Goal: Task Accomplishment & Management: Use online tool/utility

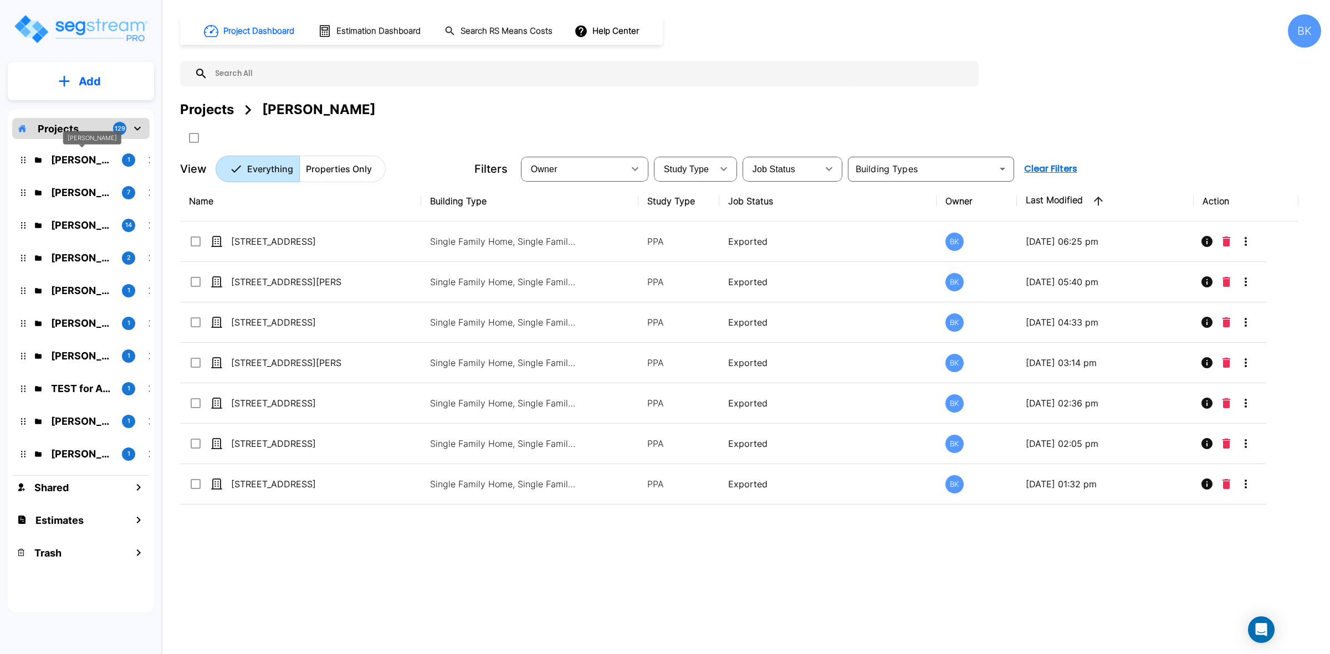
click at [79, 156] on p "[PERSON_NAME]" at bounding box center [82, 159] width 62 height 15
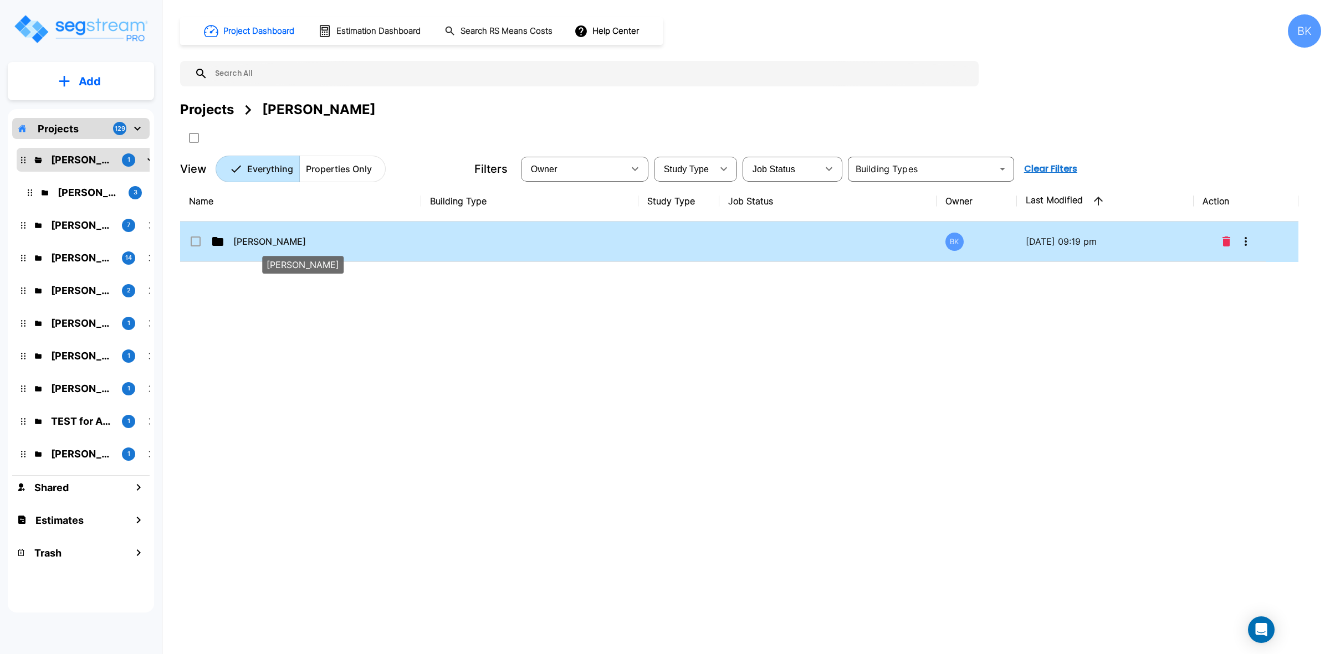
click at [278, 239] on p "[PERSON_NAME]" at bounding box center [288, 241] width 111 height 13
checkbox input "true"
click at [244, 242] on p "Micah Hall" at bounding box center [288, 241] width 111 height 13
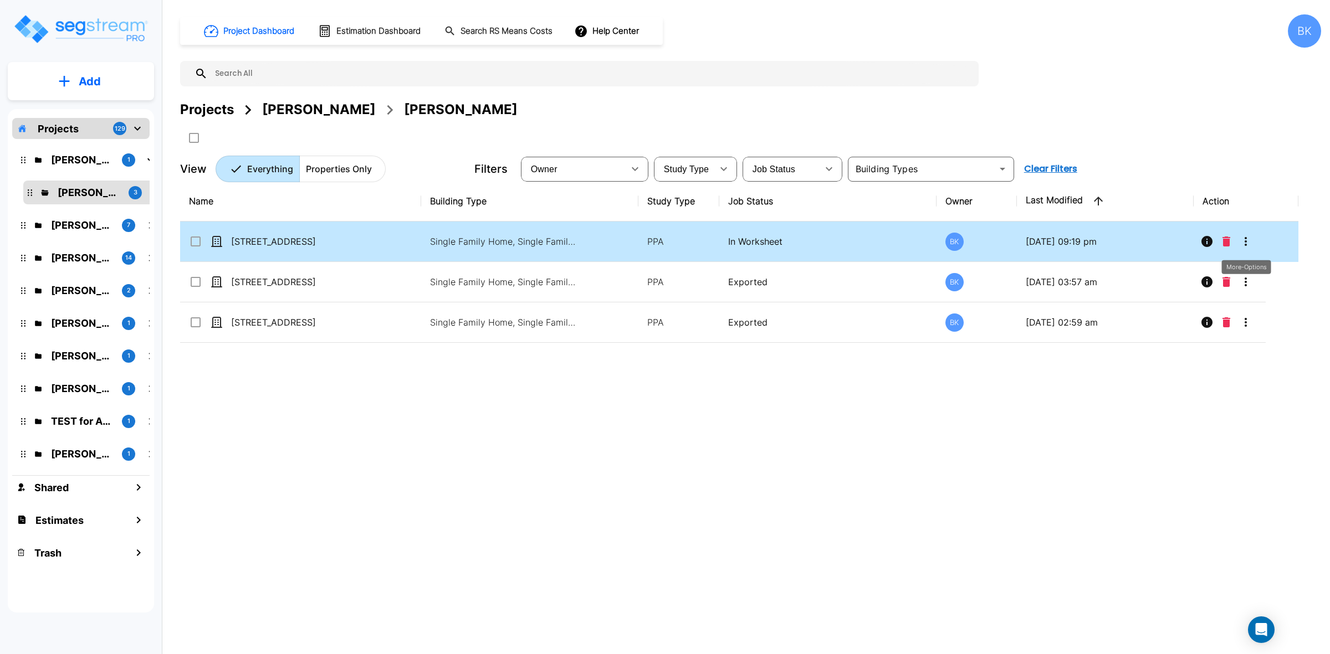
click at [1248, 239] on icon "More-Options" at bounding box center [1245, 241] width 13 height 13
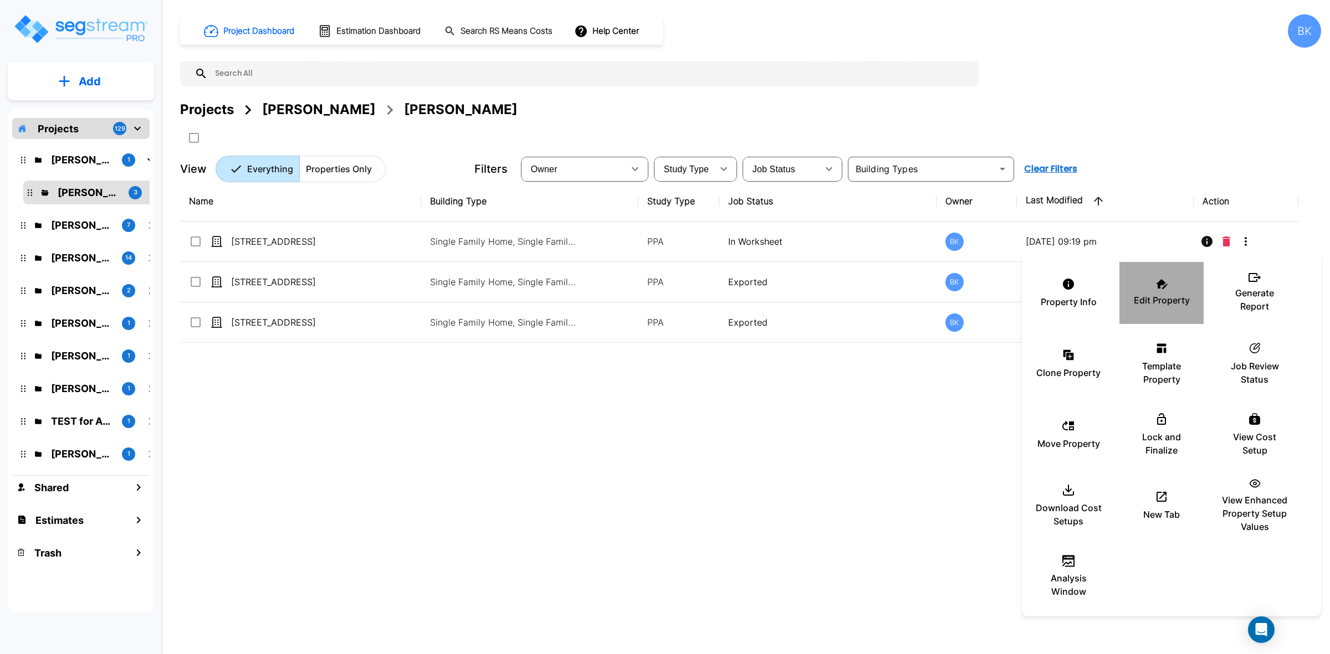
click at [1160, 292] on div "Edit Property" at bounding box center [1161, 292] width 66 height 55
click at [751, 530] on div at bounding box center [665, 327] width 1330 height 654
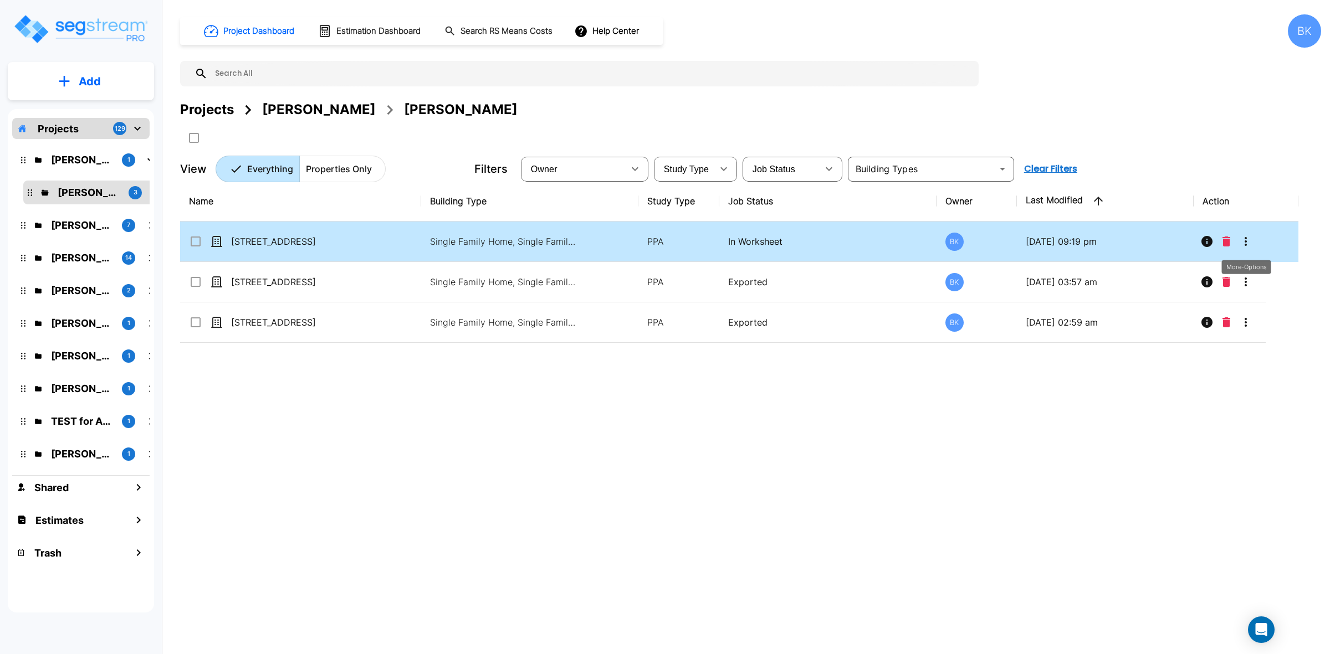
click at [1247, 240] on icon "More-Options" at bounding box center [1245, 241] width 13 height 13
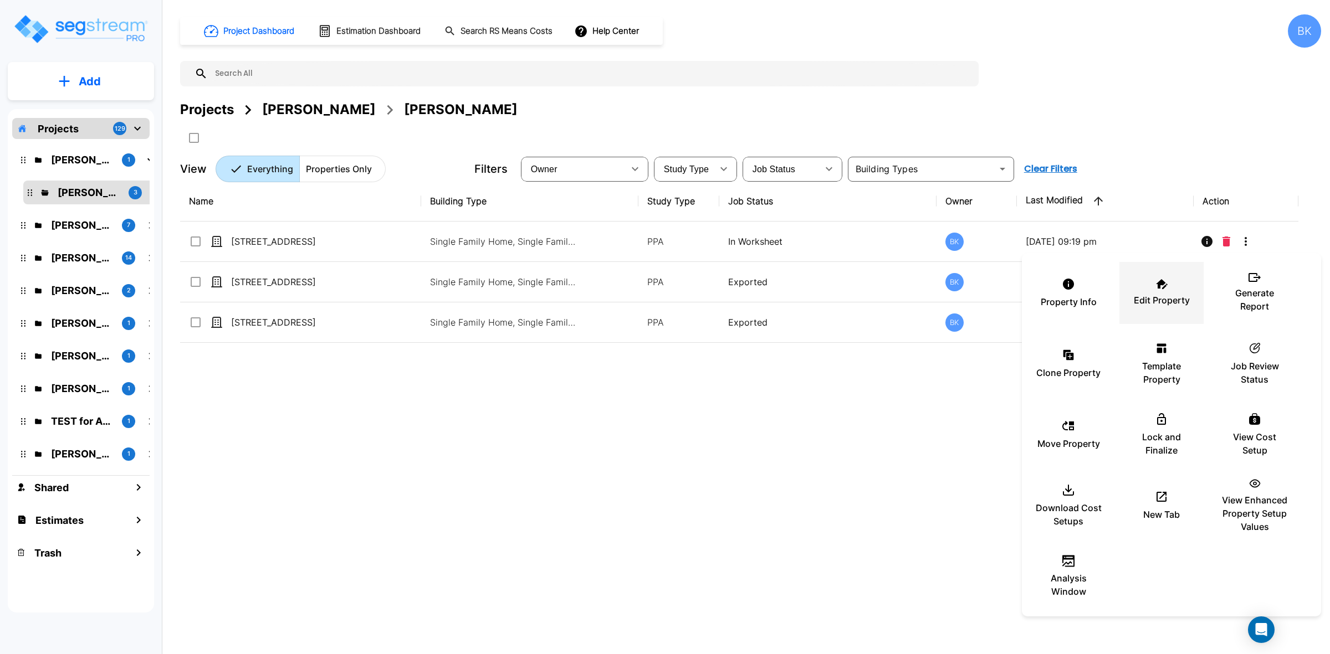
click at [1173, 302] on p "Edit Property" at bounding box center [1162, 300] width 56 height 13
drag, startPoint x: 496, startPoint y: 518, endPoint x: 291, endPoint y: 66, distance: 496.2
click at [496, 515] on div at bounding box center [665, 327] width 1330 height 654
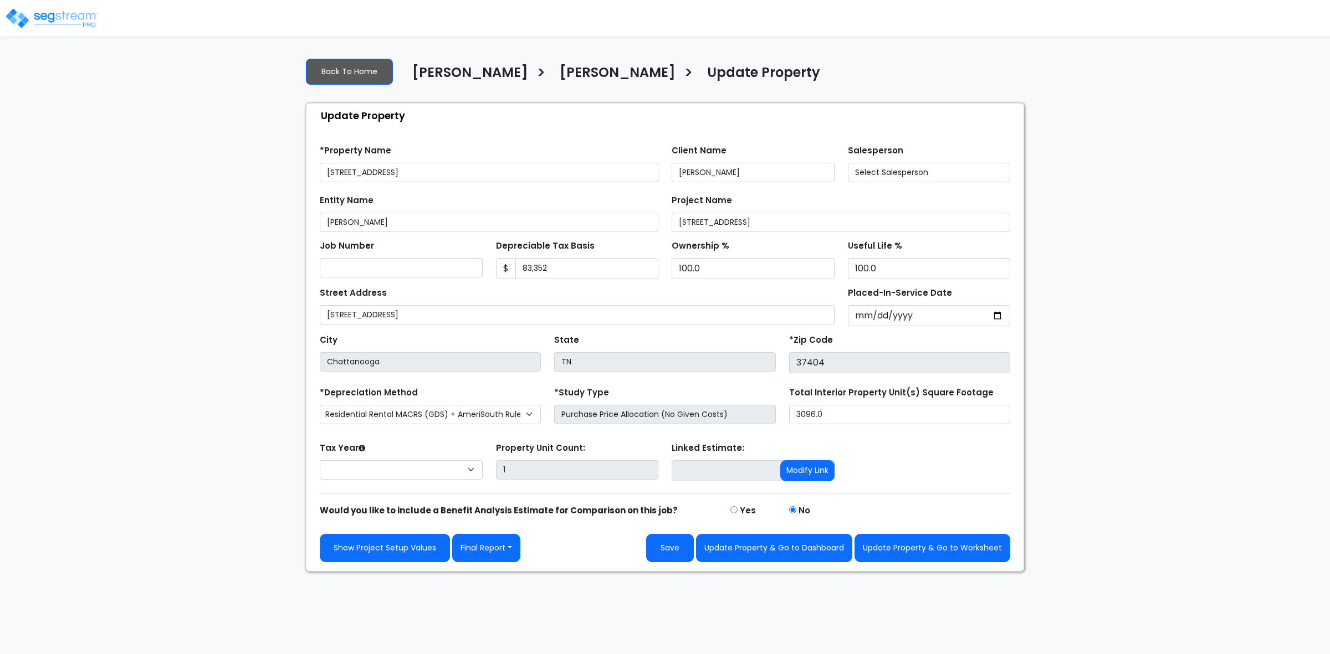
select select "2024"
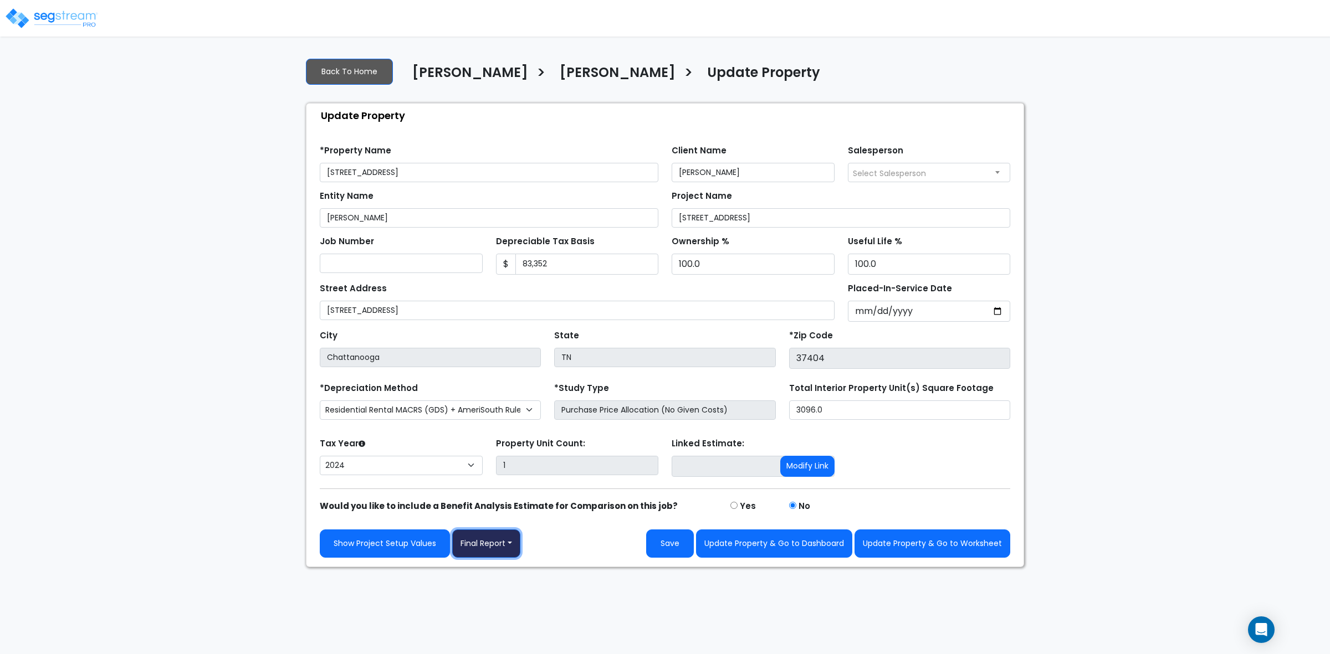
click at [506, 543] on button "Final Report" at bounding box center [486, 544] width 68 height 28
click at [525, 574] on link "Report Custom Fields" at bounding box center [511, 577] width 116 height 25
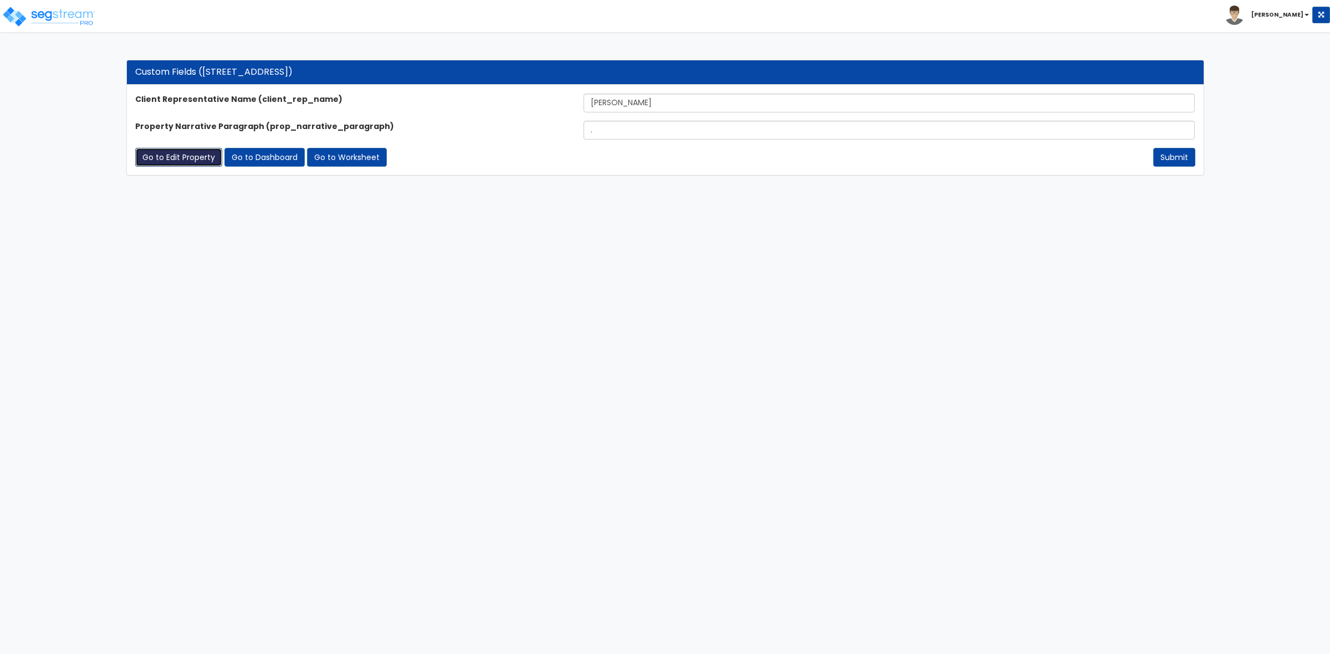
click at [183, 152] on link "Go to Edit Property" at bounding box center [178, 157] width 87 height 19
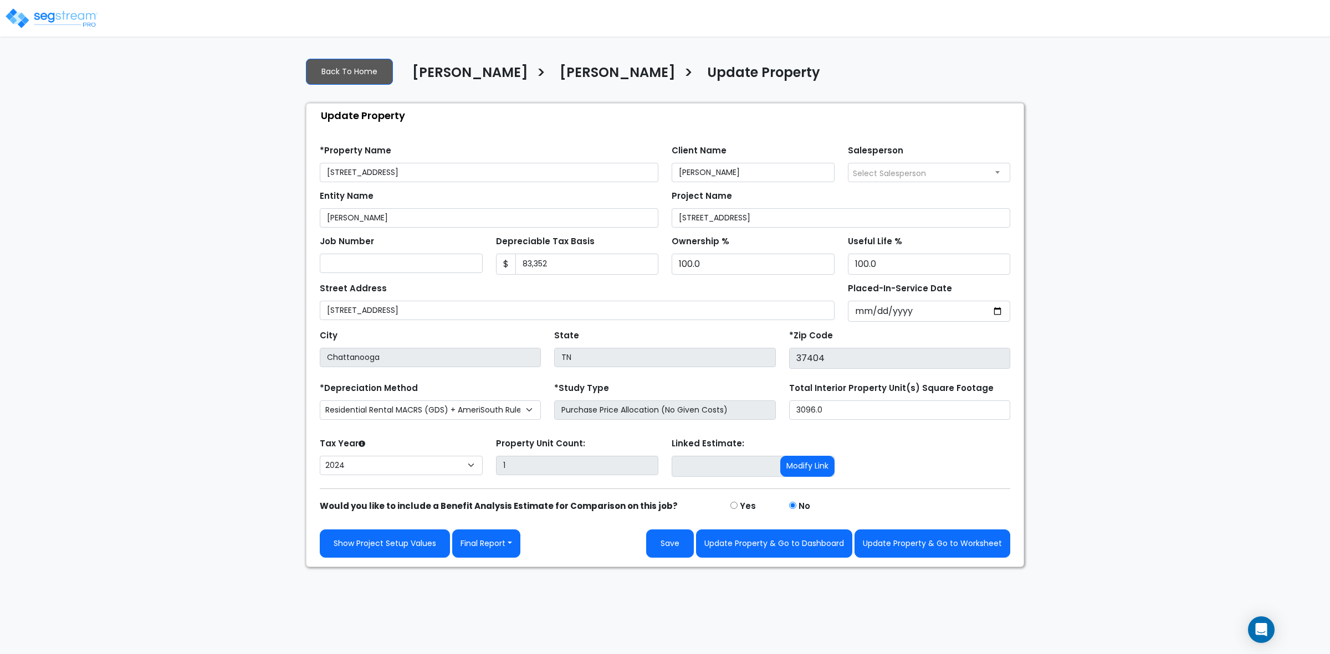
select select "2024"
click at [508, 552] on button "Final Report" at bounding box center [486, 544] width 68 height 28
click at [510, 607] on link "Report Images" at bounding box center [511, 602] width 116 height 25
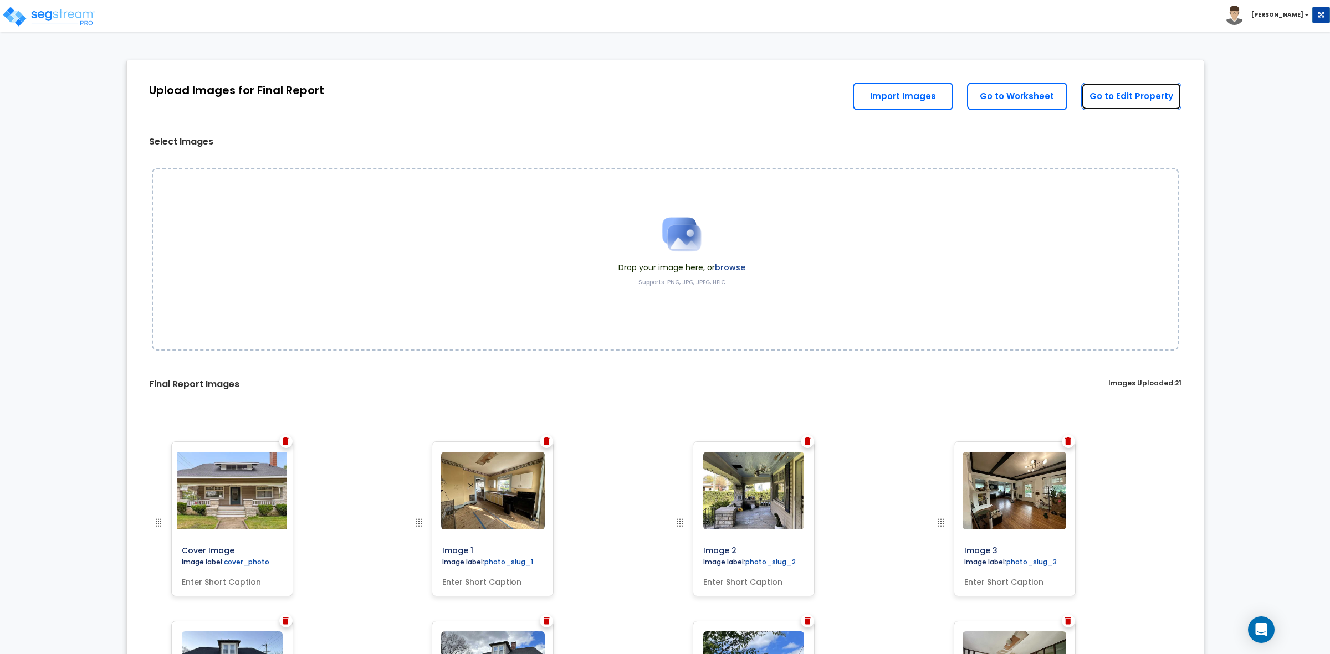
click at [1127, 87] on link "Go to Edit Property" at bounding box center [1131, 97] width 100 height 28
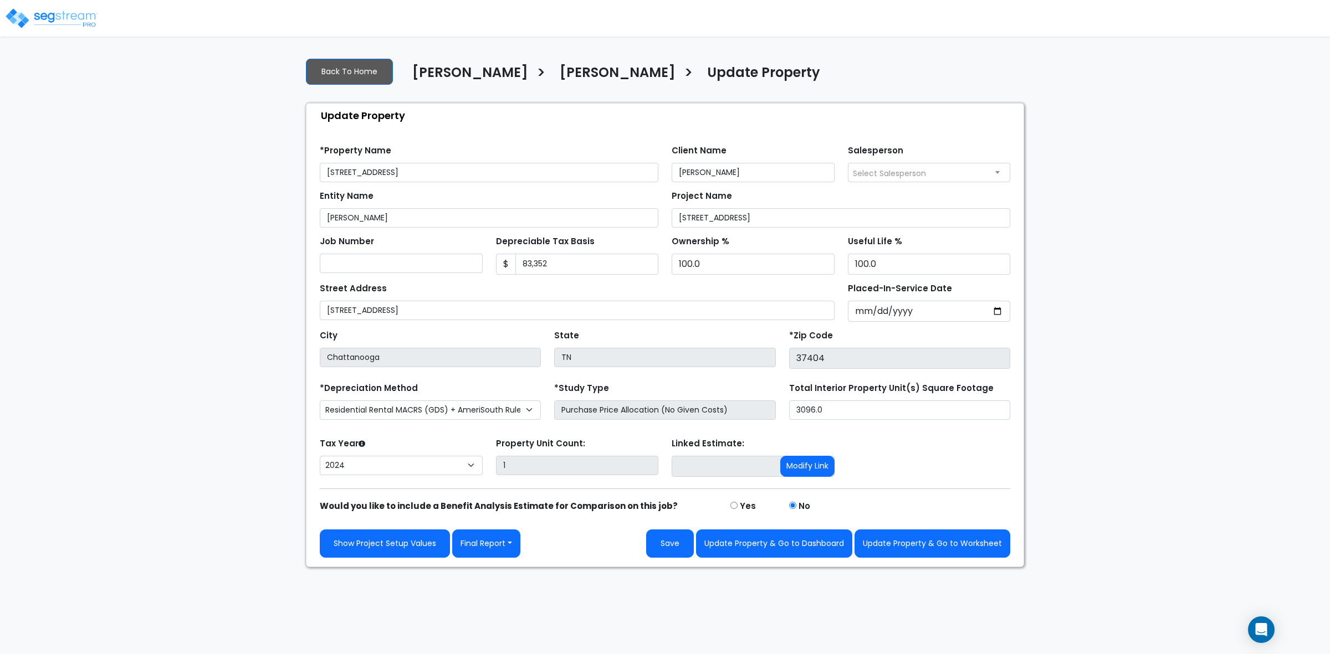
select select "2024"
click at [926, 546] on button "Update Property & Go to Worksheet" at bounding box center [932, 544] width 156 height 28
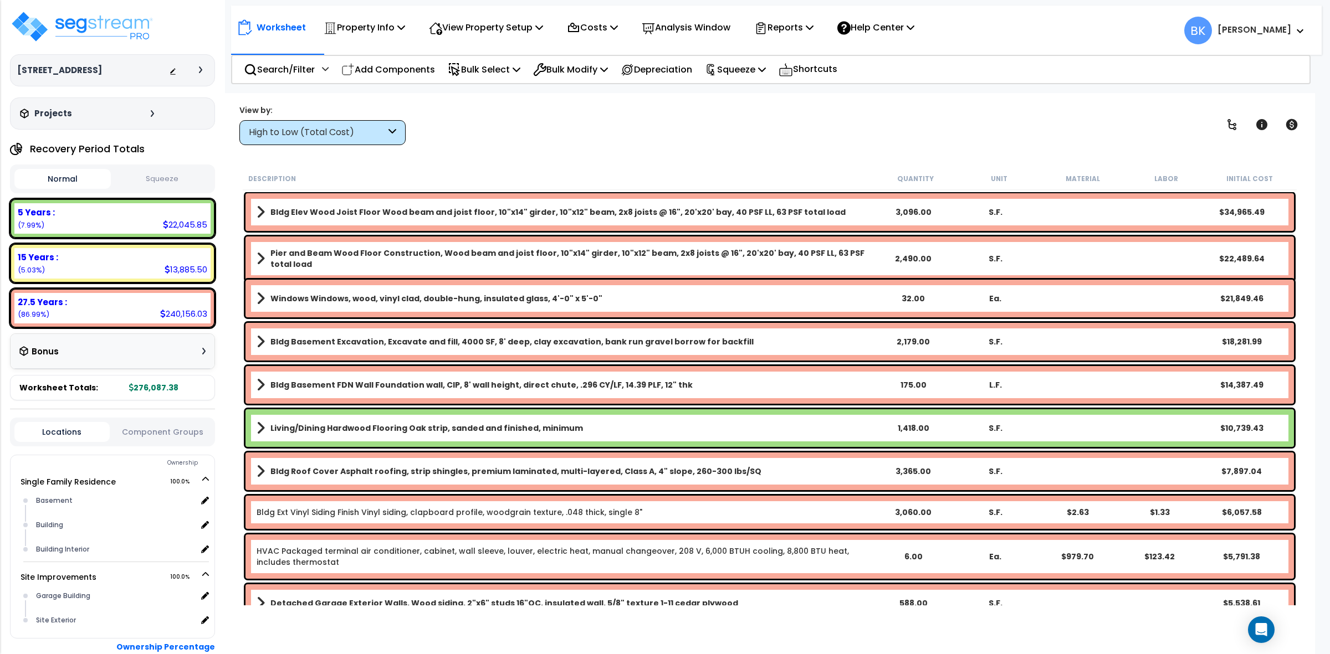
click at [356, 126] on div "High to Low (Total Cost)" at bounding box center [317, 132] width 137 height 13
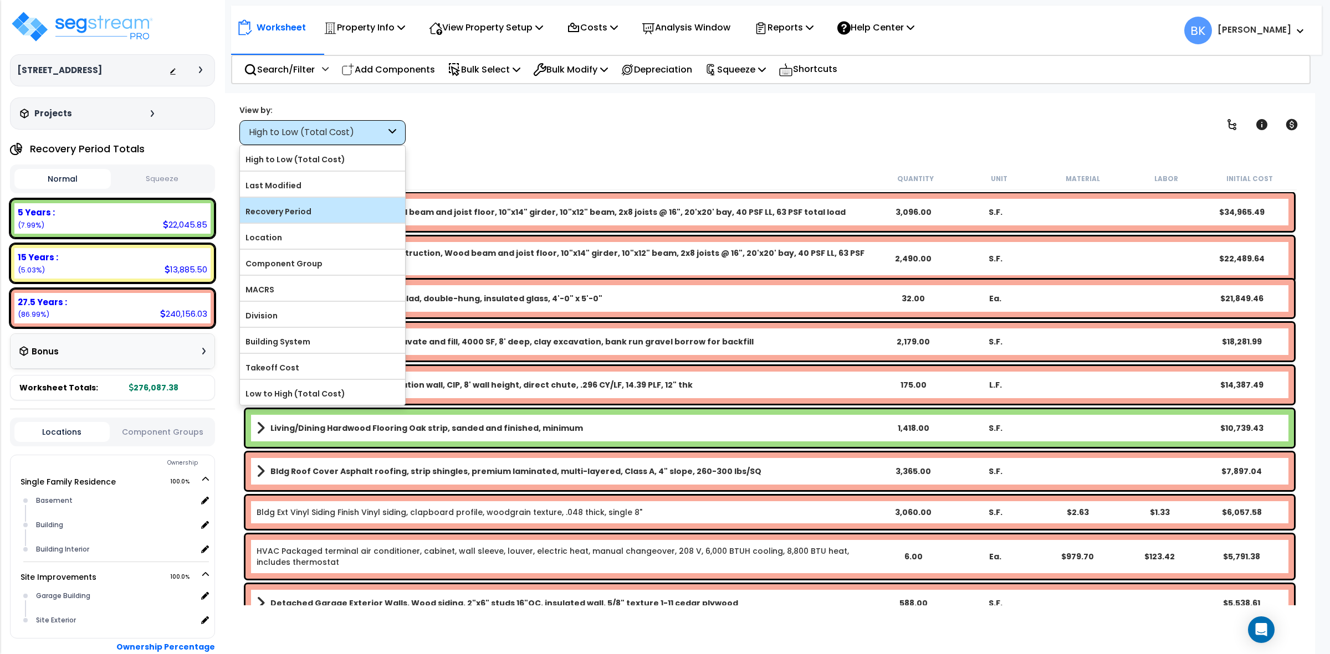
click at [317, 203] on label "Recovery Period" at bounding box center [322, 211] width 165 height 17
click at [0, 0] on input "Recovery Period" at bounding box center [0, 0] width 0 height 0
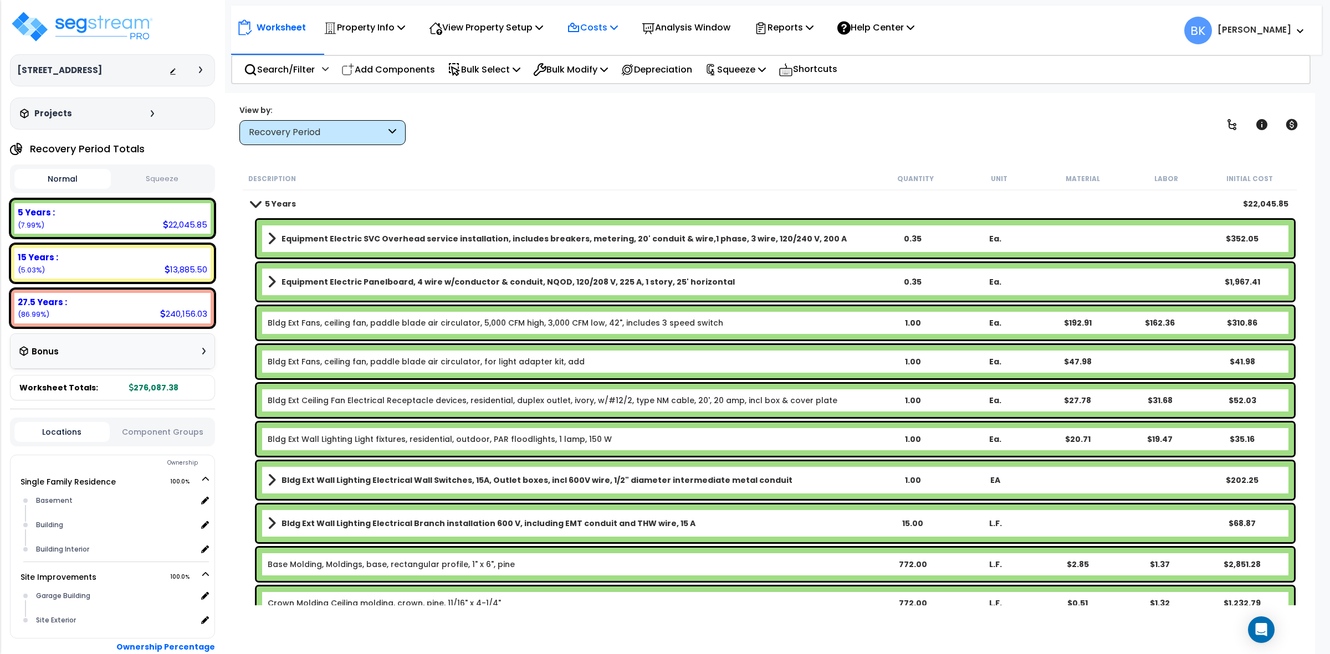
click at [592, 23] on p "Costs" at bounding box center [592, 27] width 51 height 15
click at [611, 74] on link "Direct Costs" at bounding box center [616, 76] width 110 height 22
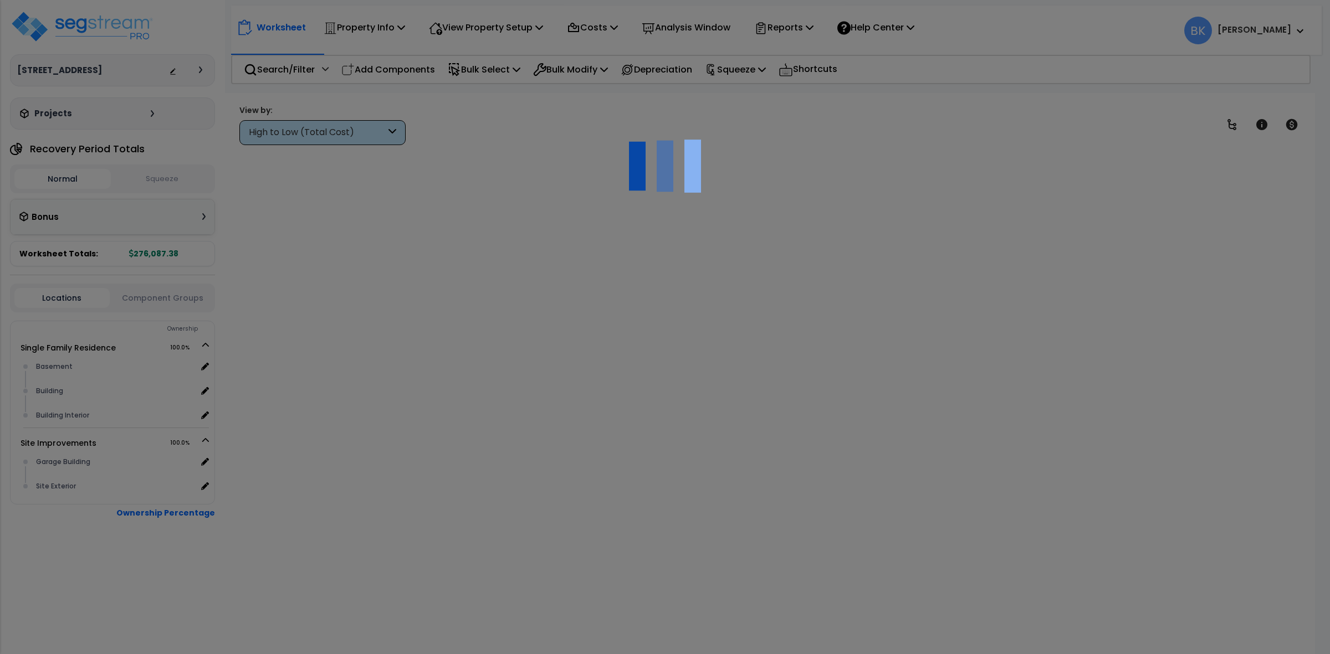
click at [386, 135] on div "High to Low (Total Cost)" at bounding box center [322, 132] width 166 height 25
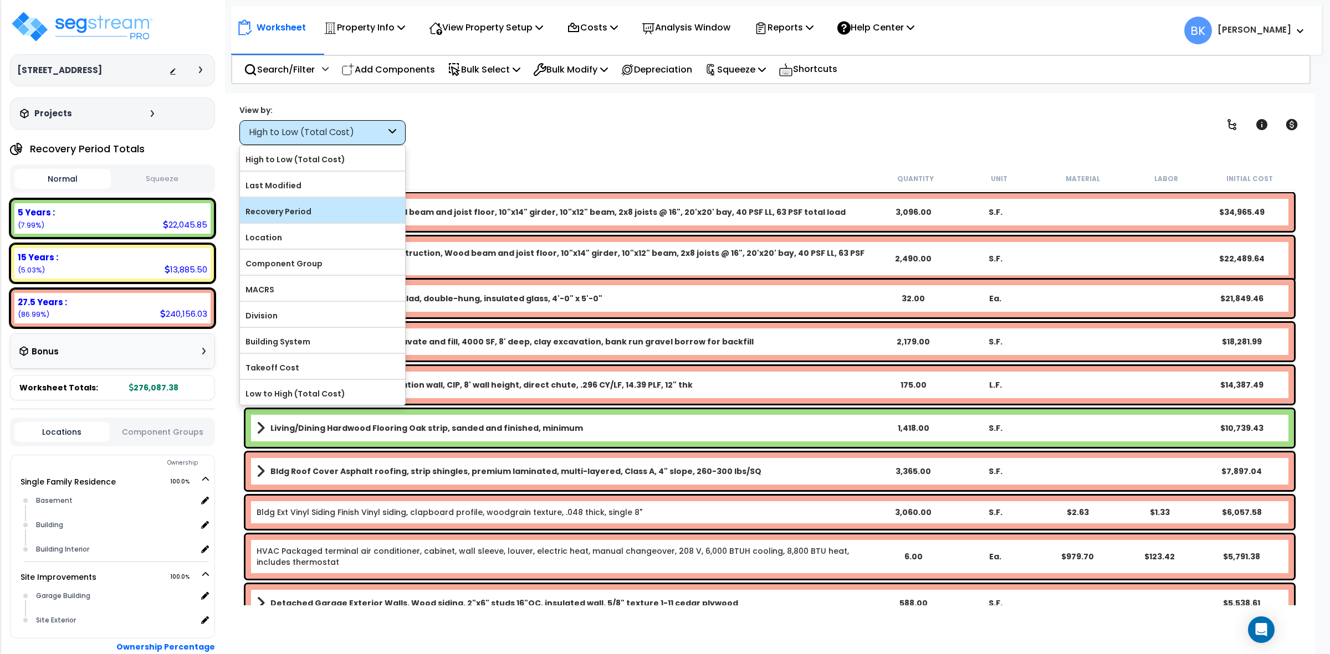
click at [303, 213] on label "Recovery Period" at bounding box center [322, 211] width 165 height 17
click at [0, 0] on input "Recovery Period" at bounding box center [0, 0] width 0 height 0
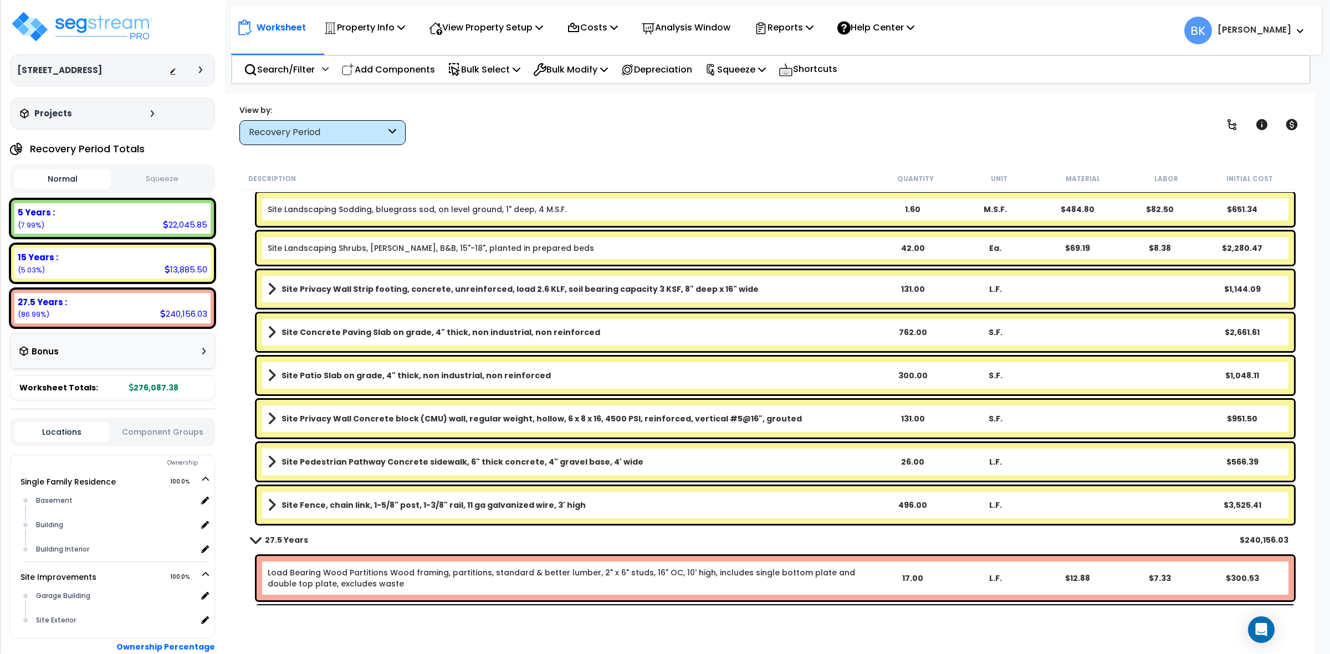
scroll to position [1524, 0]
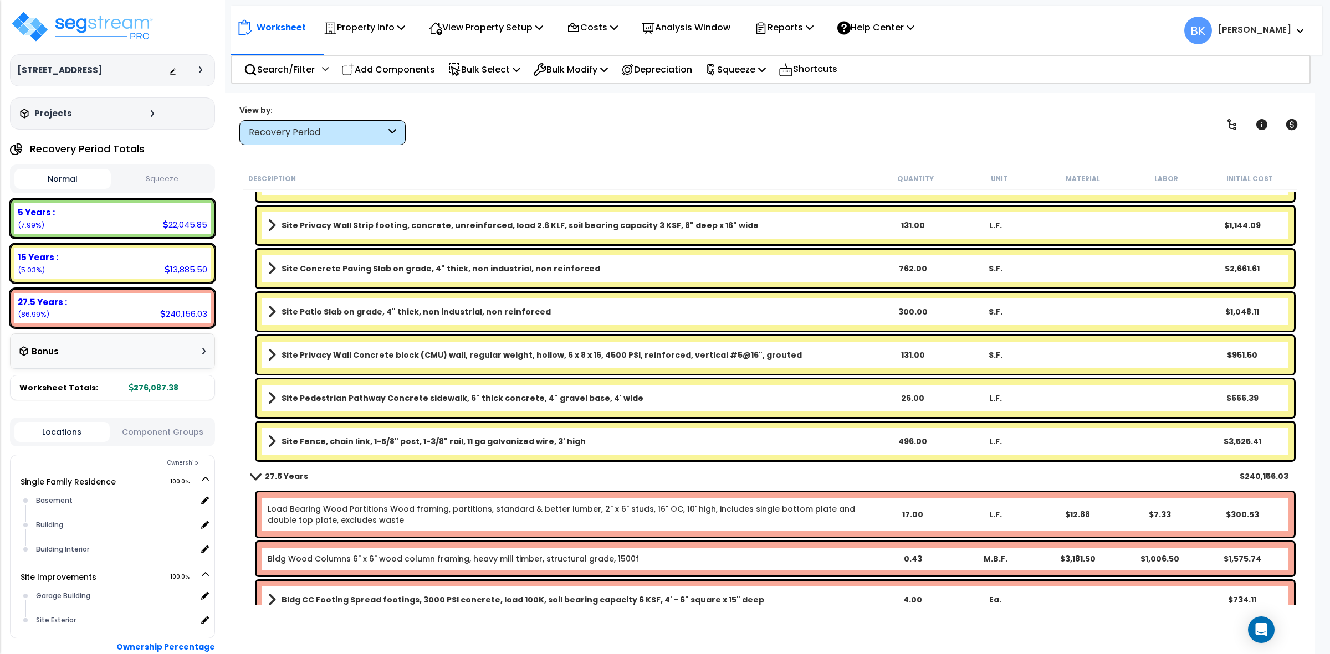
click at [696, 435] on link "Site Fence, chain link, 1-5/8" post, 1-3/8" rail, 11 ga galvanized wire, 3' high" at bounding box center [569, 442] width 603 height 16
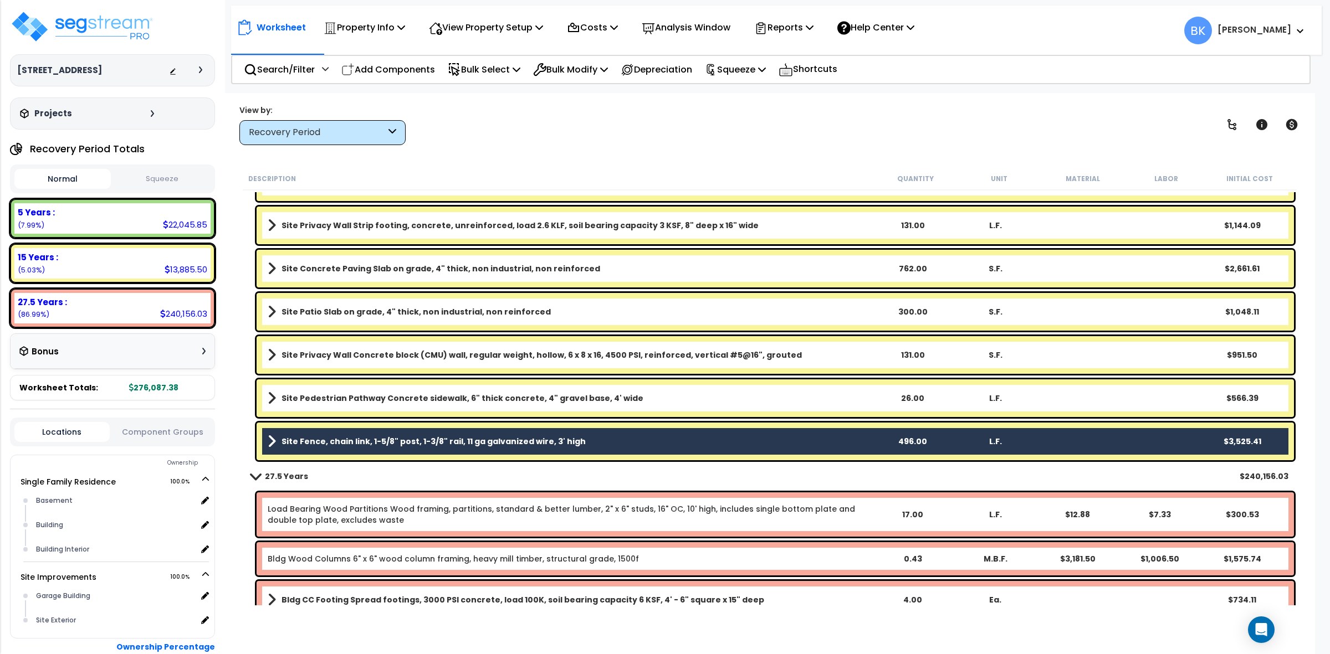
click at [696, 435] on link "Site Fence, chain link, 1-5/8" post, 1-3/8" rail, 11 ga galvanized wire, 3' high" at bounding box center [569, 442] width 603 height 16
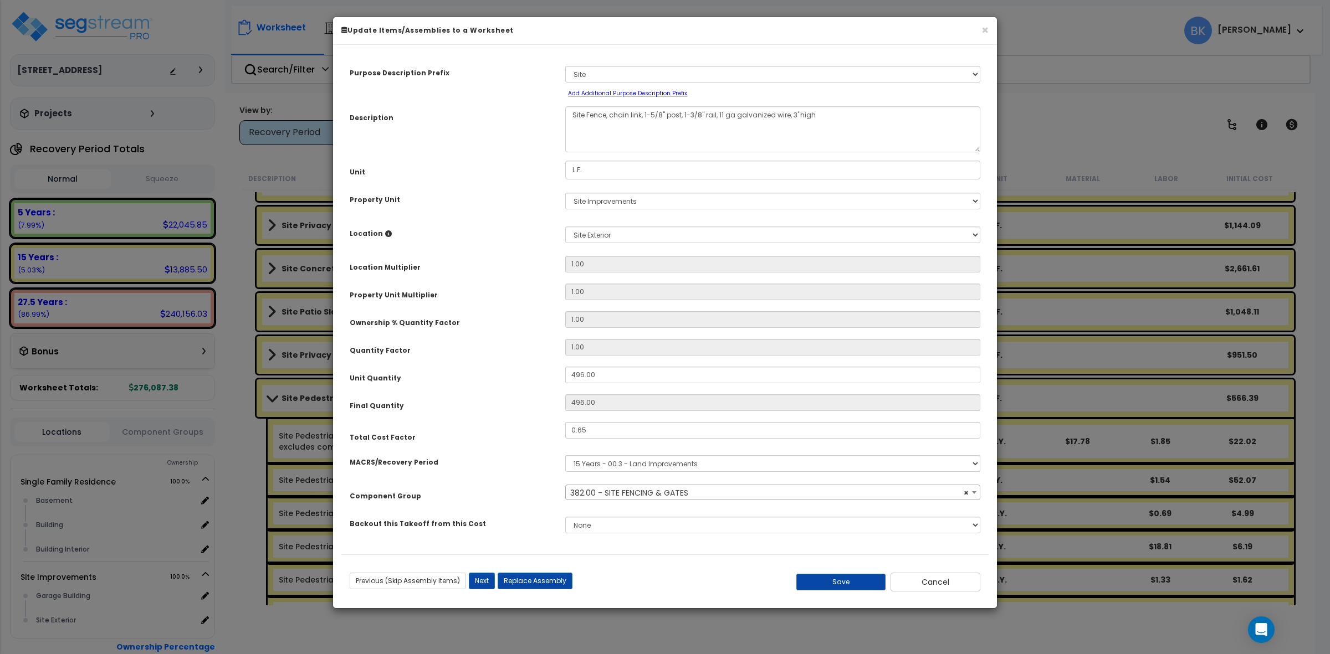
select select "39465"
click at [924, 582] on button "Cancel" at bounding box center [935, 582] width 90 height 19
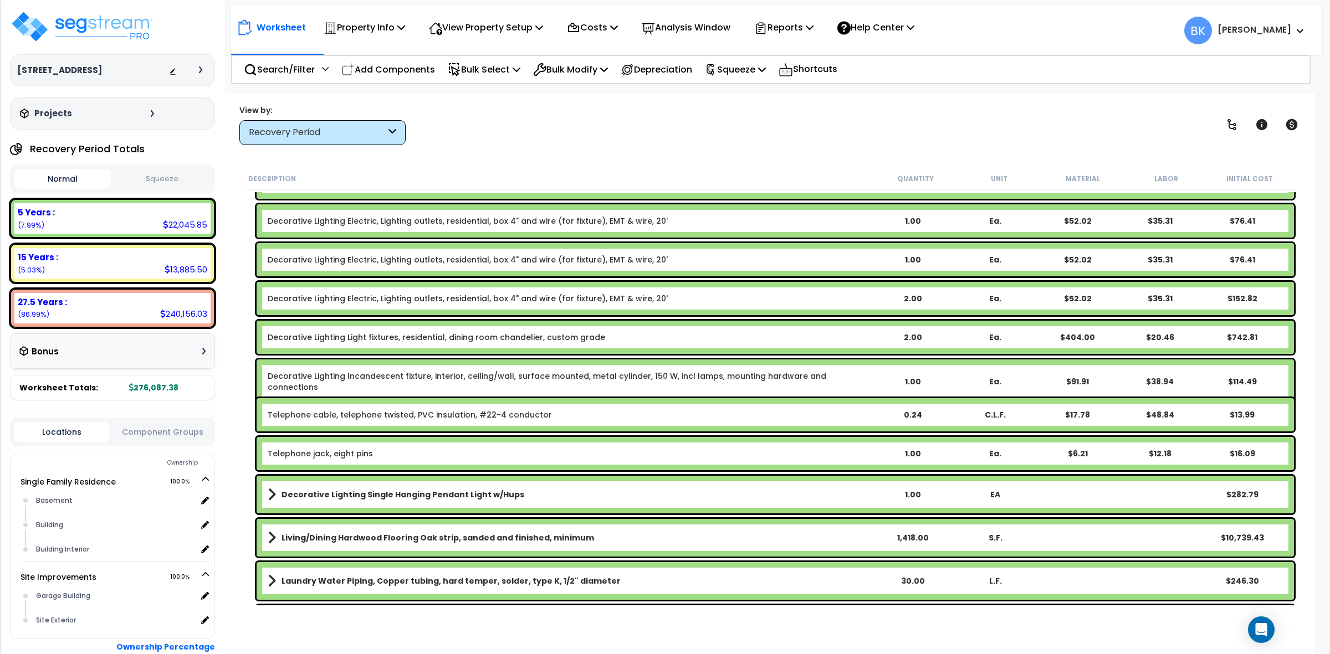
scroll to position [277, 0]
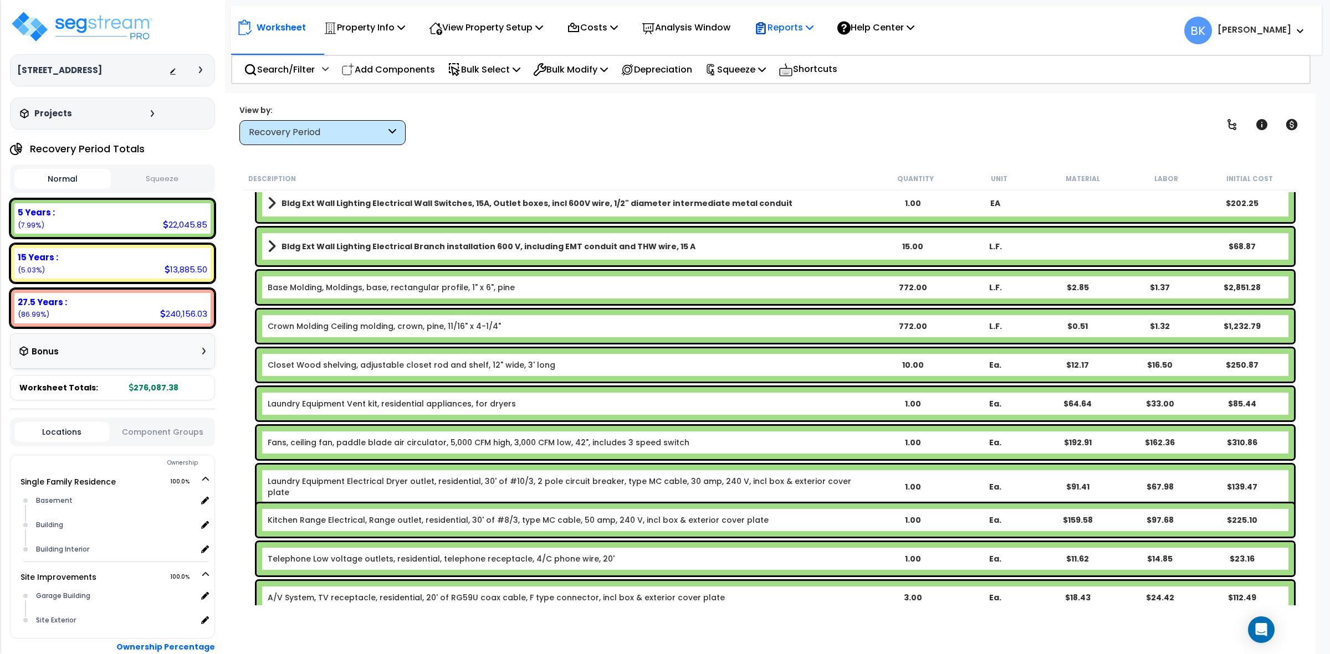
click at [793, 30] on p "Reports" at bounding box center [783, 27] width 59 height 15
drag, startPoint x: 577, startPoint y: 167, endPoint x: 488, endPoint y: 140, distance: 93.3
click at [576, 167] on div "Description Quantity Unit Material Labor Initial Cost" at bounding box center [770, 178] width 1054 height 23
click at [350, 141] on div "Recovery Period" at bounding box center [322, 132] width 166 height 25
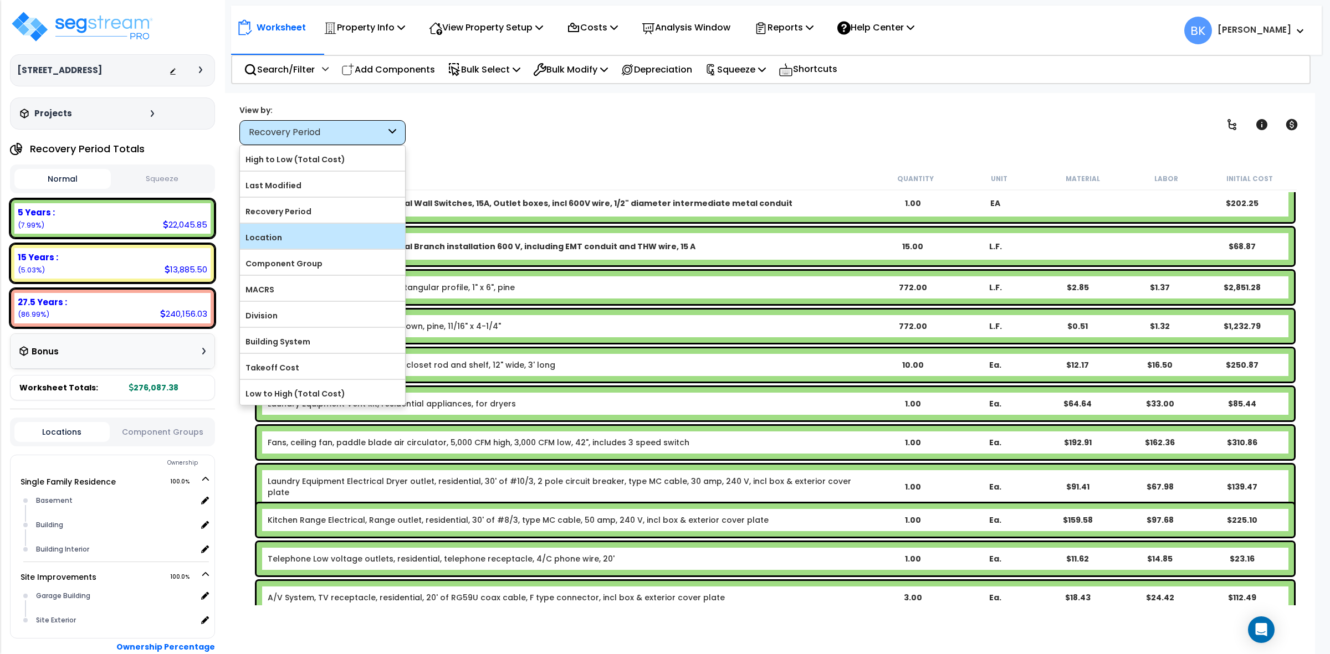
click at [294, 238] on label "Location" at bounding box center [322, 237] width 165 height 17
click at [0, 0] on input "Location" at bounding box center [0, 0] width 0 height 0
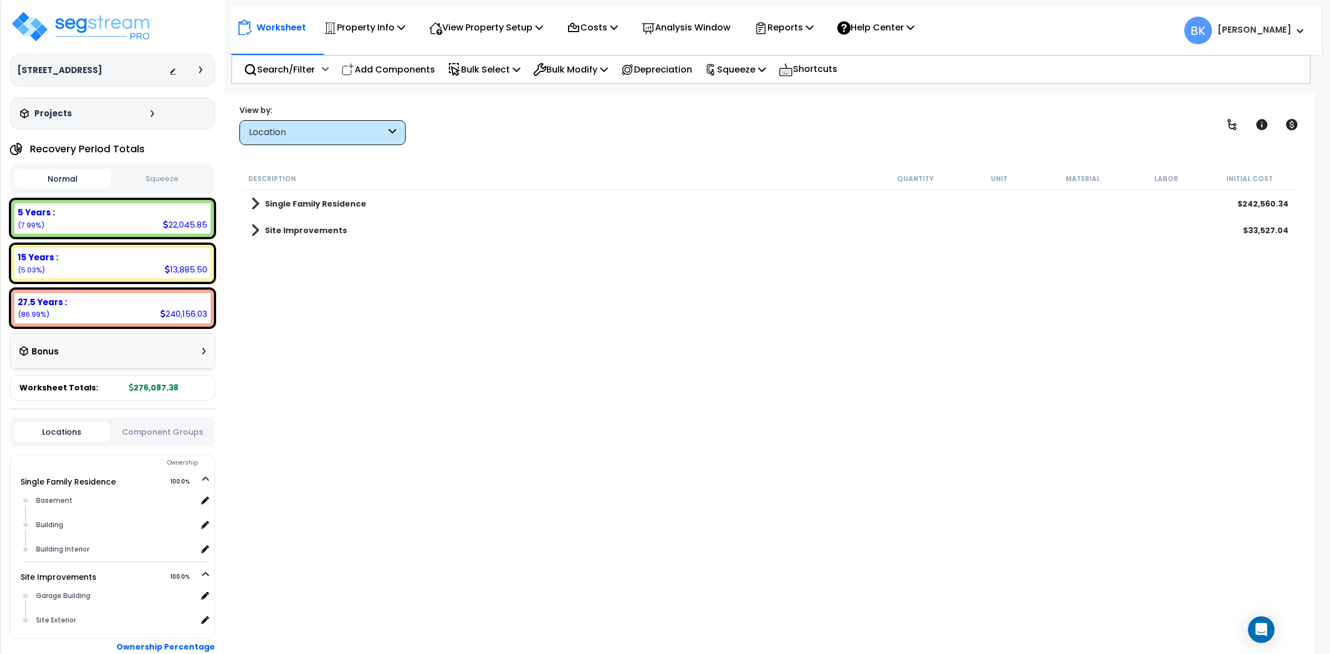
scroll to position [0, 0]
click at [256, 231] on span at bounding box center [255, 231] width 8 height 16
click at [264, 268] on span at bounding box center [266, 274] width 8 height 16
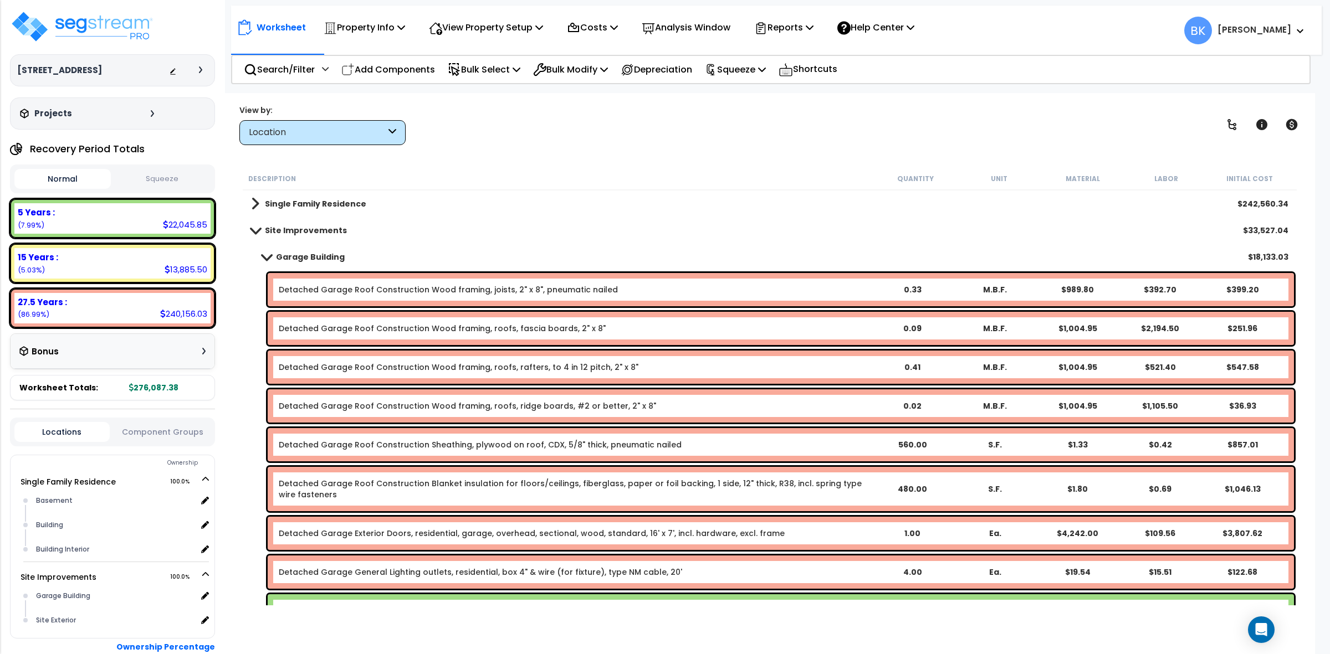
scroll to position [346, 0]
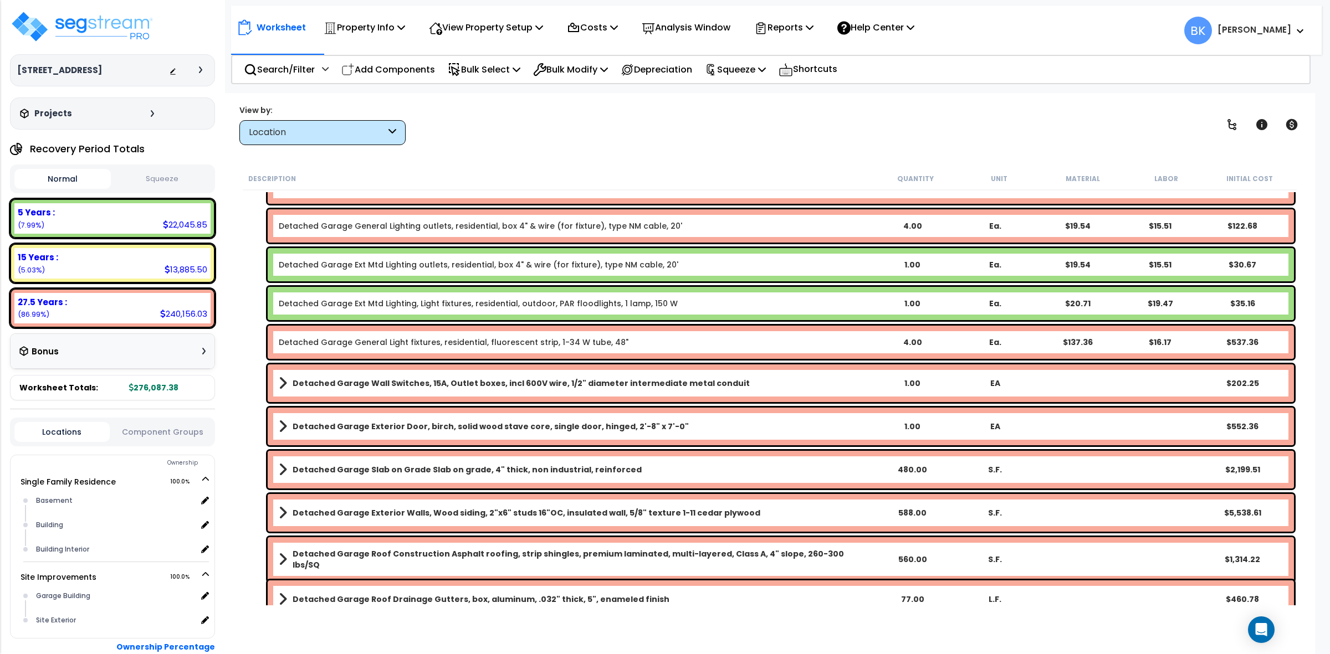
click at [534, 265] on link "Detached Garage Ext Mtd Lighting outlets, residential, box 4" & wire (for fixtu…" at bounding box center [479, 264] width 400 height 11
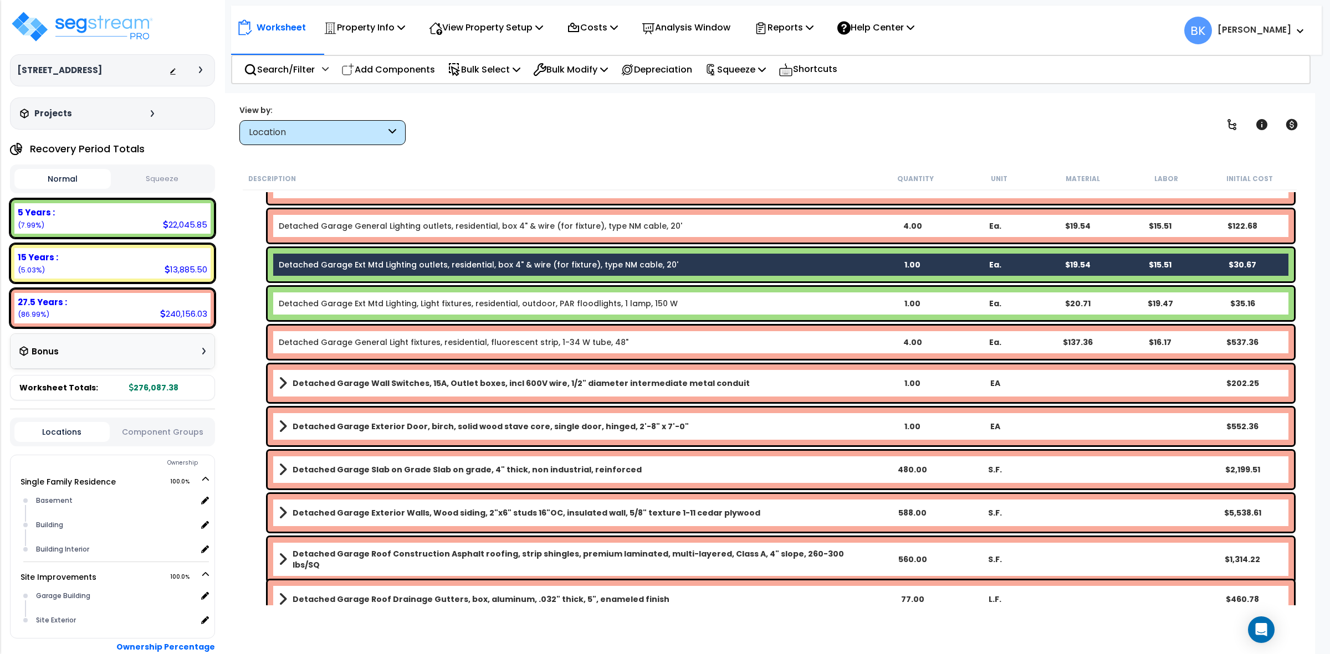
click at [516, 296] on div "Detached Garage Ext Mtd Lighting, Light fixtures, residential, outdoor, PAR flo…" at bounding box center [781, 303] width 1026 height 33
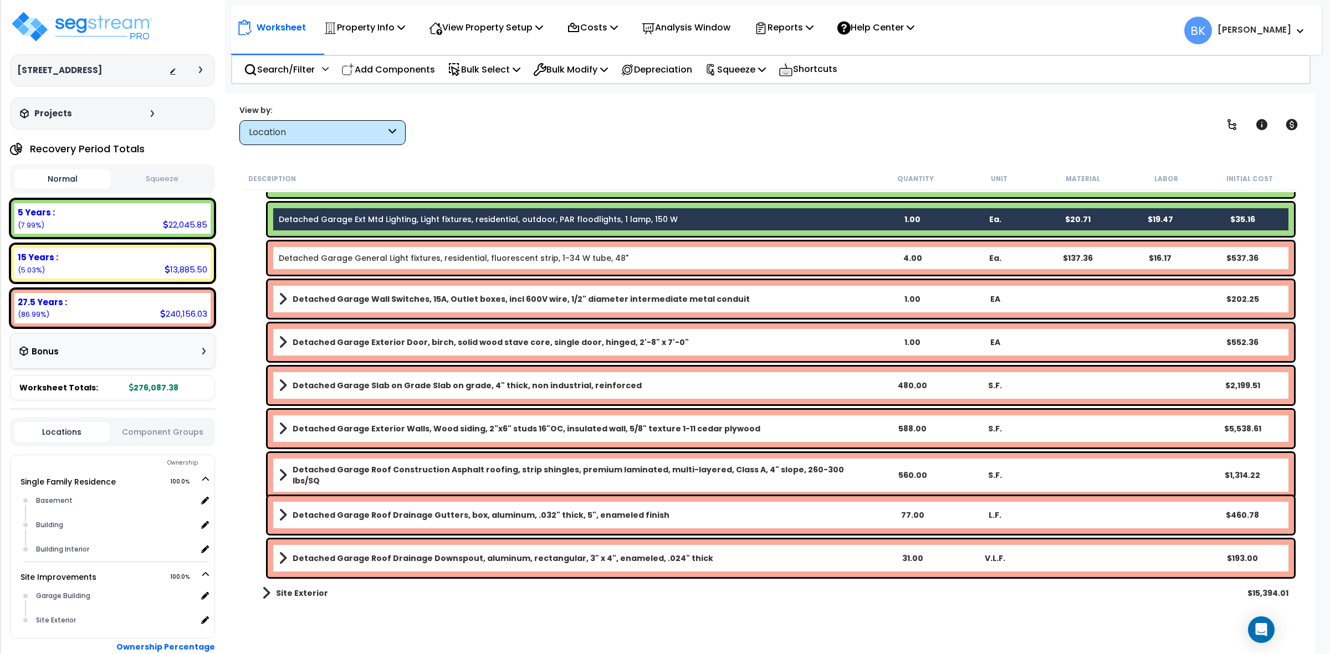
scroll to position [0, 0]
click at [567, 65] on p "Bulk Modify" at bounding box center [570, 69] width 75 height 15
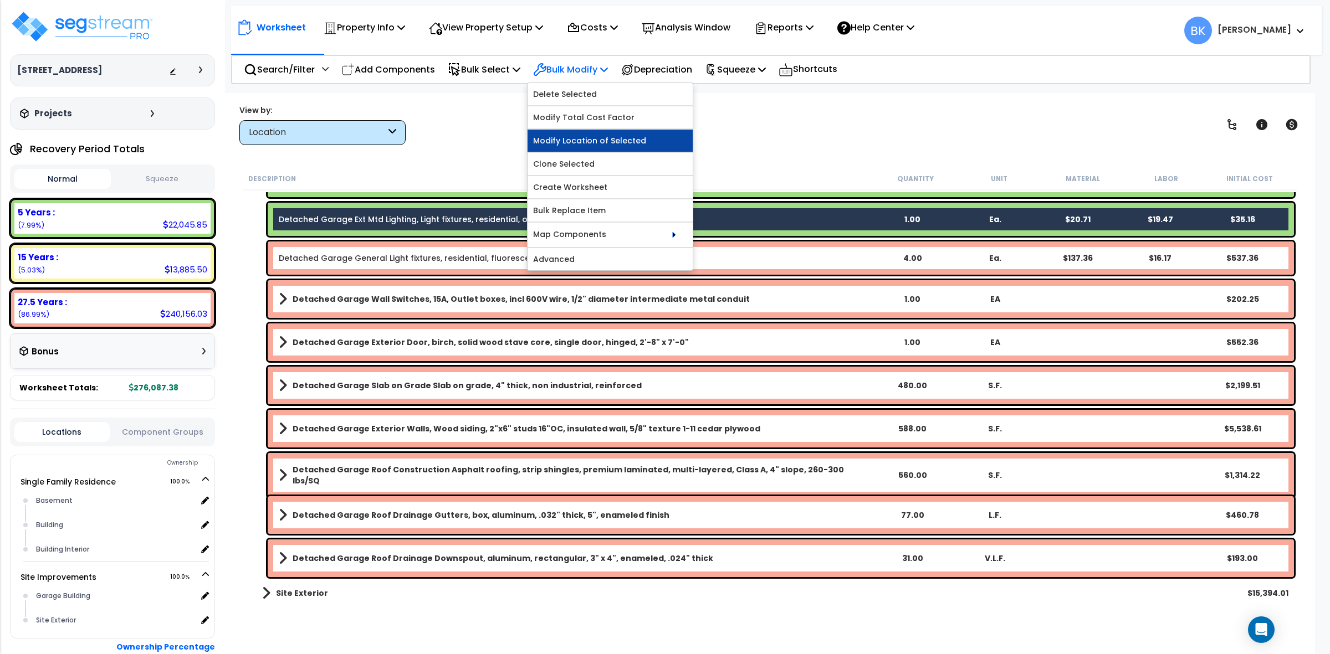
click at [579, 137] on link "Modify Location of Selected" at bounding box center [610, 141] width 165 height 22
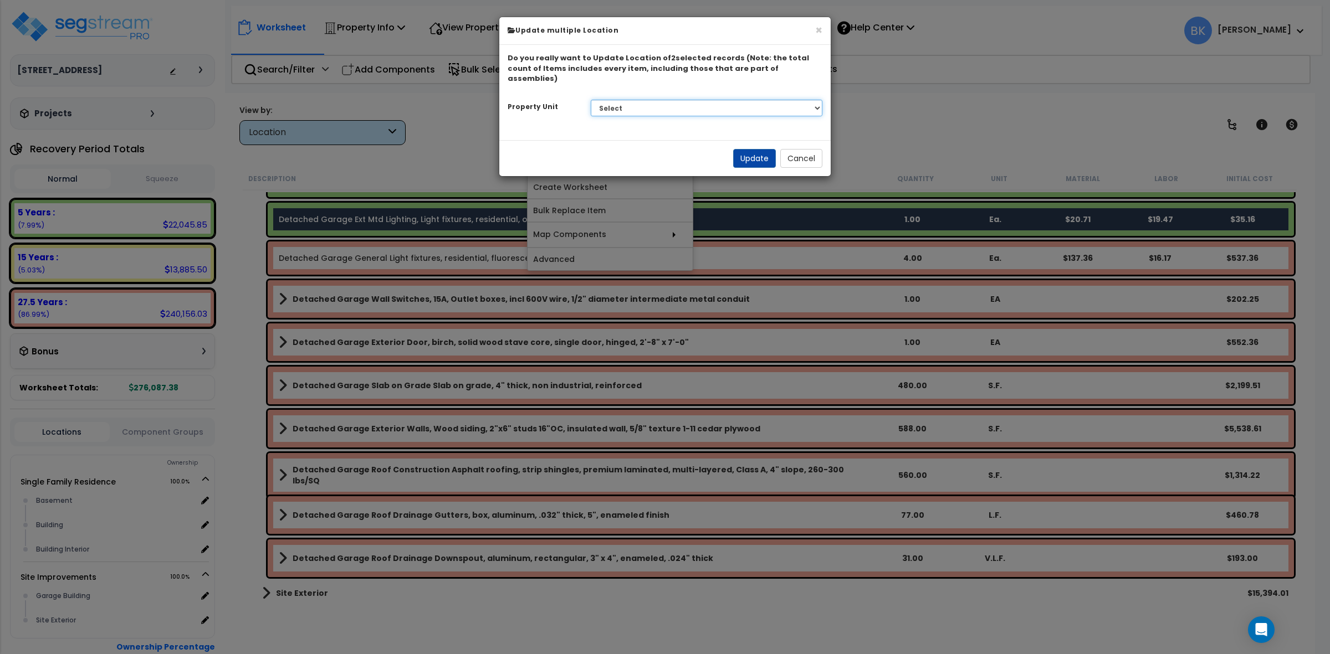
click at [621, 100] on select "Select Single Family Residence Site Improvements" at bounding box center [707, 108] width 232 height 17
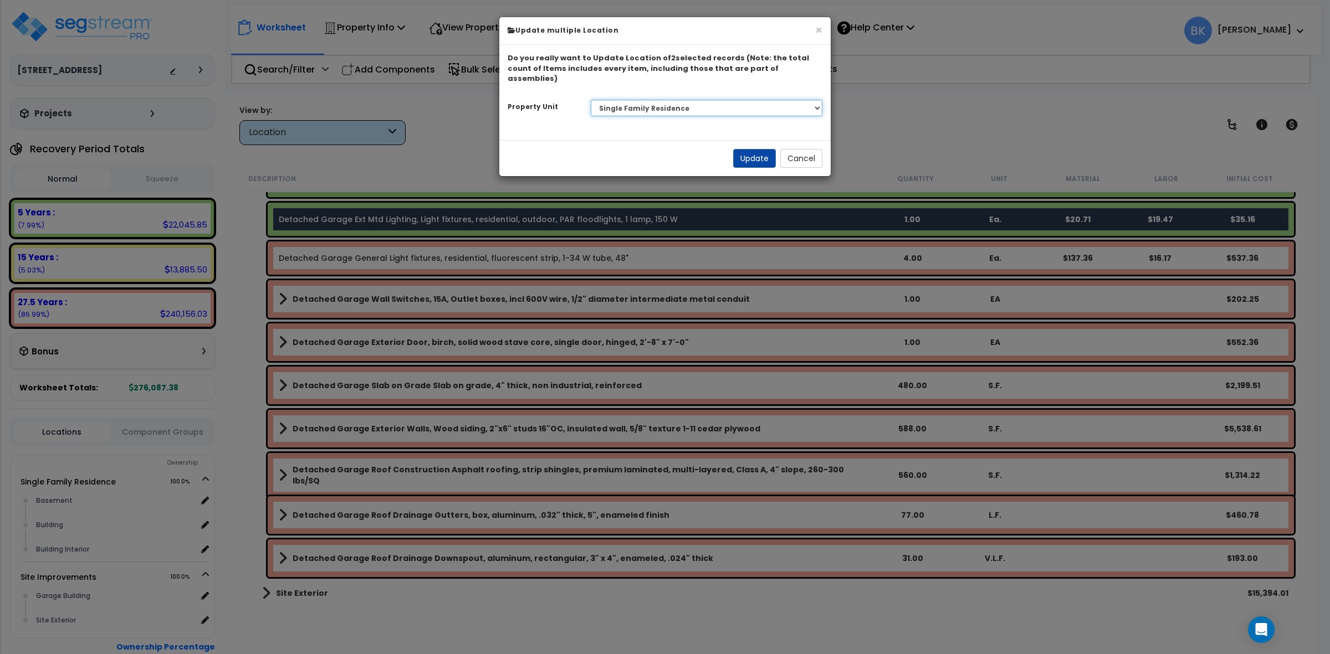
click at [591, 100] on select "Select Single Family Residence Site Improvements" at bounding box center [707, 108] width 232 height 17
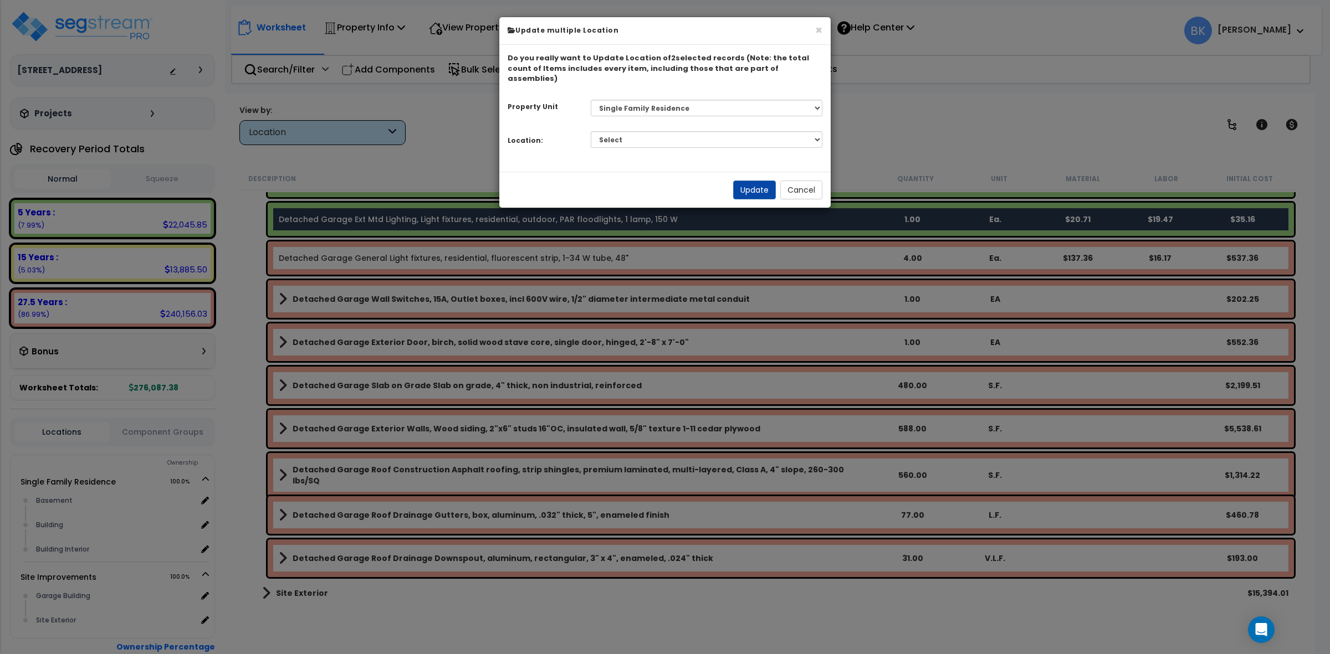
click at [685, 127] on div "Select Basement Building Building Interior Add Additional Location Please selec…" at bounding box center [706, 139] width 249 height 25
click at [678, 131] on select "Select Basement Building Building Interior Add Additional Location" at bounding box center [707, 139] width 232 height 17
click at [682, 106] on div "Select Single Family Residence Site Improvements Please select a building" at bounding box center [706, 107] width 249 height 25
click at [682, 99] on select "Select Single Family Residence Site Improvements" at bounding box center [707, 107] width 232 height 17
select select "167138"
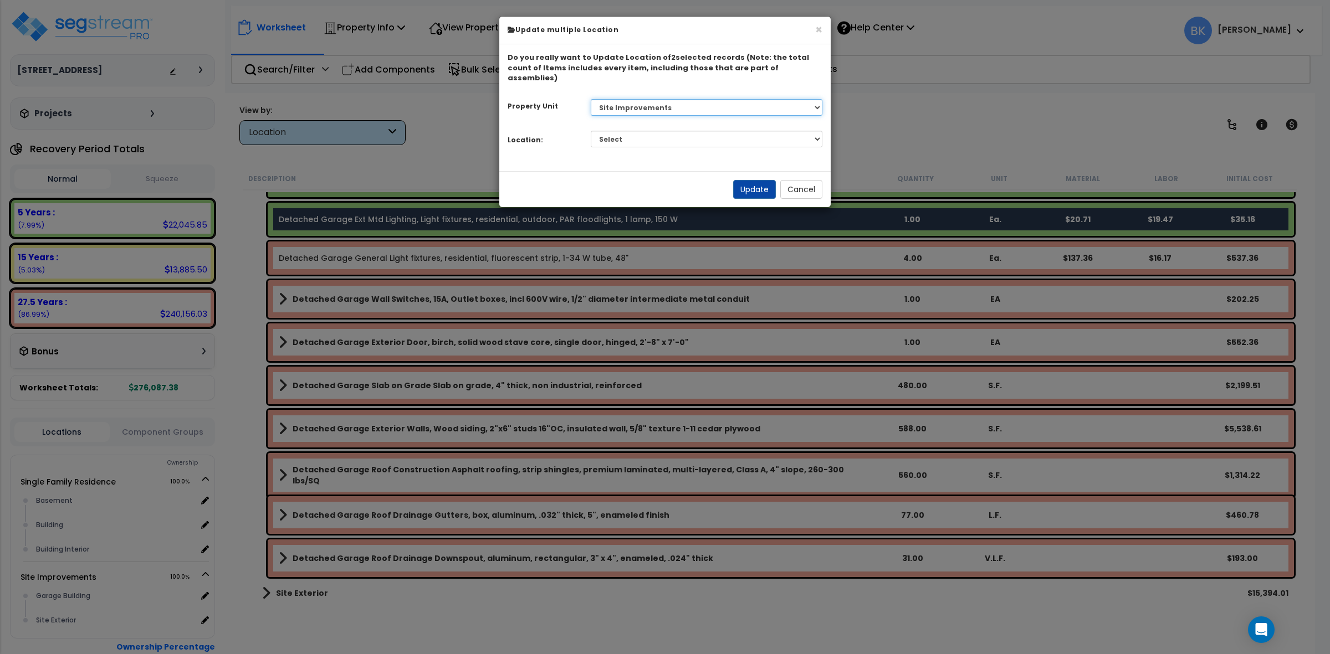
click at [591, 99] on select "Select Single Family Residence Site Improvements" at bounding box center [707, 107] width 232 height 17
click at [663, 131] on select "Select Garage Building Site Exterior Add Additional Location" at bounding box center [707, 139] width 232 height 17
select select "6673"
click at [591, 131] on select "Select Garage Building Site Exterior Add Additional Location" at bounding box center [707, 139] width 232 height 17
click at [665, 99] on select "Select Single Family Residence Site Improvements" at bounding box center [707, 107] width 232 height 17
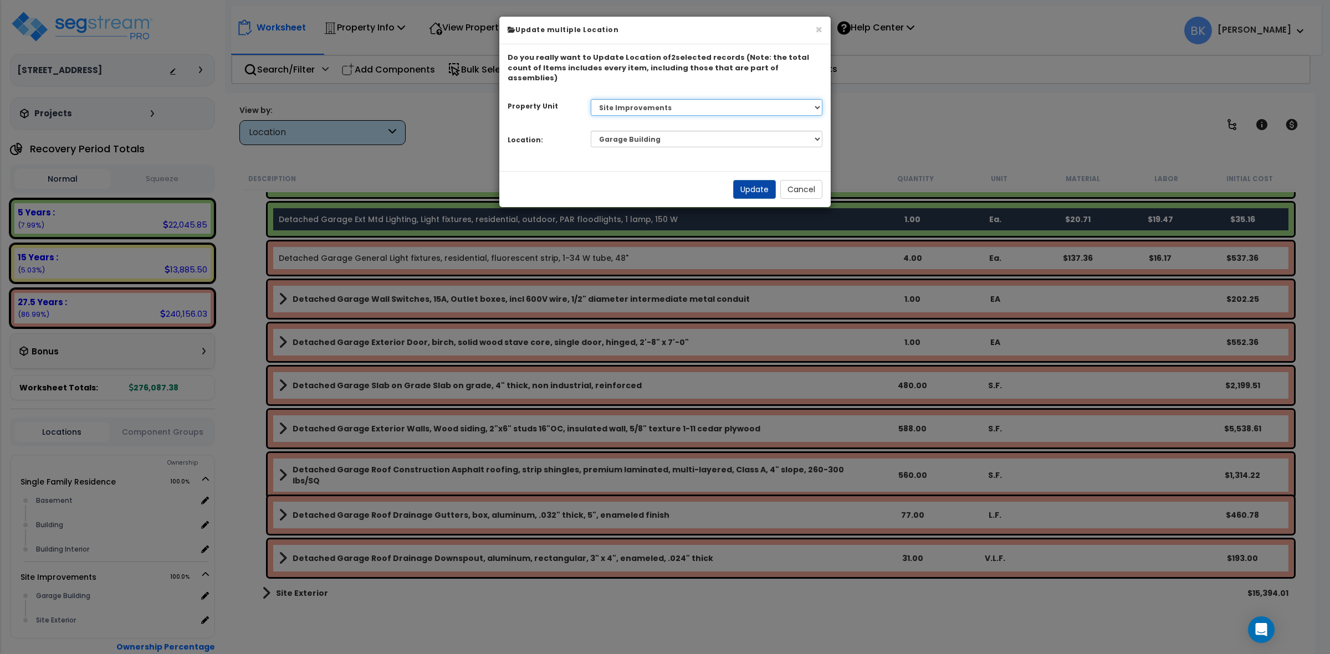
click at [665, 99] on select "Select Single Family Residence Site Improvements" at bounding box center [707, 107] width 232 height 17
click at [668, 101] on select "Select Single Family Residence Site Improvements" at bounding box center [707, 107] width 232 height 17
click at [636, 99] on select "Select Single Family Residence Site Improvements" at bounding box center [707, 107] width 232 height 17
select select "167137"
click at [591, 99] on select "Select Single Family Residence Site Improvements" at bounding box center [707, 107] width 232 height 17
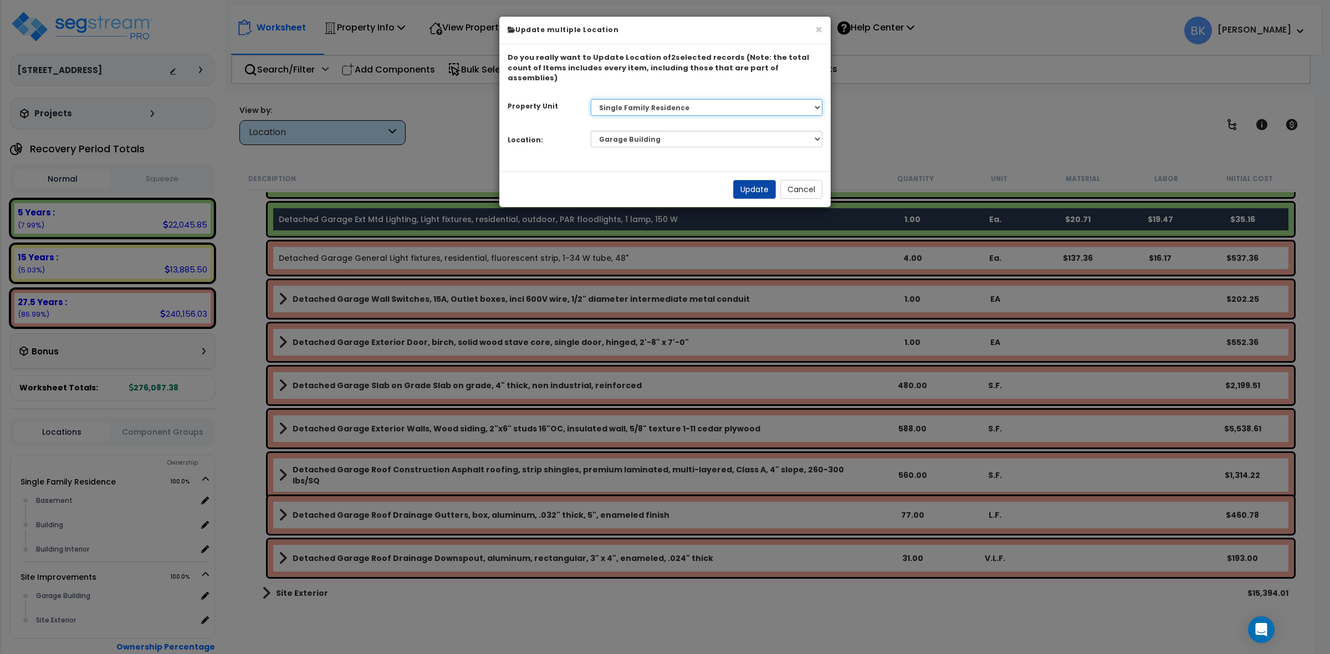
select select
click at [634, 99] on select "Select Single Family Residence Site Improvements" at bounding box center [707, 107] width 232 height 17
click at [798, 180] on button "Cancel" at bounding box center [801, 189] width 42 height 19
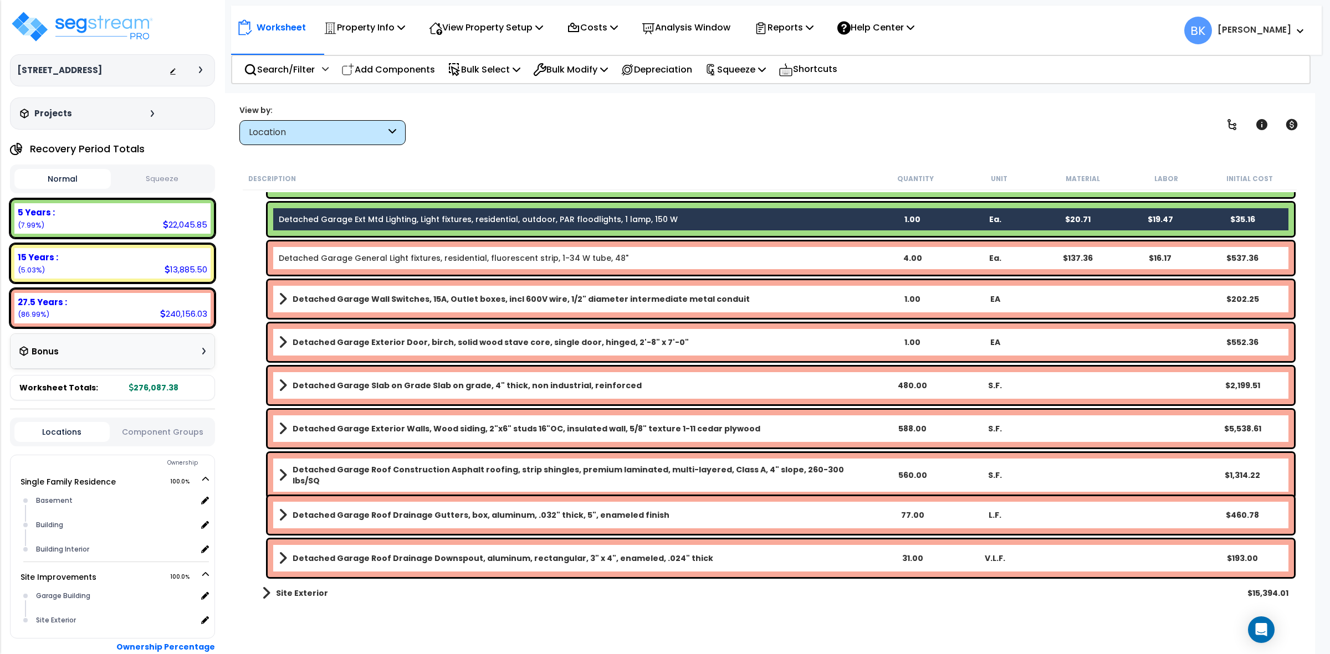
scroll to position [48, 0]
drag, startPoint x: 269, startPoint y: 591, endPoint x: 308, endPoint y: 564, distance: 47.7
click at [269, 591] on span at bounding box center [266, 594] width 8 height 16
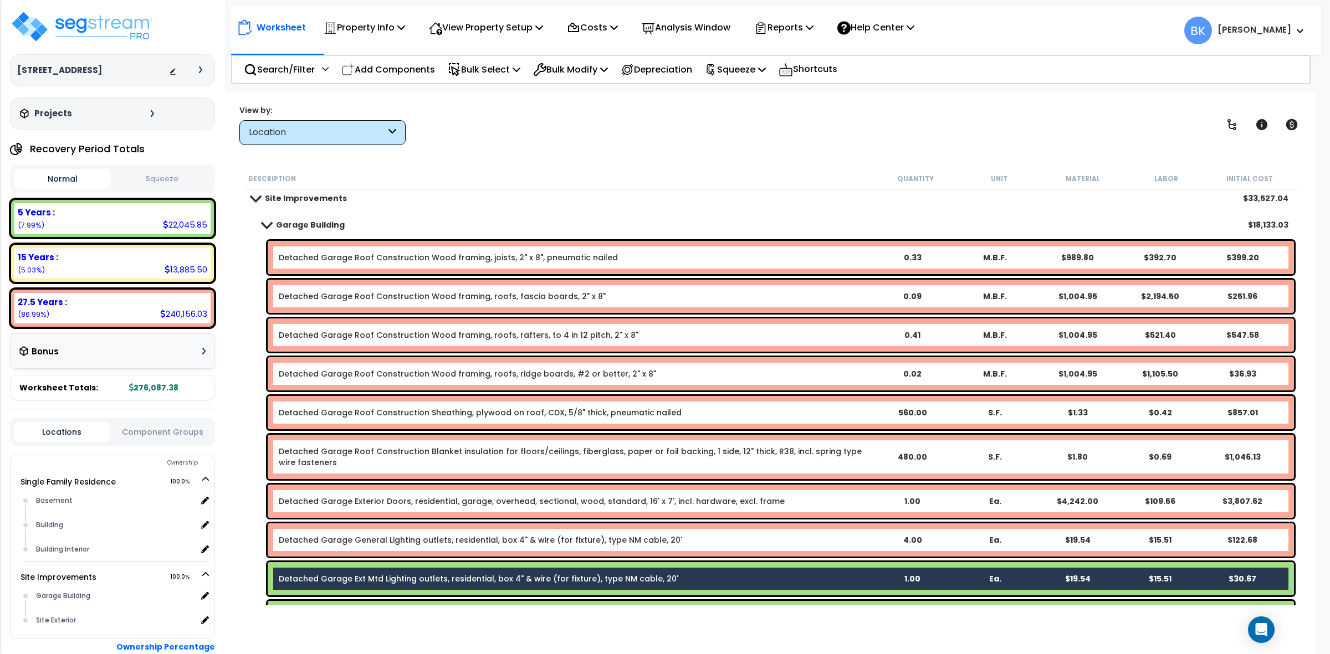
scroll to position [0, 0]
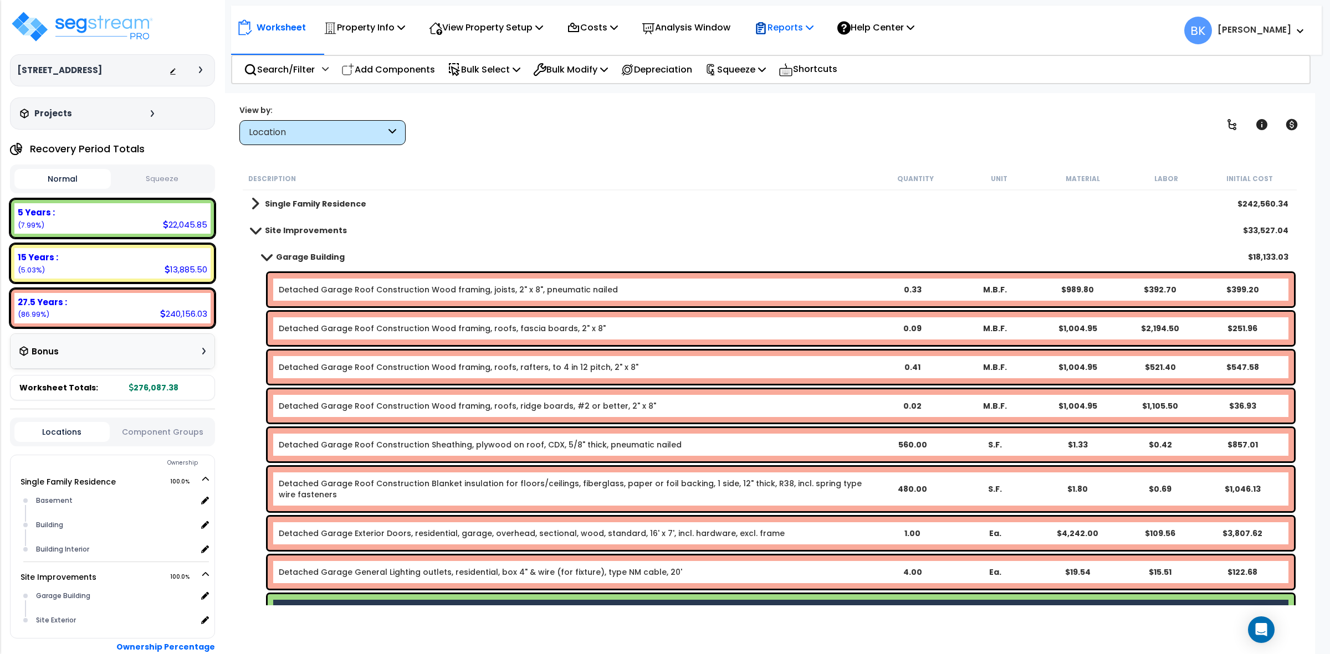
click at [812, 35] on div "Reports" at bounding box center [783, 27] width 59 height 26
drag, startPoint x: 815, startPoint y: 57, endPoint x: 837, endPoint y: 72, distance: 27.2
click at [815, 57] on link "Get Report" at bounding box center [804, 53] width 110 height 22
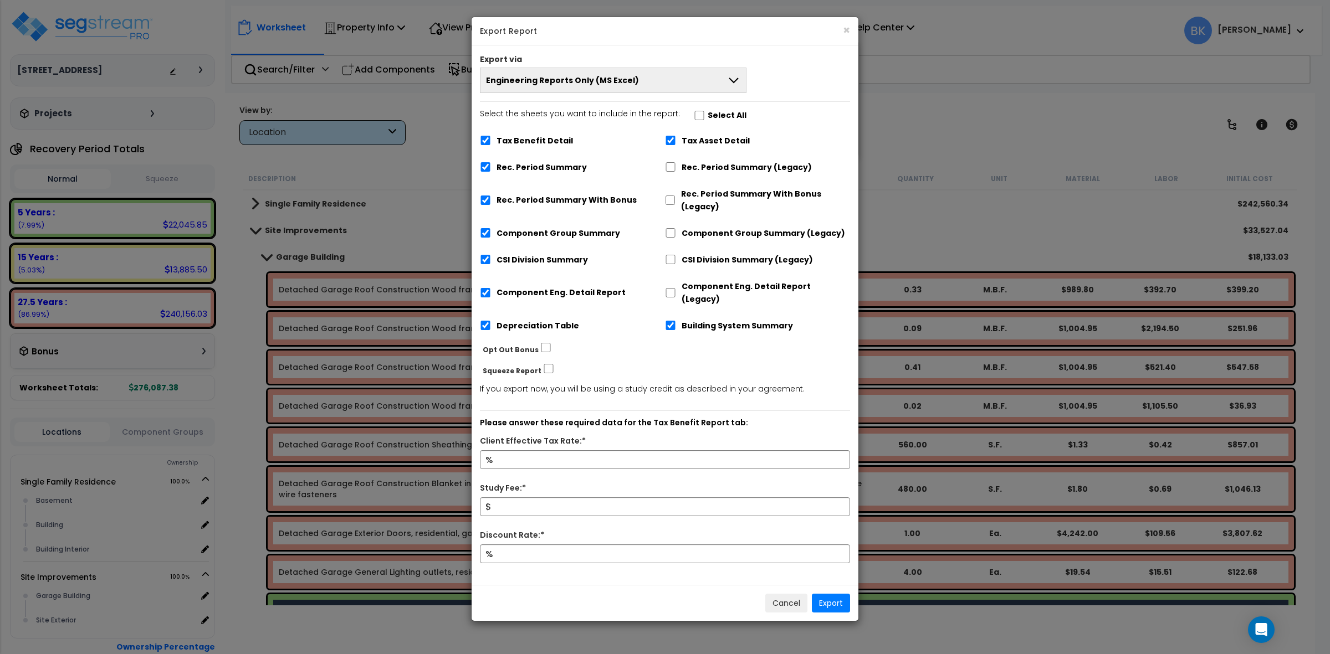
click at [550, 147] on label "Tax Benefit Detail" at bounding box center [534, 141] width 76 height 13
click at [491, 145] on input "Tax Benefit Detail" at bounding box center [485, 140] width 11 height 9
checkbox input "false"
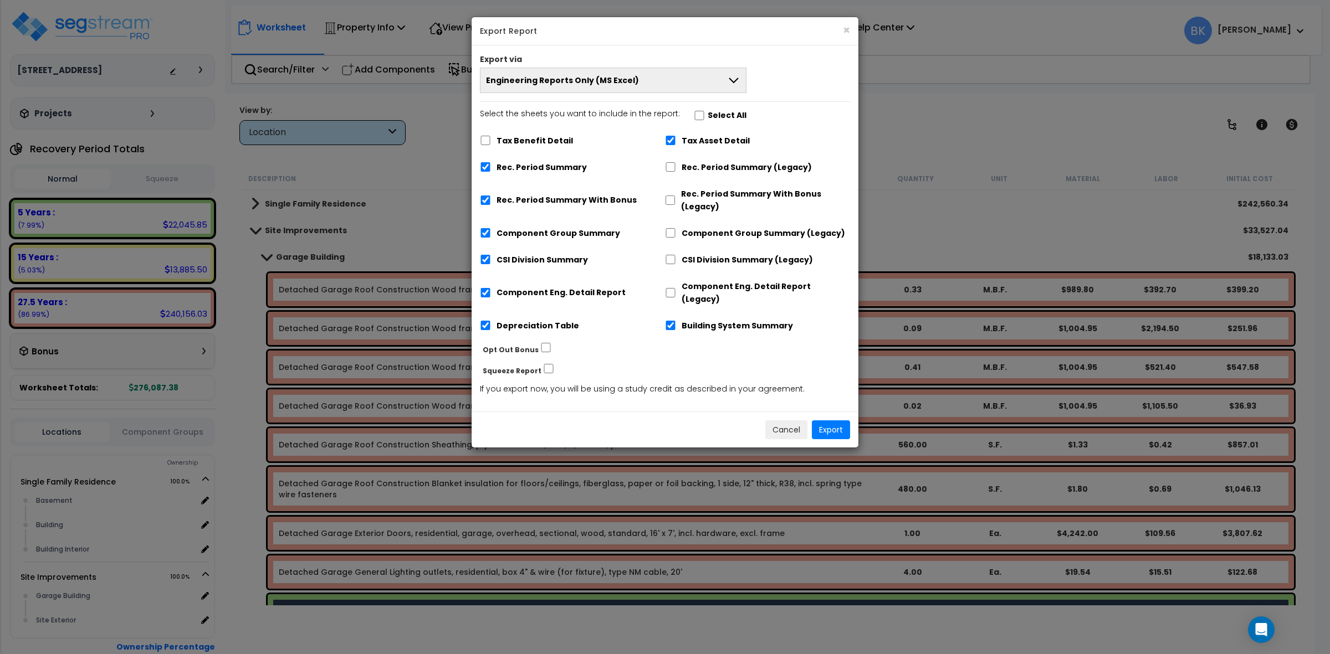
click at [686, 139] on label "Tax Asset Detail" at bounding box center [716, 141] width 68 height 13
click at [676, 139] on input "Tax Asset Detail" at bounding box center [670, 140] width 11 height 9
checkbox input "false"
click at [688, 324] on div "Tax Benefit Detail Tax Asset Detail Rec. Period Summary Rec. Period Summary (Le…" at bounding box center [665, 235] width 370 height 212
click at [688, 320] on label "Building System Summary" at bounding box center [737, 326] width 111 height 13
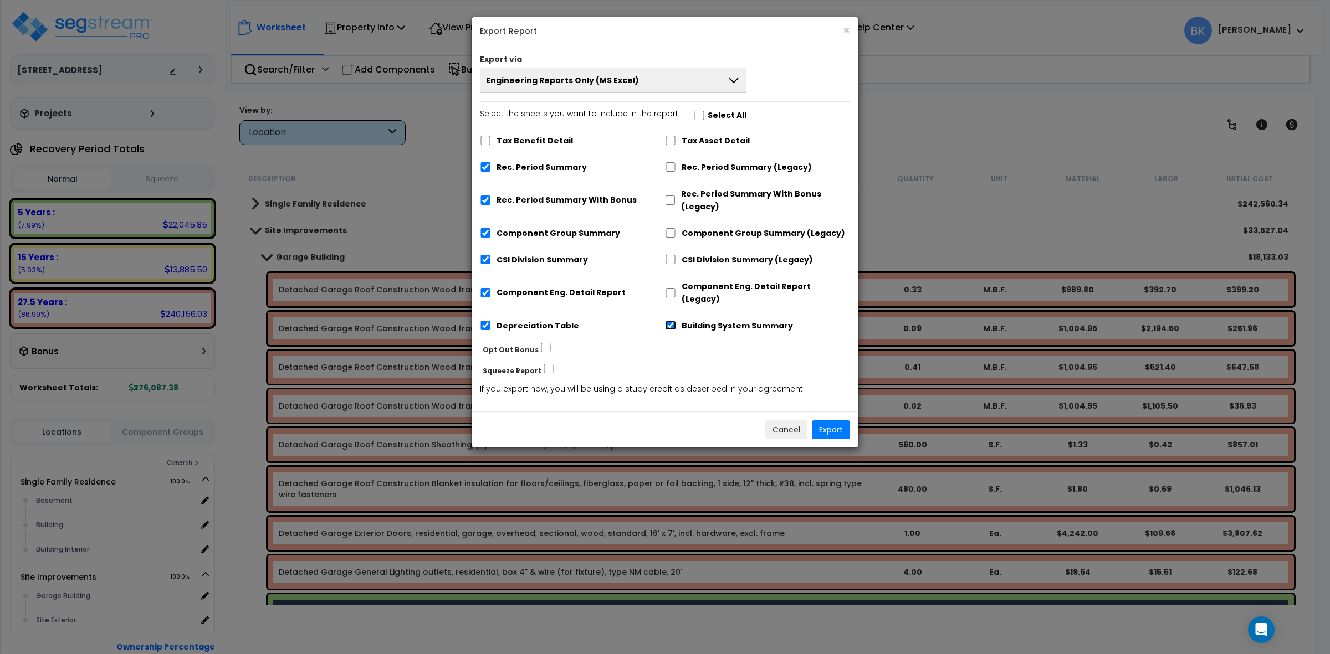
click at [676, 321] on input "Building System Summary" at bounding box center [670, 325] width 11 height 9
checkbox input "false"
click at [558, 200] on label "Rec. Period Summary With Bonus" at bounding box center [566, 200] width 140 height 13
click at [491, 200] on input "Rec. Period Summary With Bonus" at bounding box center [485, 200] width 11 height 9
checkbox input "false"
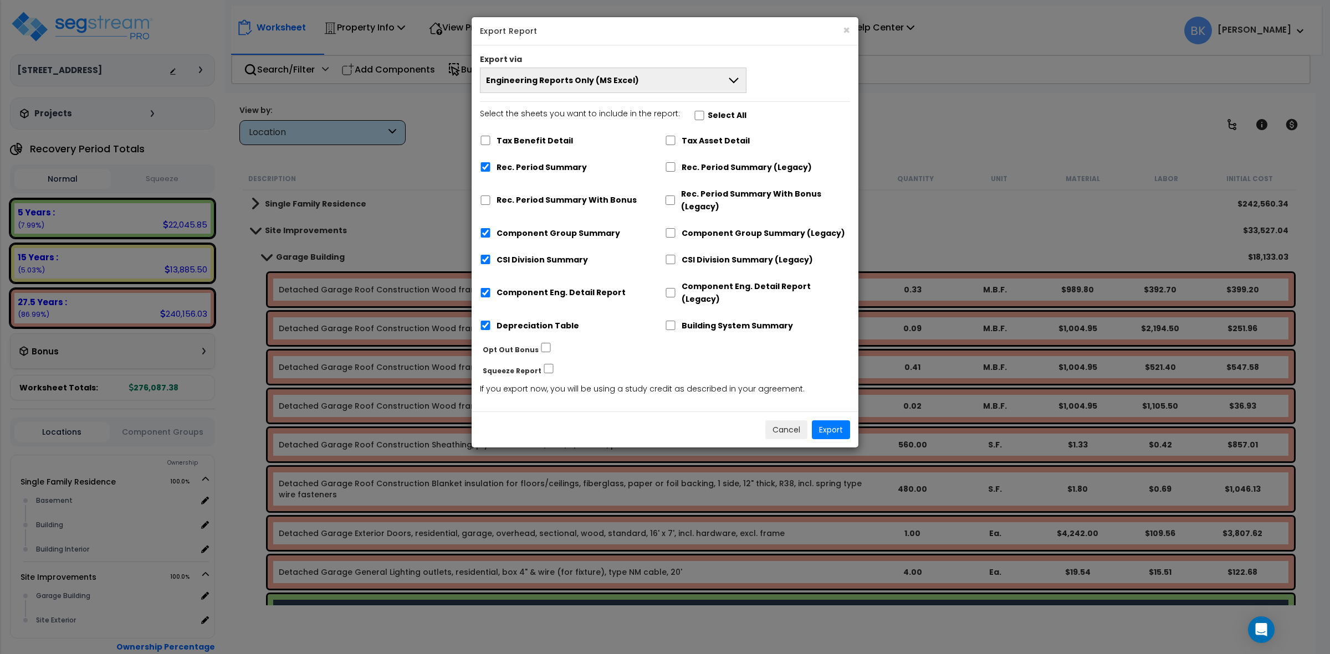
click at [514, 314] on div "Depreciation Table" at bounding box center [572, 324] width 185 height 21
click at [520, 320] on label "Depreciation Table" at bounding box center [537, 326] width 83 height 13
click at [491, 321] on input "Depreciation Table" at bounding box center [485, 325] width 11 height 9
checkbox input "false"
click at [679, 314] on div "Building System Summary" at bounding box center [757, 324] width 185 height 21
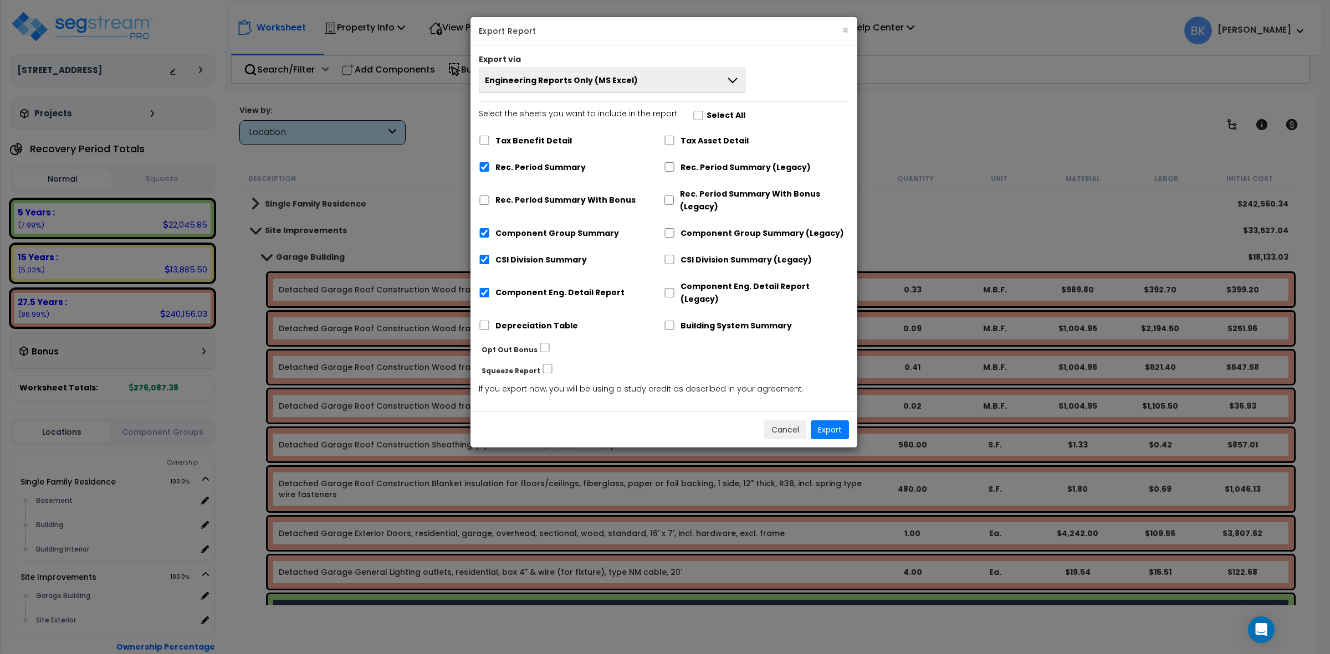
click at [678, 317] on div "Building System Summary" at bounding box center [756, 324] width 185 height 21
click at [677, 317] on div "Building System Summary" at bounding box center [756, 324] width 185 height 21
click at [665, 321] on input "Building System Summary" at bounding box center [669, 325] width 11 height 9
checkbox input "true"
click at [827, 421] on button "Export" at bounding box center [830, 430] width 38 height 19
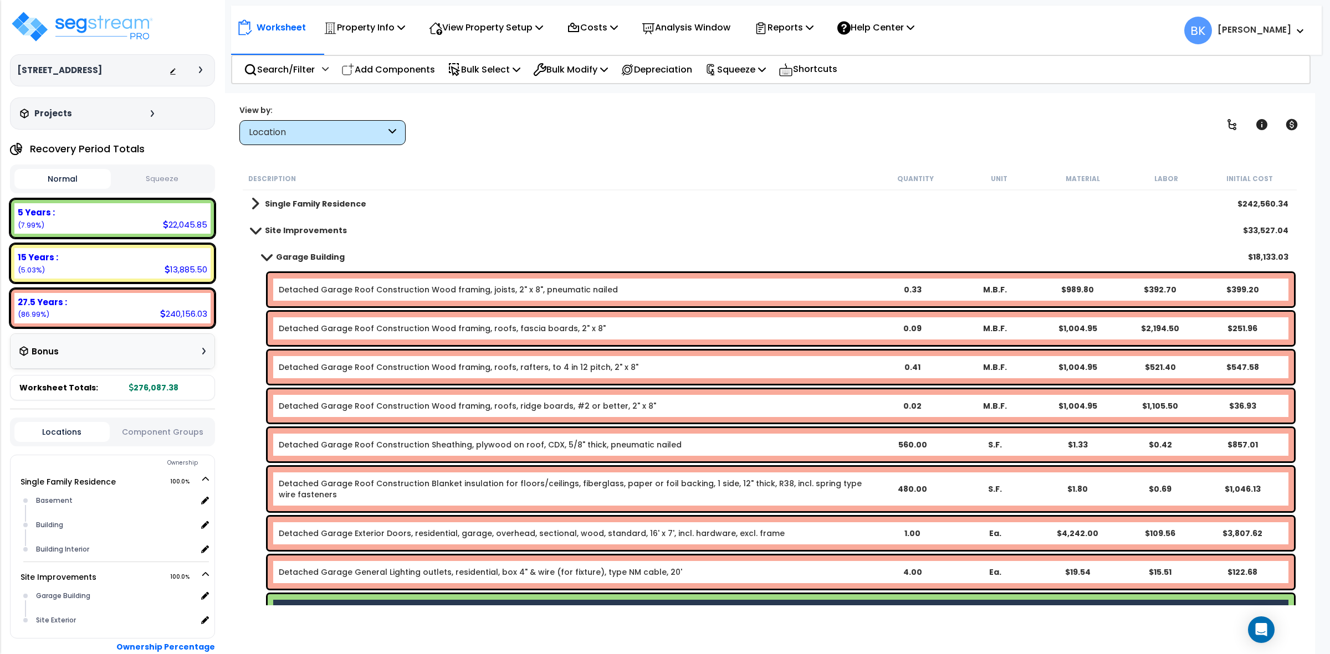
click at [380, 259] on div "Garage Building $18,133.03" at bounding box center [769, 257] width 1048 height 27
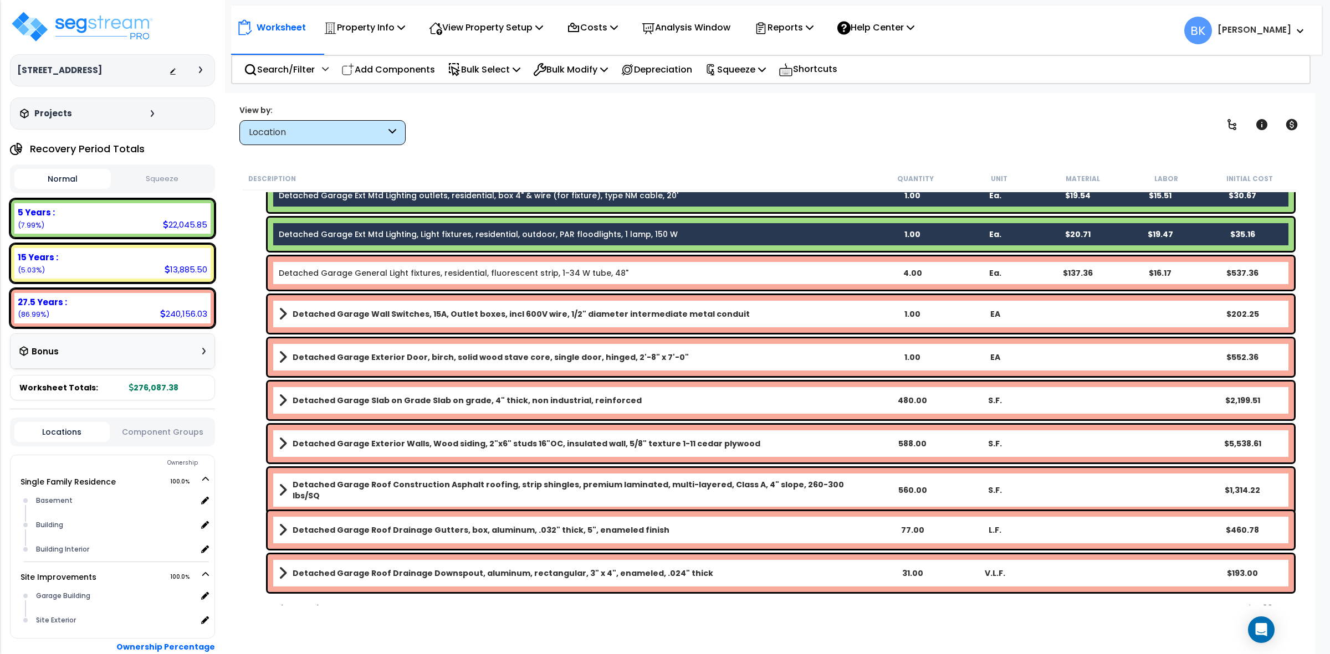
scroll to position [139, 0]
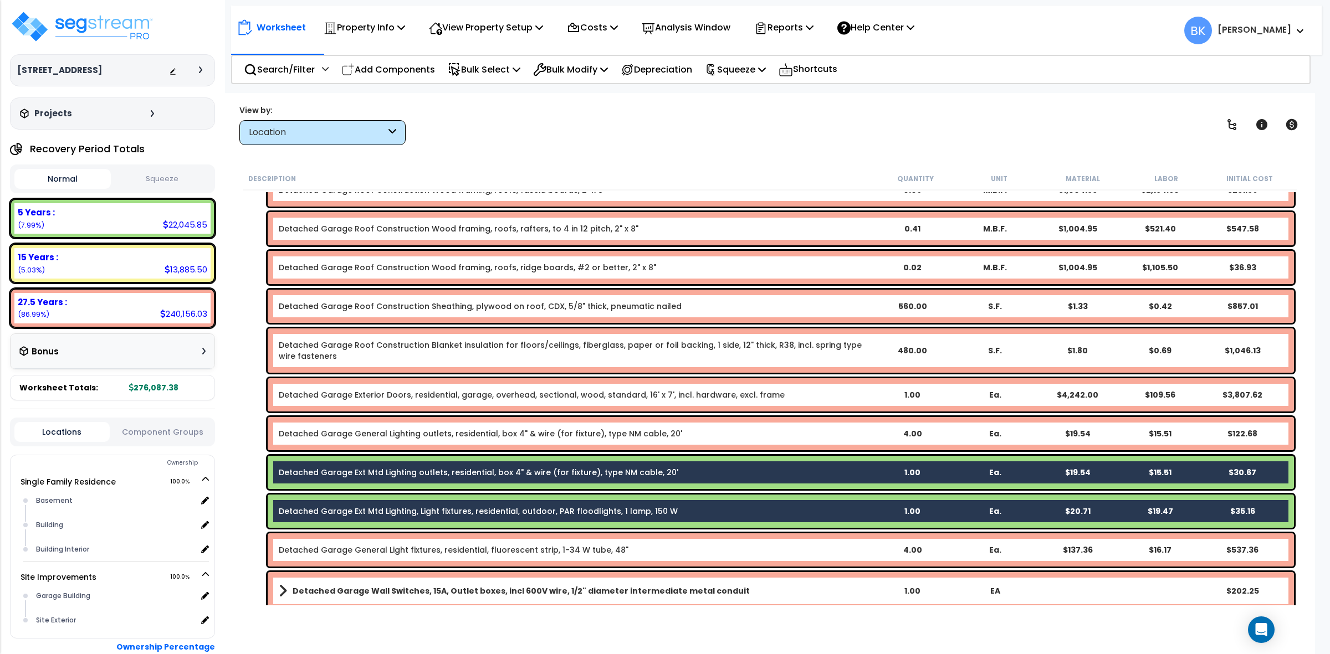
click at [521, 377] on div "Detached Garage Exterior Doors, residential, garage, overhead, sectional, wood,…" at bounding box center [770, 395] width 1054 height 39
click at [441, 463] on div "Detached Garage Ext Mtd Lighting outlets, residential, box 4" & wire (for fixtu…" at bounding box center [781, 472] width 1026 height 33
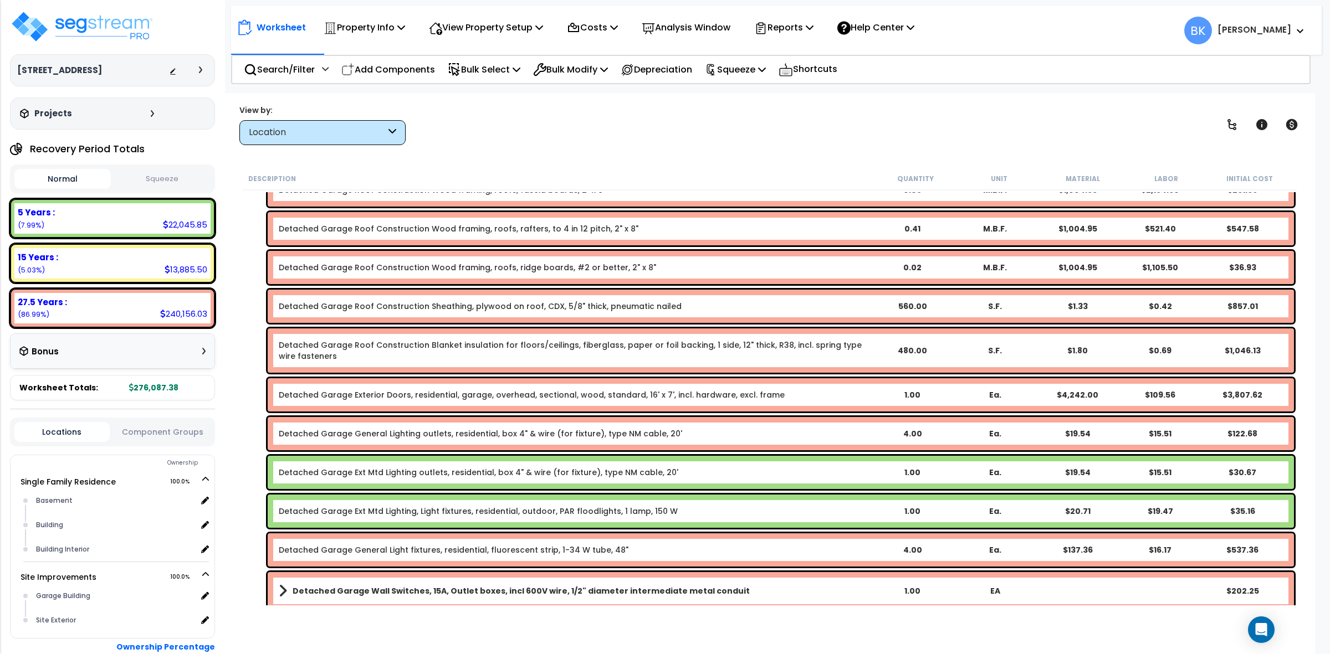
click at [485, 472] on link "Detached Garage Ext Mtd Lighting outlets, residential, box 4" & wire (for fixtu…" at bounding box center [479, 472] width 400 height 11
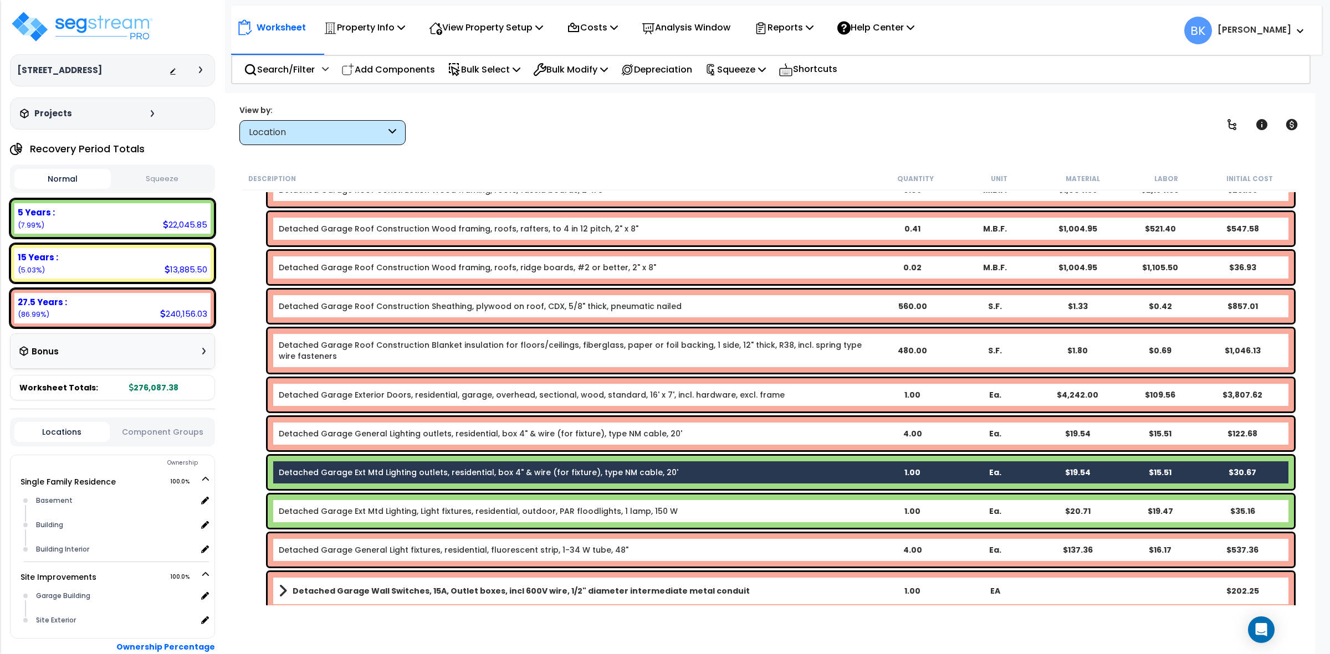
click at [550, 506] on link "Detached Garage Ext Mtd Lighting, Light fixtures, residential, outdoor, PAR flo…" at bounding box center [478, 511] width 399 height 11
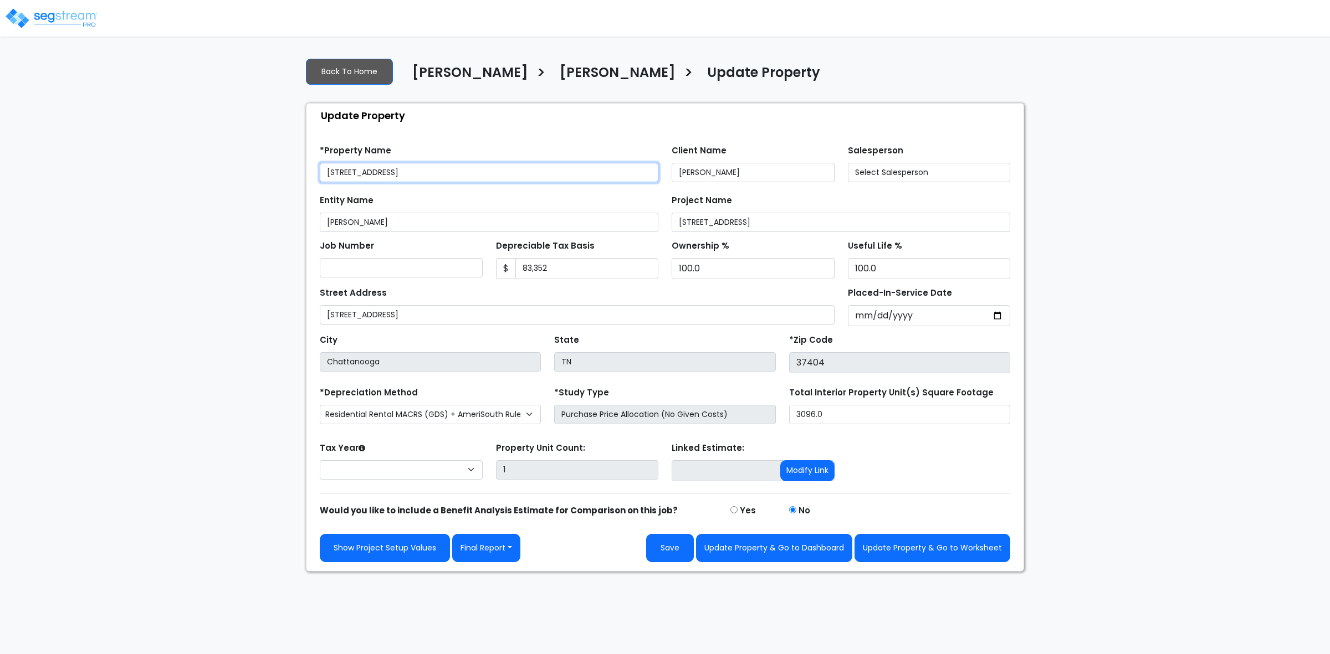
select select "2024"
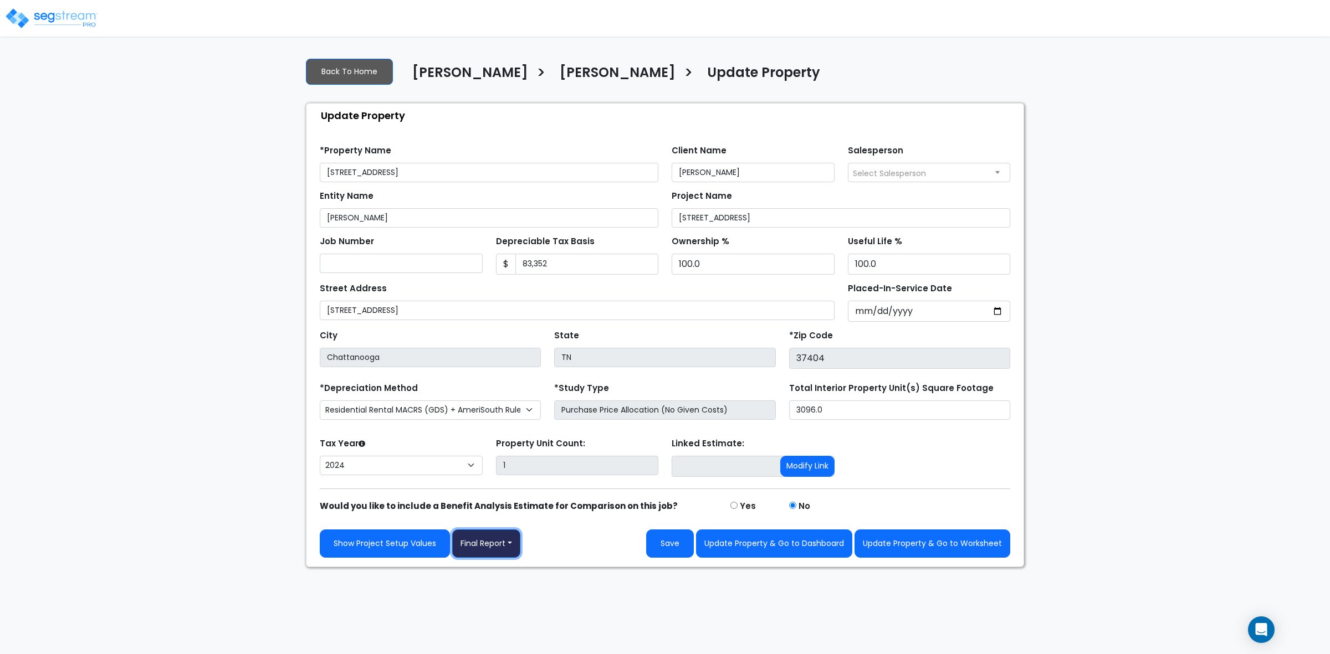
click at [514, 544] on button "Final Report" at bounding box center [486, 544] width 68 height 28
click at [517, 600] on link "Report Images" at bounding box center [511, 602] width 116 height 25
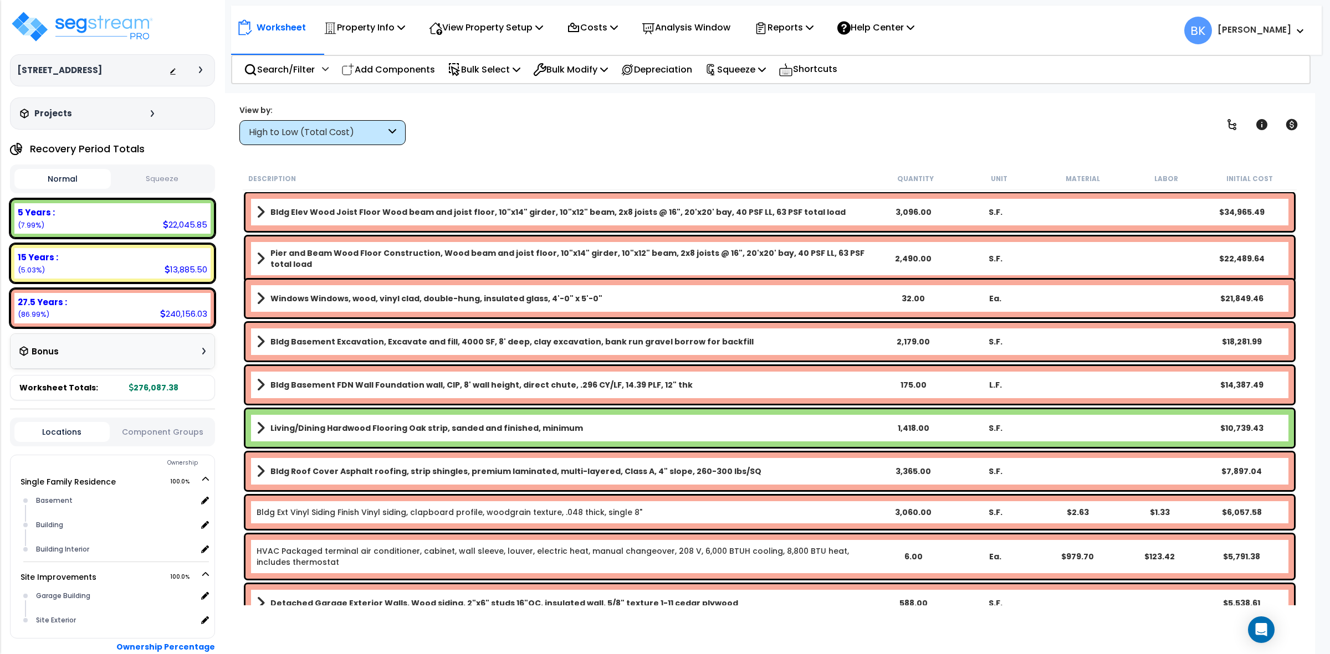
drag, startPoint x: 342, startPoint y: 112, endPoint x: 340, endPoint y: 122, distance: 10.9
click at [342, 112] on div "View by:" at bounding box center [322, 110] width 166 height 11
click at [339, 124] on div "High to Low (Total Cost)" at bounding box center [322, 132] width 166 height 25
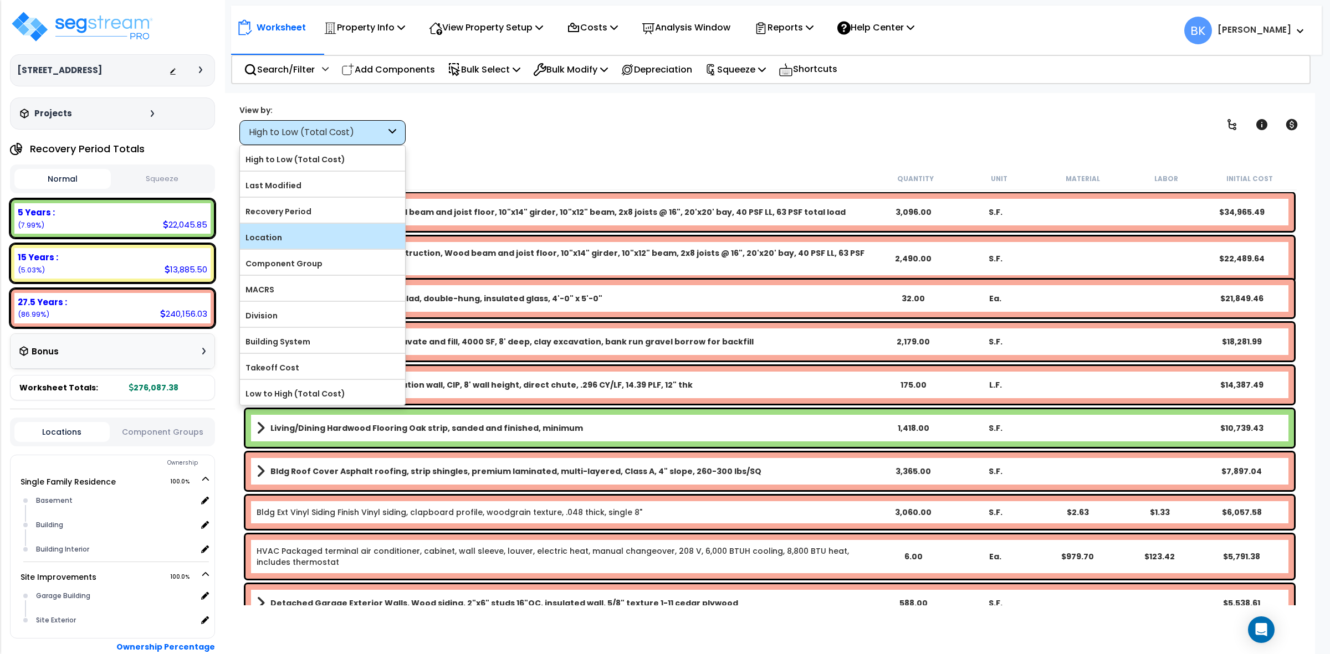
click at [292, 234] on label "Location" at bounding box center [322, 237] width 165 height 17
click at [0, 0] on input "Location" at bounding box center [0, 0] width 0 height 0
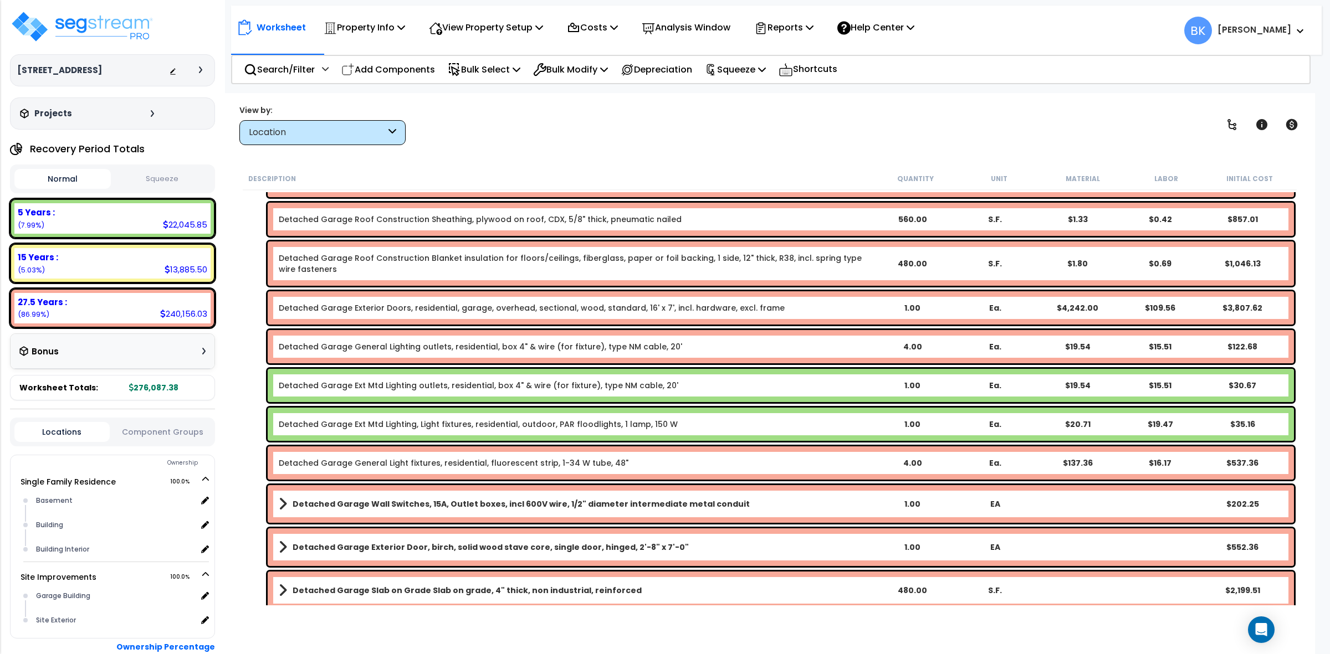
scroll to position [208, 0]
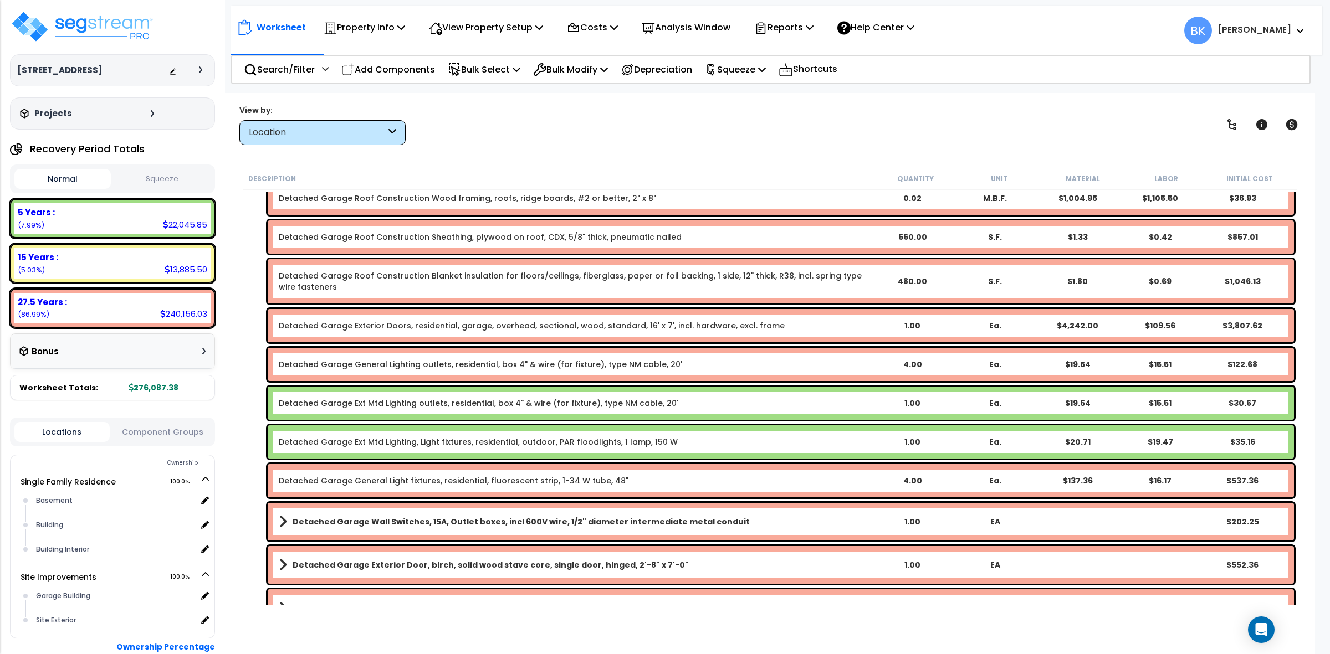
click at [403, 406] on link "Detached Garage Ext Mtd Lighting outlets, residential, box 4" & wire (for fixtu…" at bounding box center [479, 403] width 400 height 11
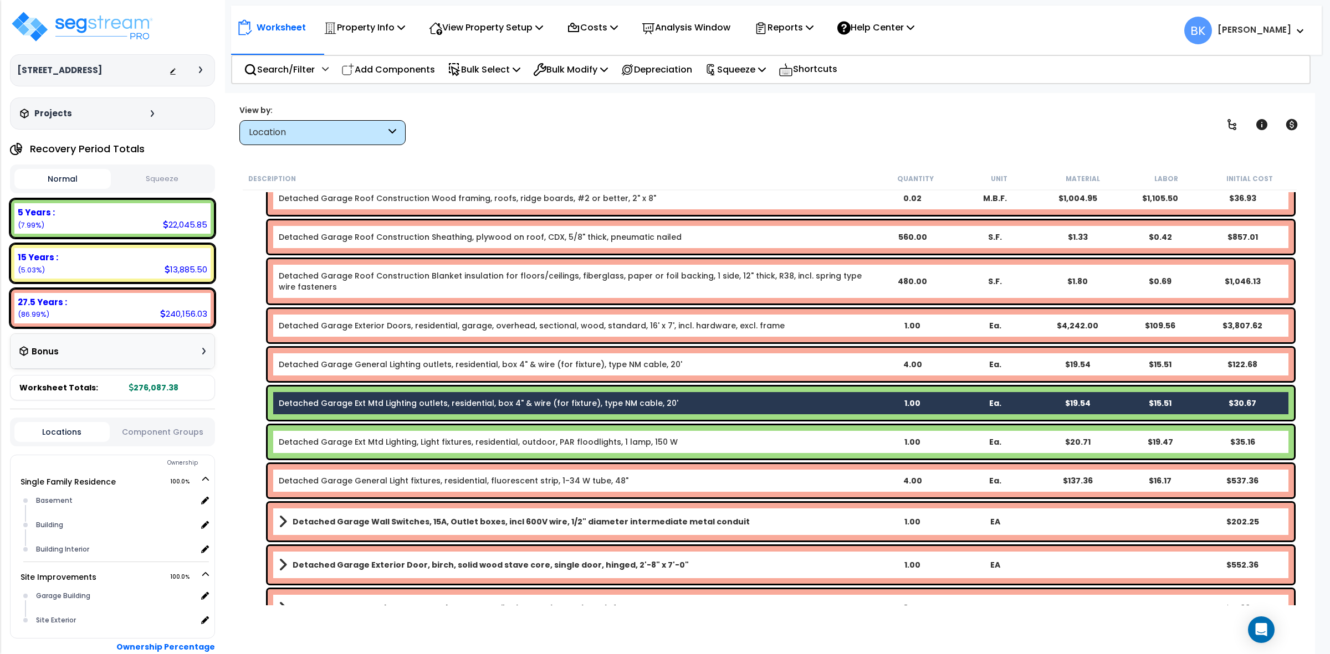
click at [414, 439] on link "Detached Garage Ext Mtd Lighting, Light fixtures, residential, outdoor, PAR flo…" at bounding box center [478, 442] width 399 height 11
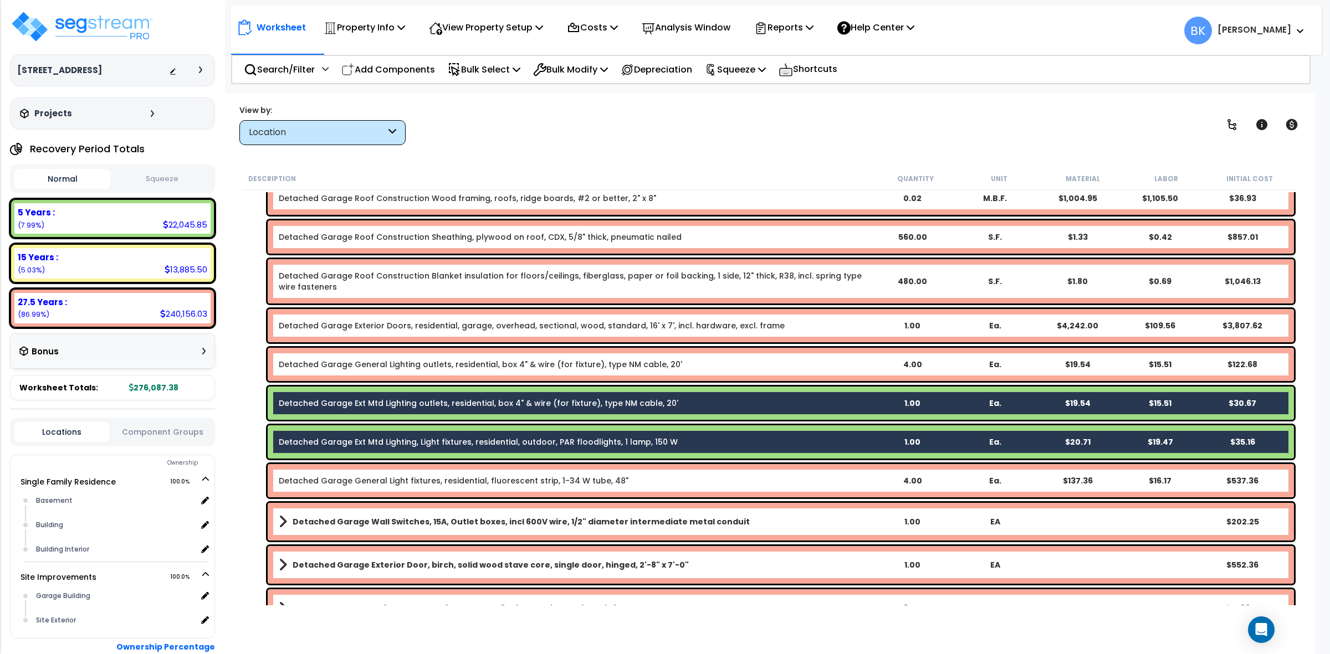
scroll to position [0, 0]
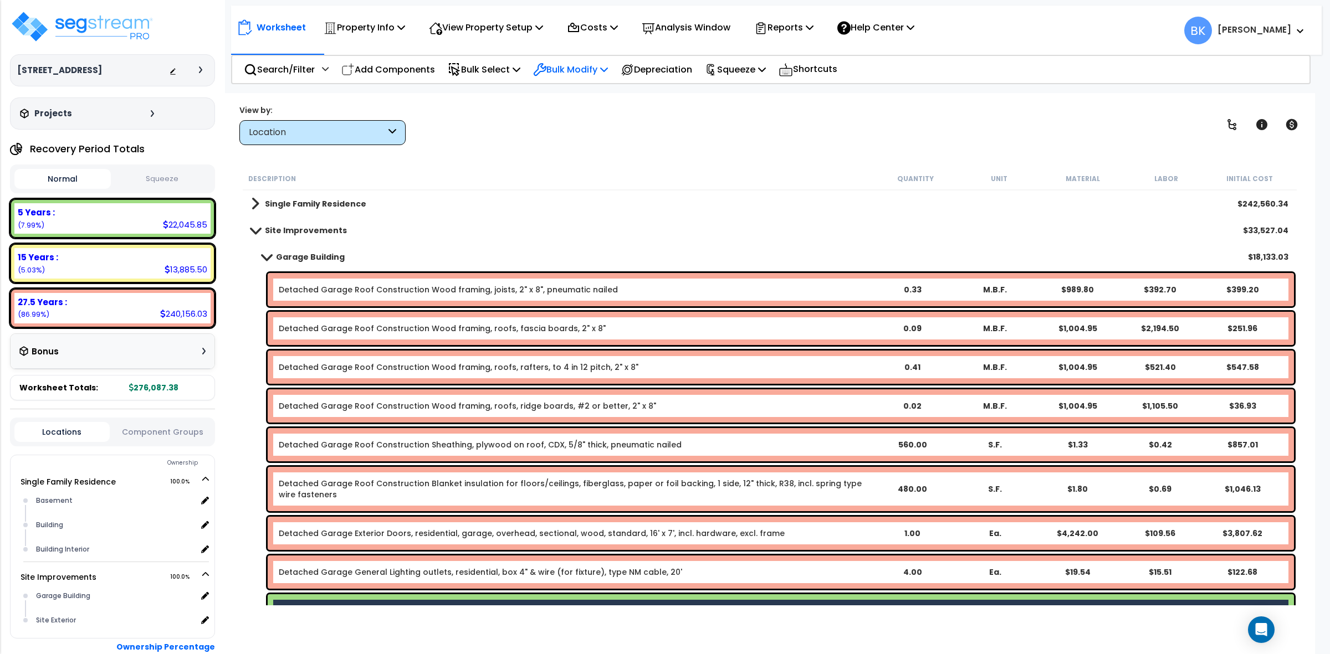
click at [574, 69] on p "Bulk Modify" at bounding box center [570, 69] width 75 height 15
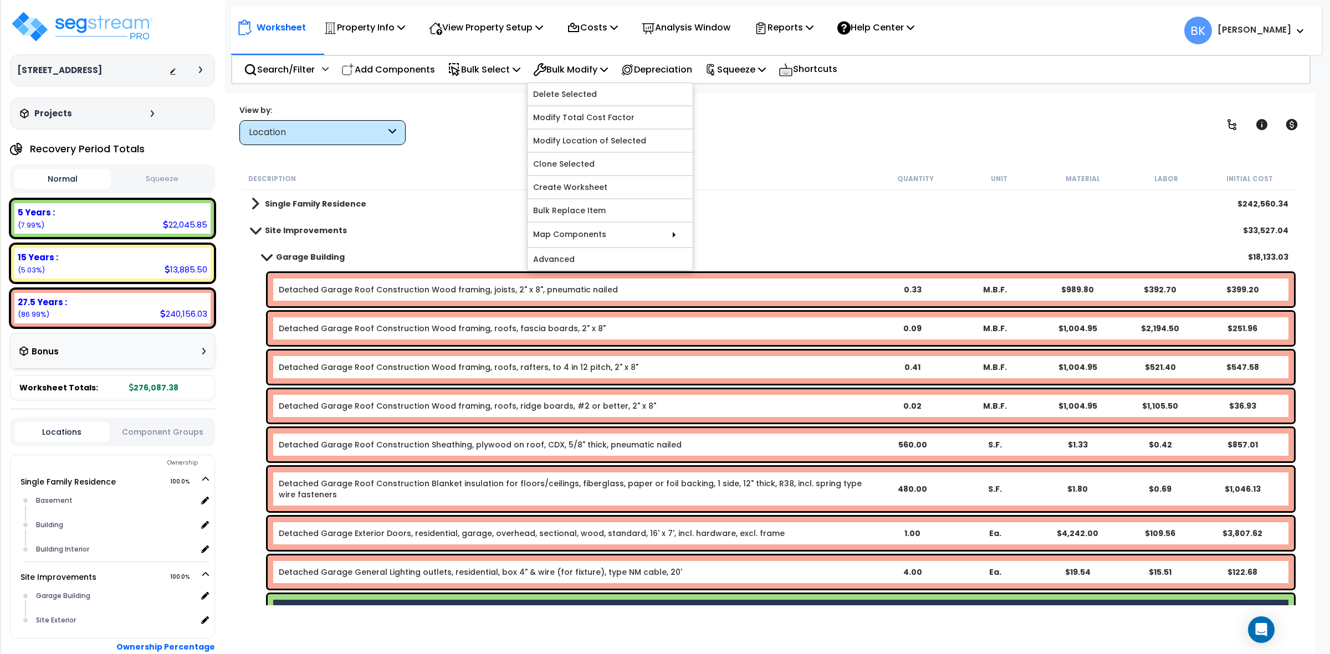
click at [266, 253] on span at bounding box center [267, 257] width 16 height 8
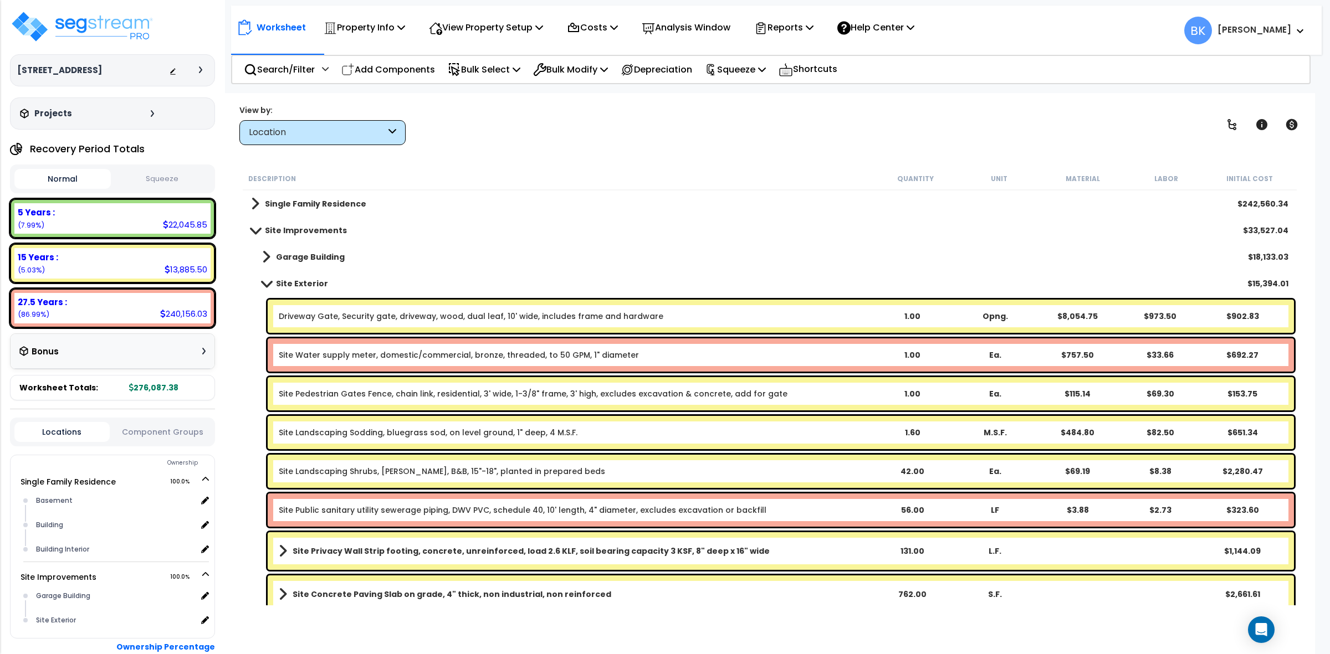
click at [316, 252] on b "Garage Building" at bounding box center [310, 257] width 69 height 11
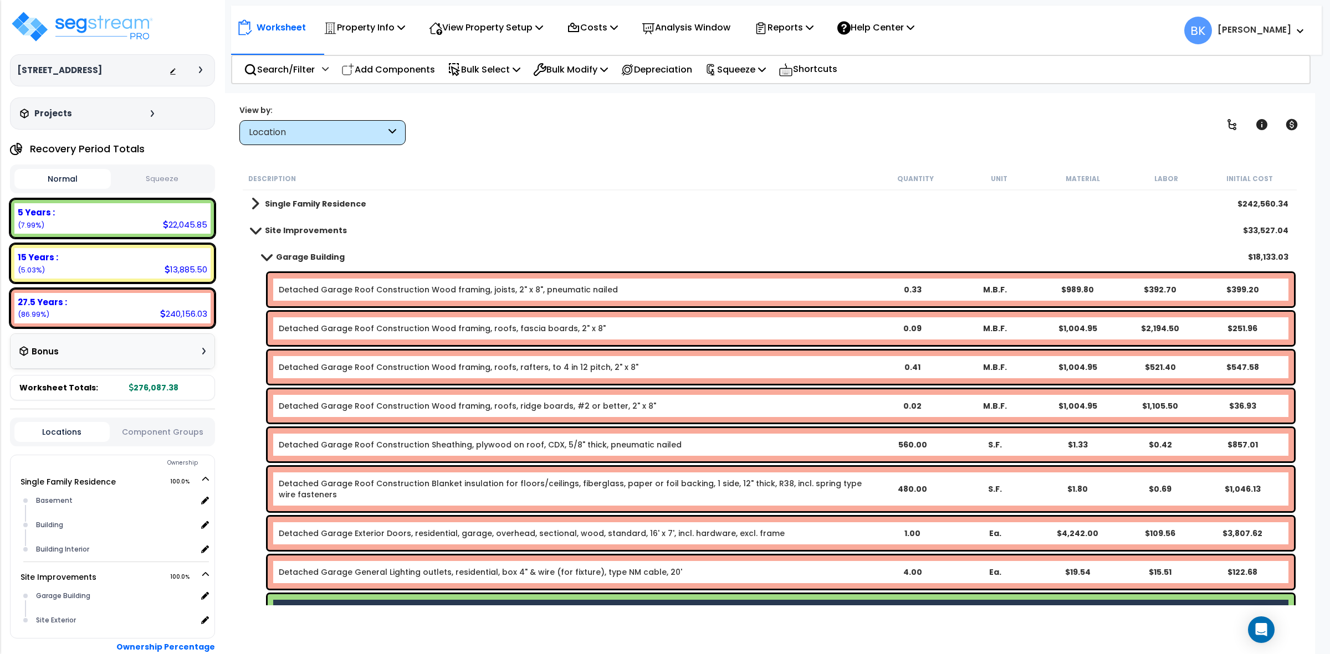
click at [303, 257] on b "Garage Building" at bounding box center [310, 257] width 69 height 11
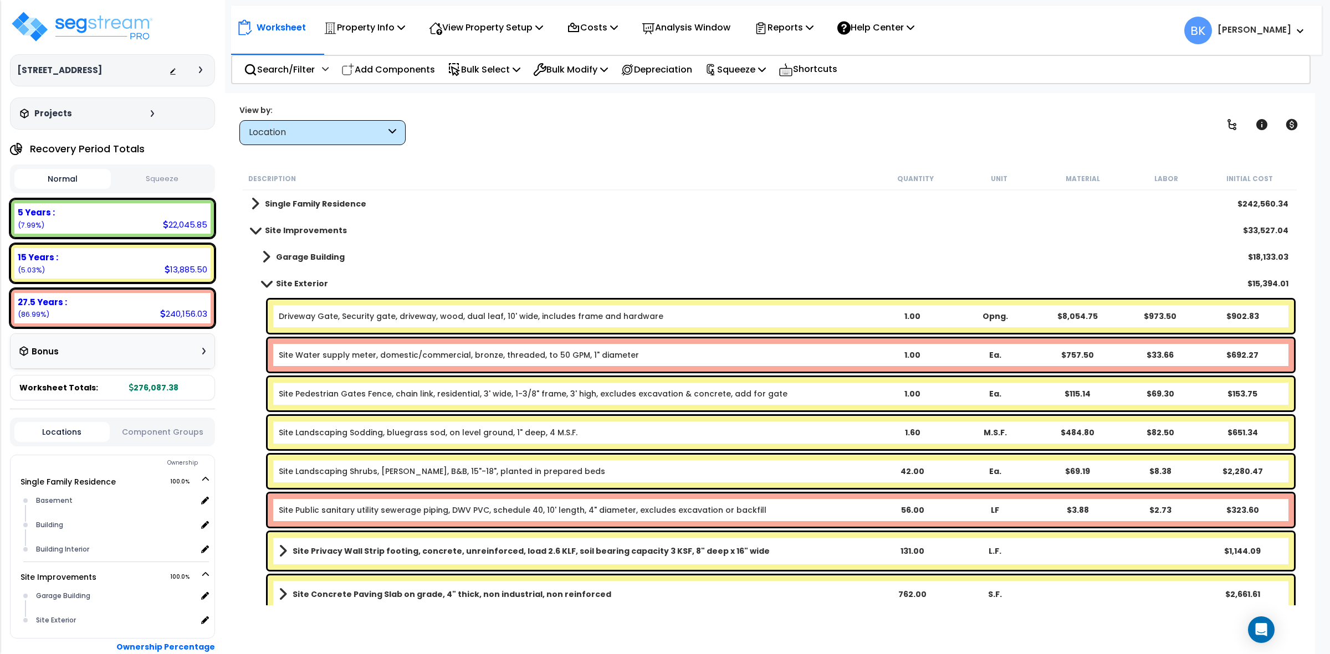
click at [303, 257] on b "Garage Building" at bounding box center [310, 257] width 69 height 11
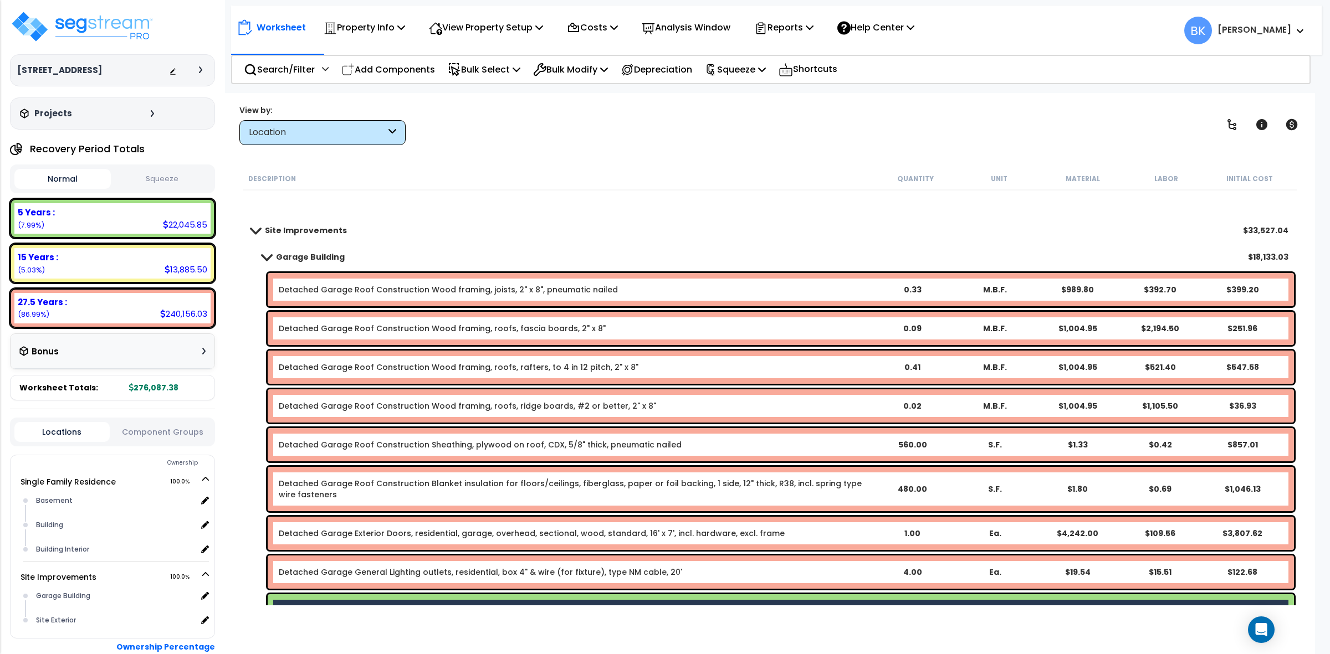
scroll to position [346, 0]
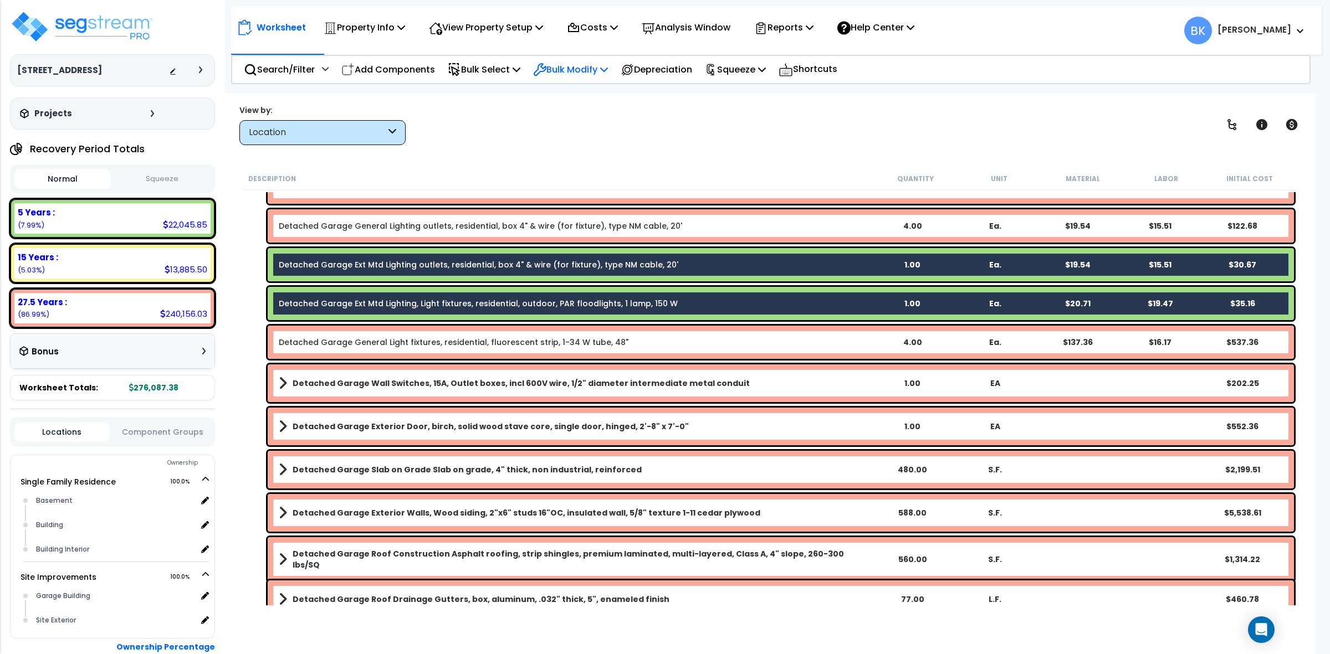
click at [572, 68] on p "Bulk Modify" at bounding box center [570, 69] width 75 height 15
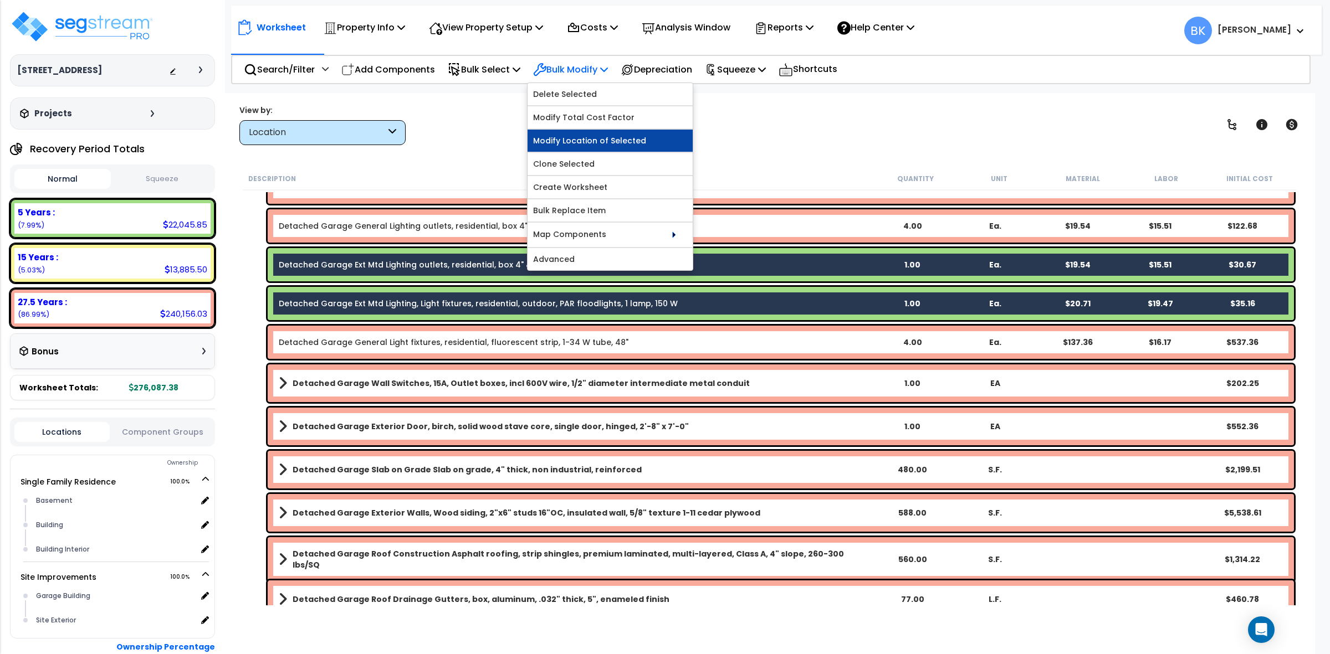
click at [610, 139] on link "Modify Location of Selected" at bounding box center [610, 141] width 165 height 22
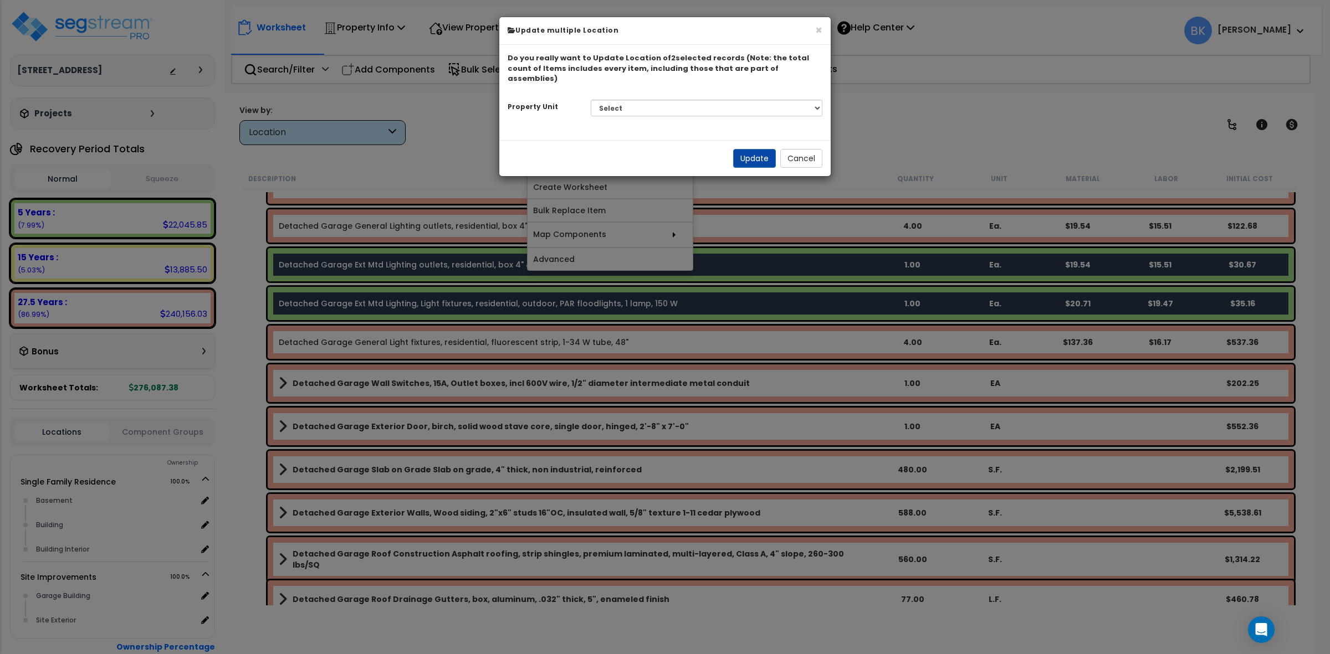
click at [626, 111] on div "Do you really want to Update Location of 2 selected records (Note: the total co…" at bounding box center [664, 92] width 331 height 95
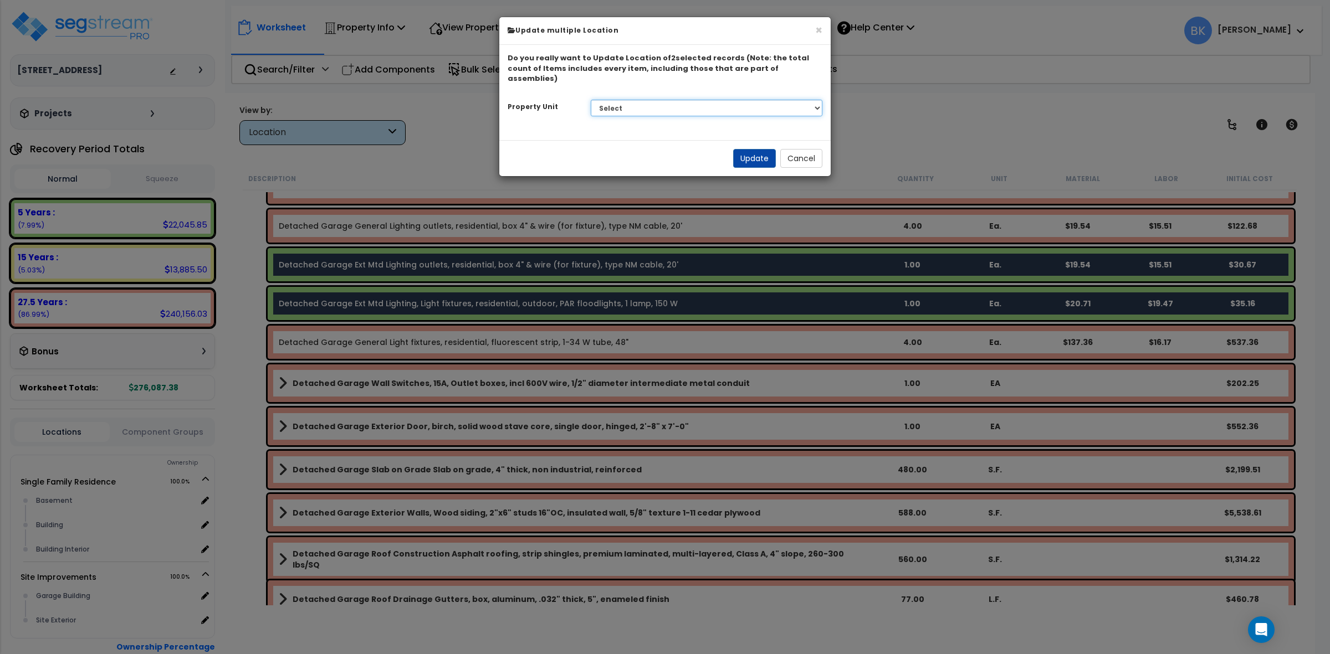
click at [627, 105] on select "Select Single Family Residence Site Improvements" at bounding box center [707, 108] width 232 height 17
select select "167137"
click at [591, 100] on select "Select Single Family Residence Site Improvements" at bounding box center [707, 108] width 232 height 17
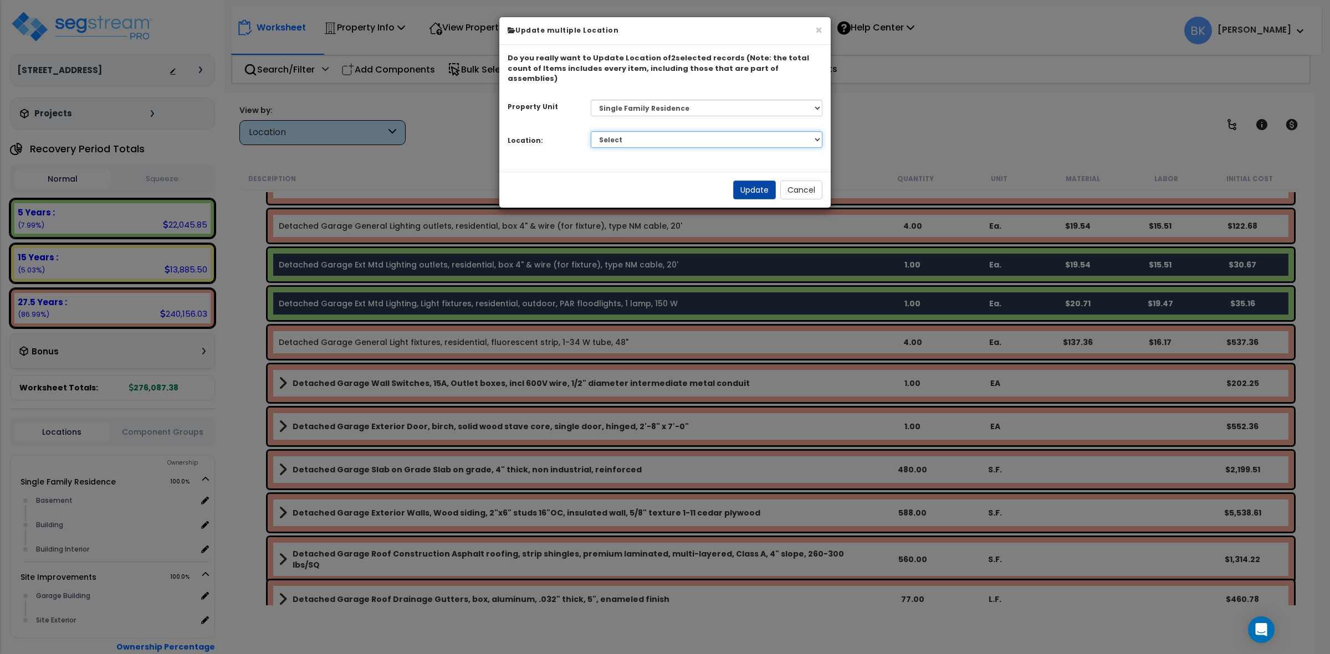
click at [708, 131] on select "Select Basement Building Building Interior Add Additional Location" at bounding box center [707, 139] width 232 height 17
select select "6"
click at [591, 131] on select "Select Basement Building Building Interior Add Additional Location" at bounding box center [707, 139] width 232 height 17
click at [757, 182] on button "Update" at bounding box center [754, 190] width 43 height 19
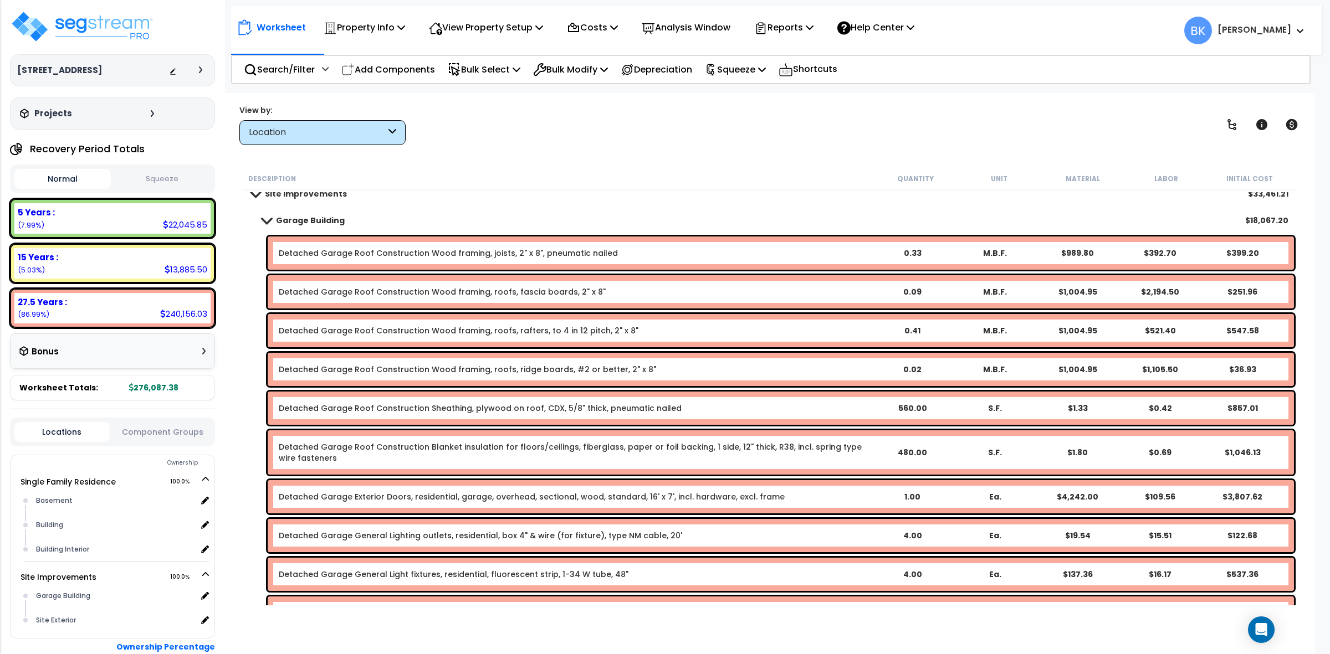
scroll to position [0, 0]
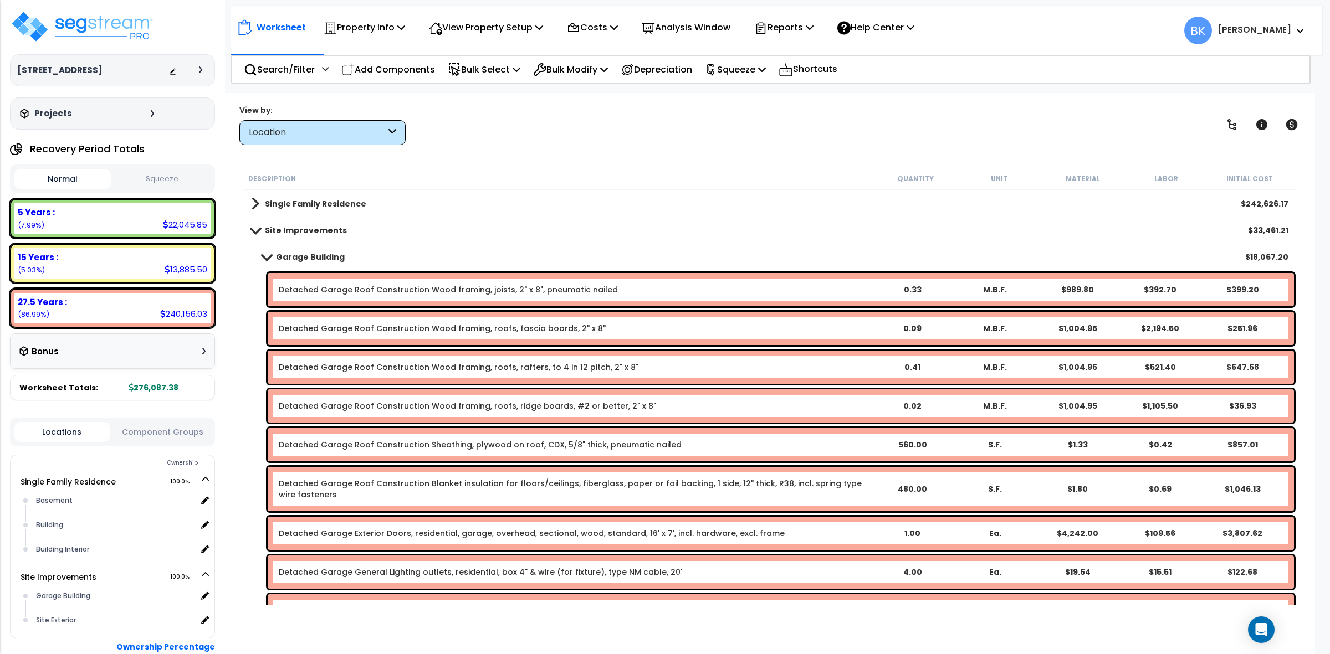
click at [309, 283] on div "Detached Garage Roof Construction Wood framing, joists, 2" x 8", pneumatic nail…" at bounding box center [781, 289] width 1026 height 33
click at [478, 289] on link "Detached Garage Roof Construction Wood framing, joists, 2" x 8", pneumatic nail…" at bounding box center [448, 289] width 339 height 11
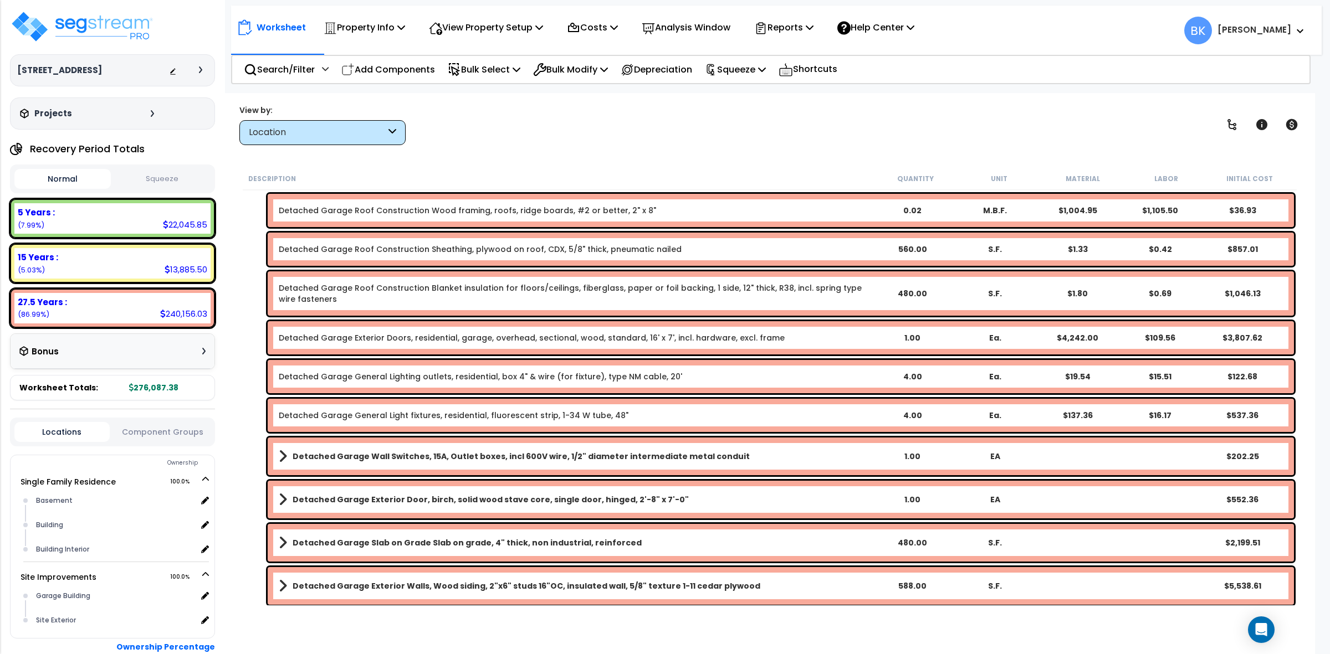
scroll to position [542, 0]
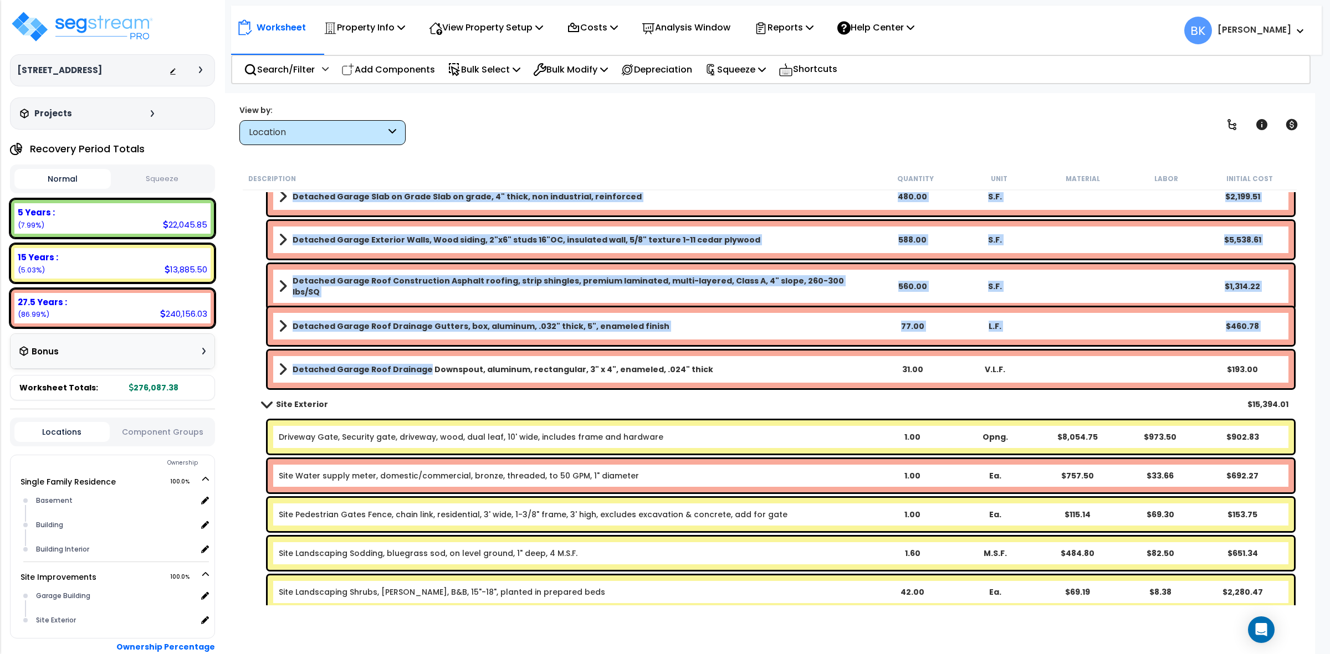
click at [420, 374] on b "Detached Garage Roof Drainage Downspout, aluminum, rectangular, 3" x 4", enamel…" at bounding box center [503, 369] width 421 height 11
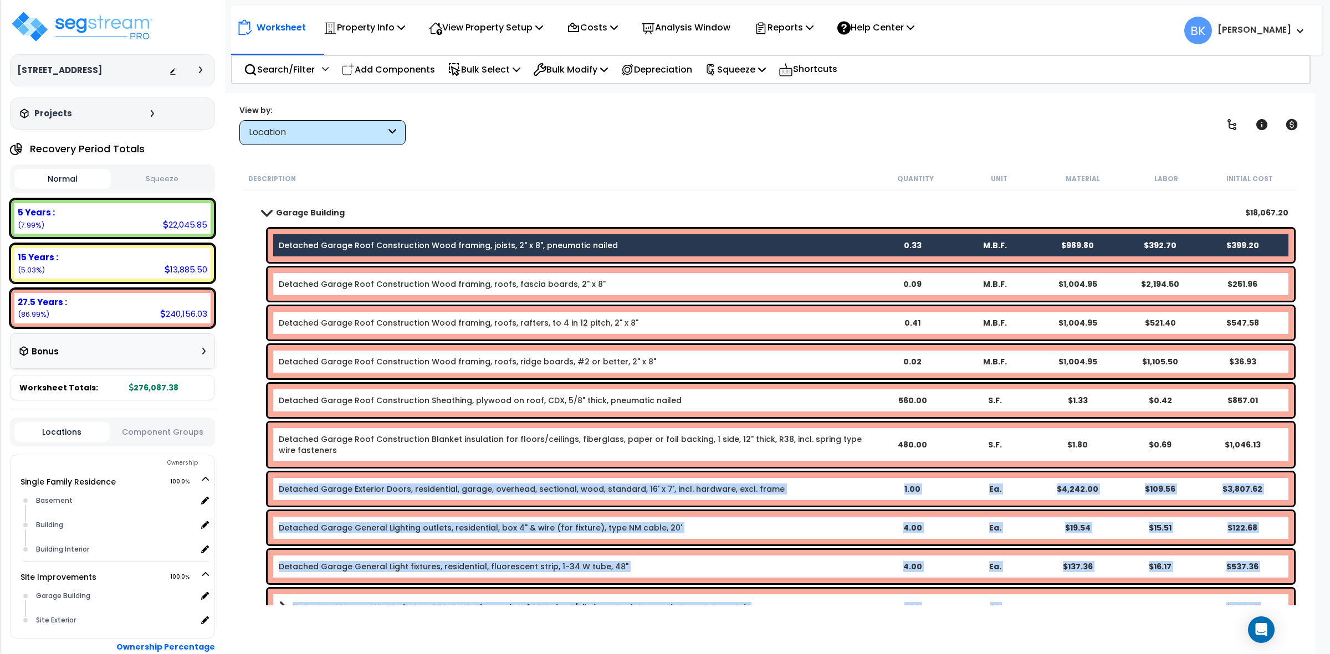
scroll to position [0, 0]
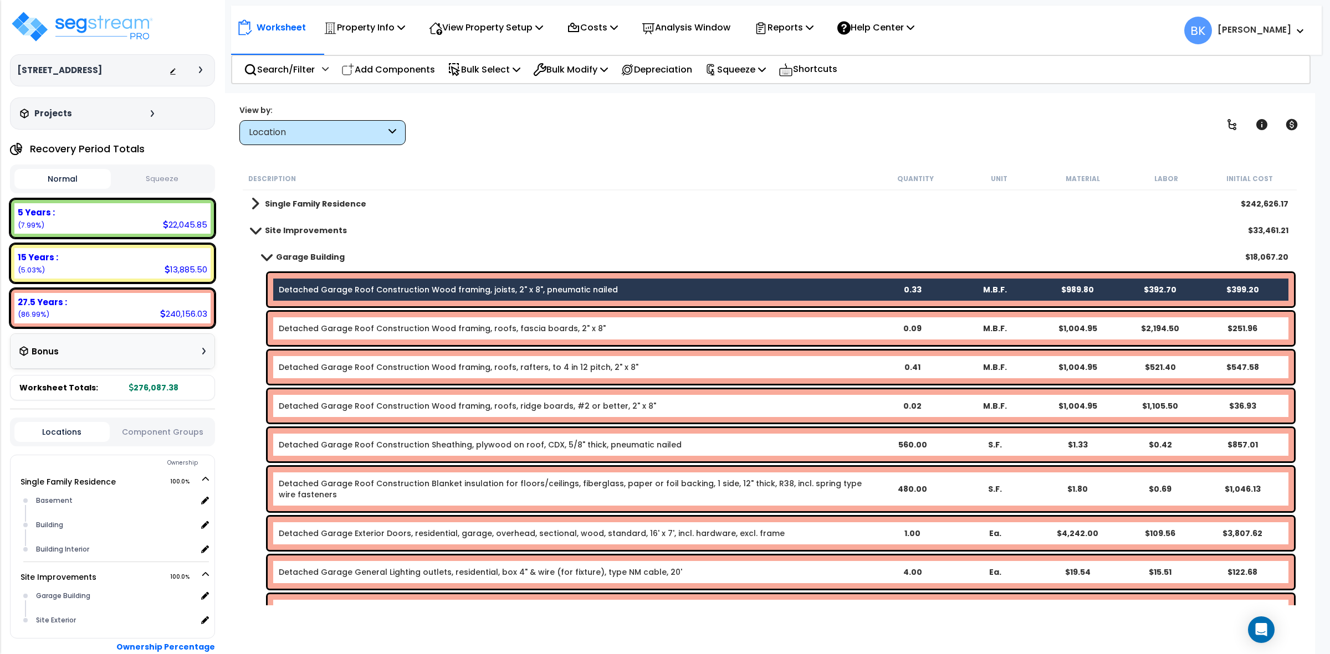
click at [426, 331] on link "Detached Garage Roof Construction Wood framing, roofs, fascia boards, 2" x 8"" at bounding box center [442, 328] width 327 height 11
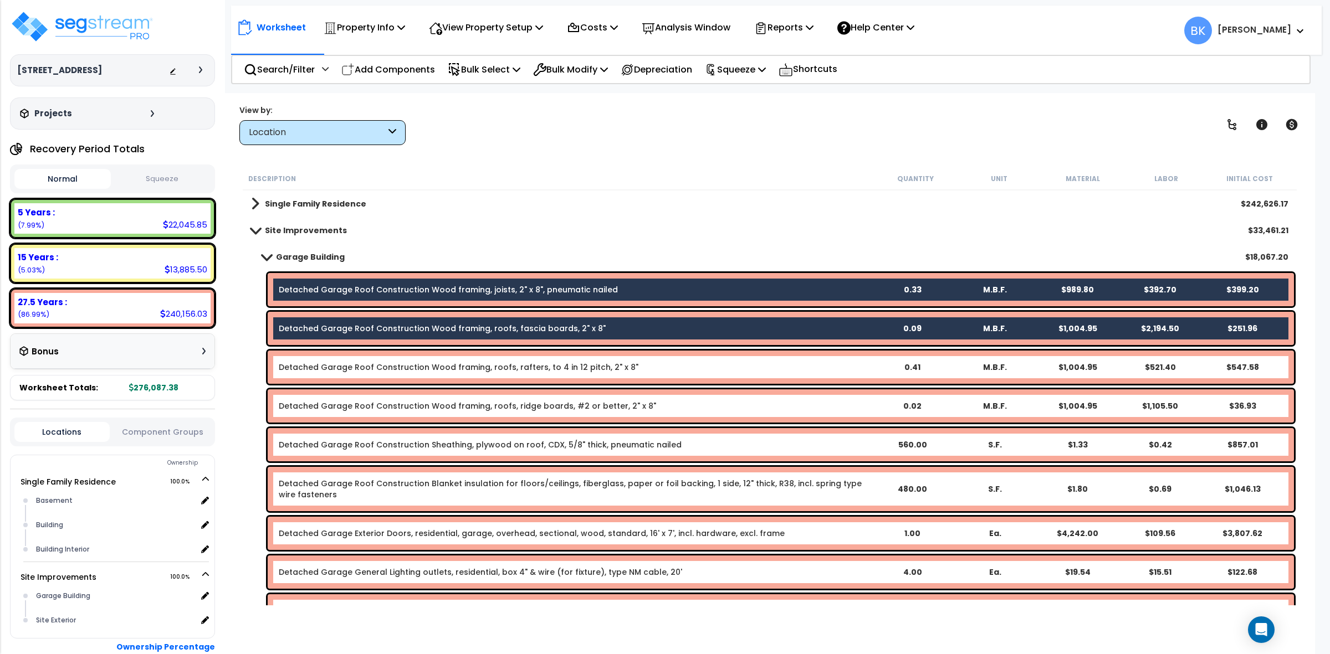
click at [688, 228] on div "Site Improvements $33,461.21" at bounding box center [769, 230] width 1048 height 27
click at [269, 258] on span at bounding box center [267, 257] width 16 height 8
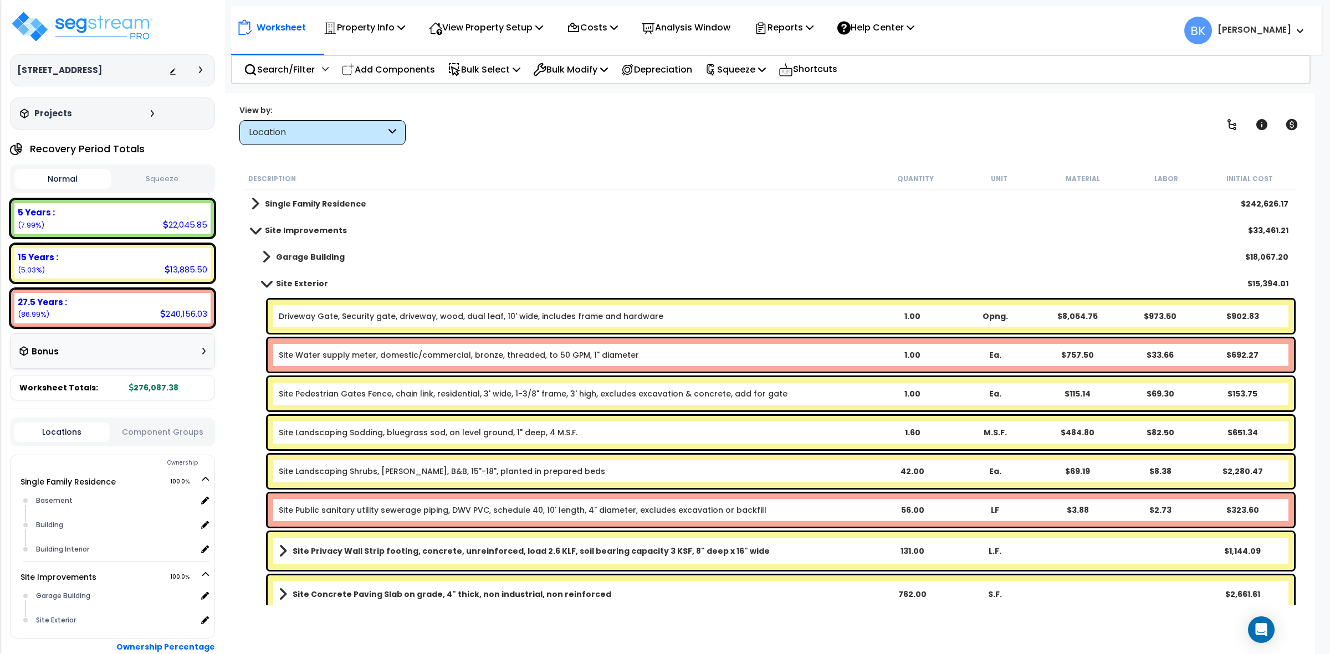
click at [269, 258] on span at bounding box center [266, 257] width 8 height 16
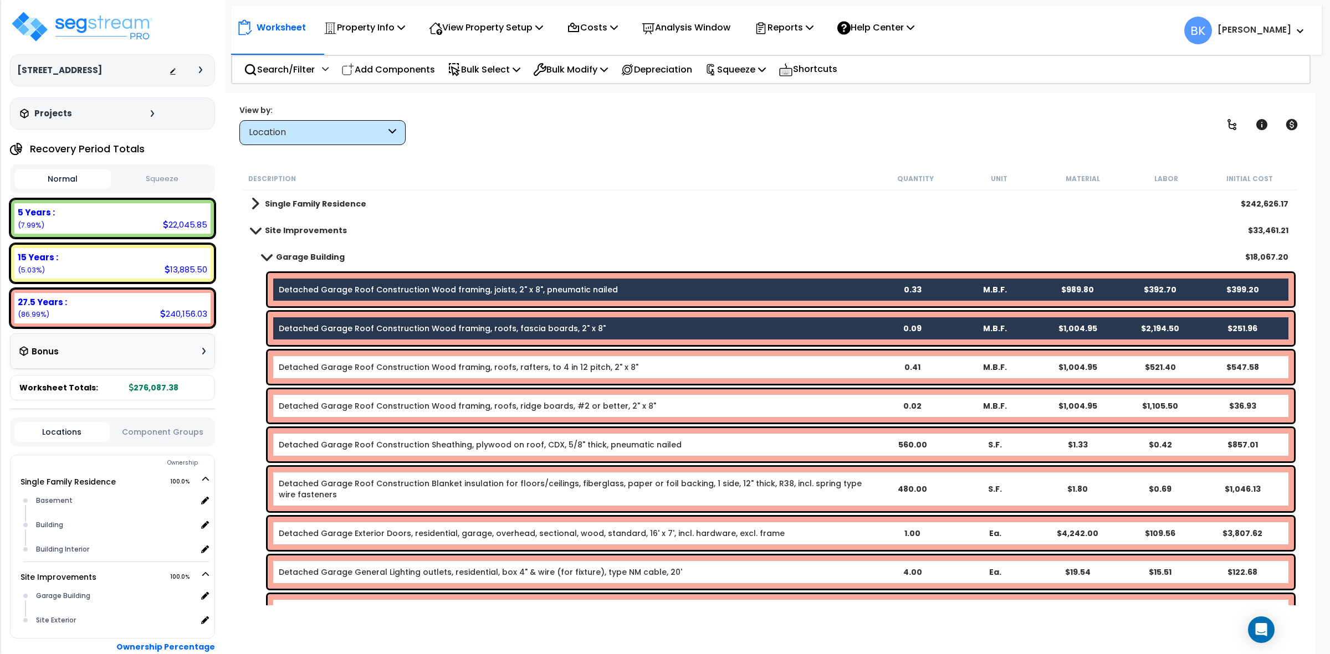
click at [386, 365] on link "Detached Garage Roof Construction Wood framing, roofs, rafters, to 4 in 12 pitc…" at bounding box center [459, 367] width 360 height 11
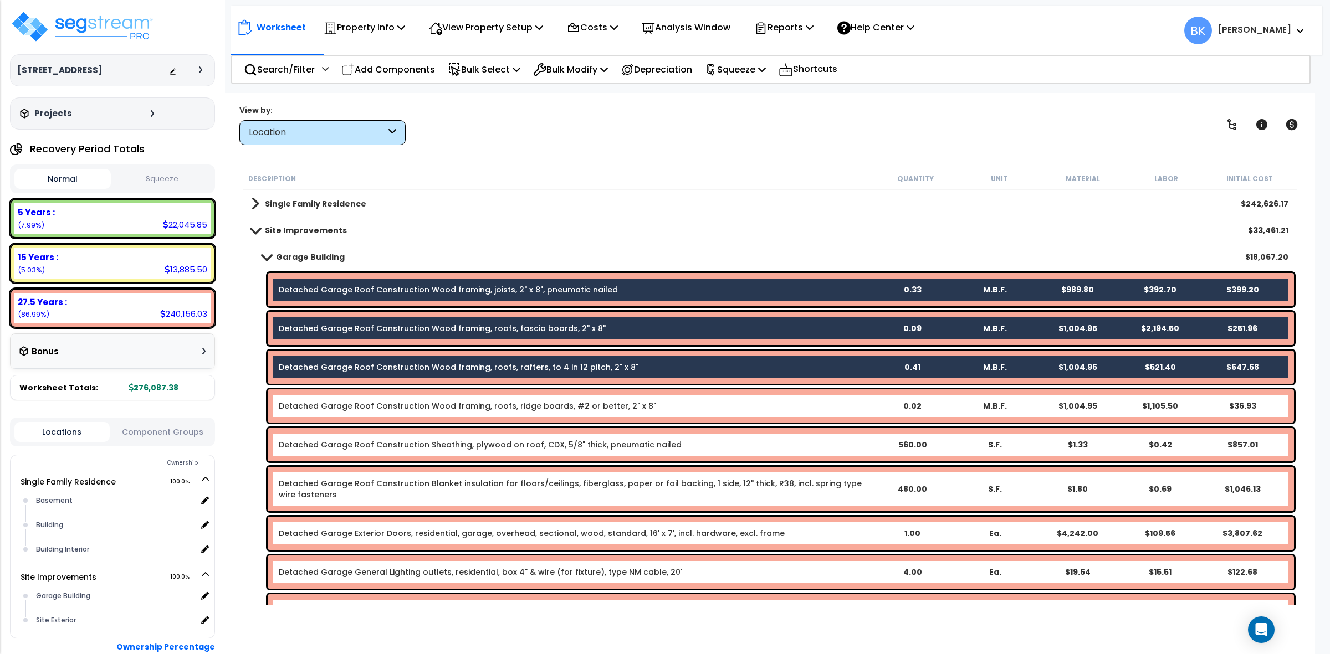
click at [364, 414] on div "Detached Garage Roof Construction Wood framing, roofs, ridge boards, #2 or bett…" at bounding box center [781, 406] width 1026 height 33
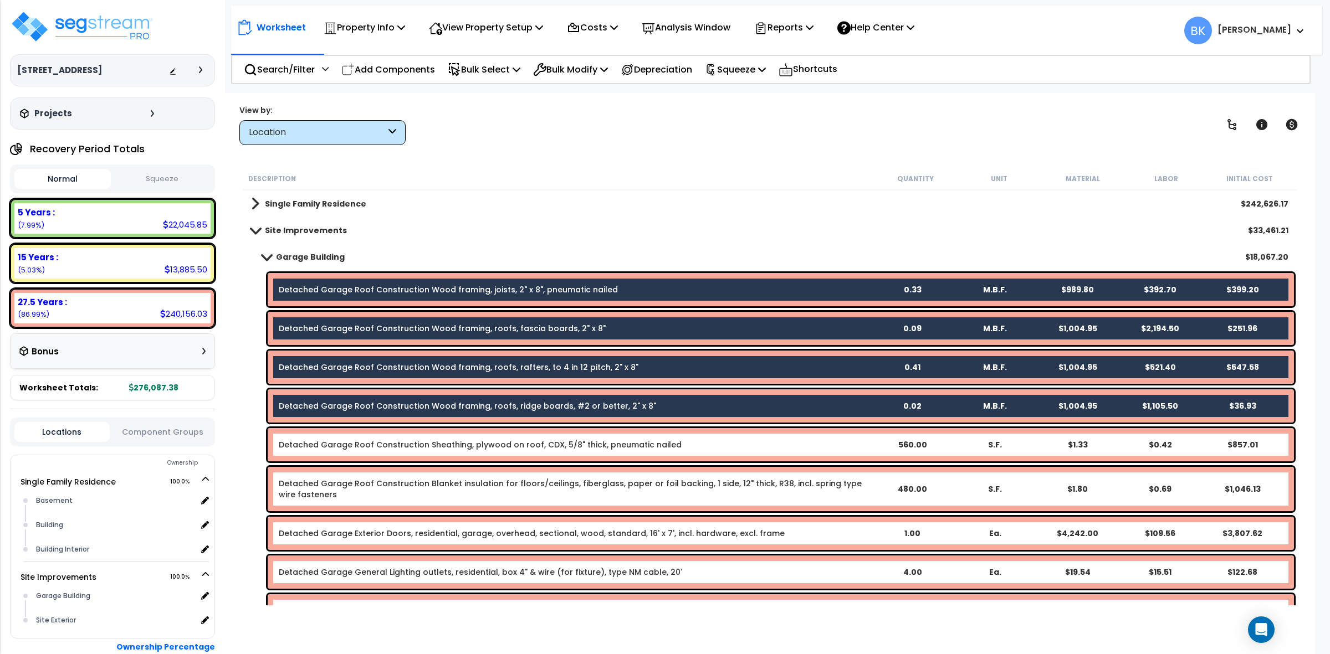
click at [367, 444] on link "Detached Garage Roof Construction Sheathing, plywood on roof, CDX, 5/8" thick, …" at bounding box center [480, 444] width 403 height 11
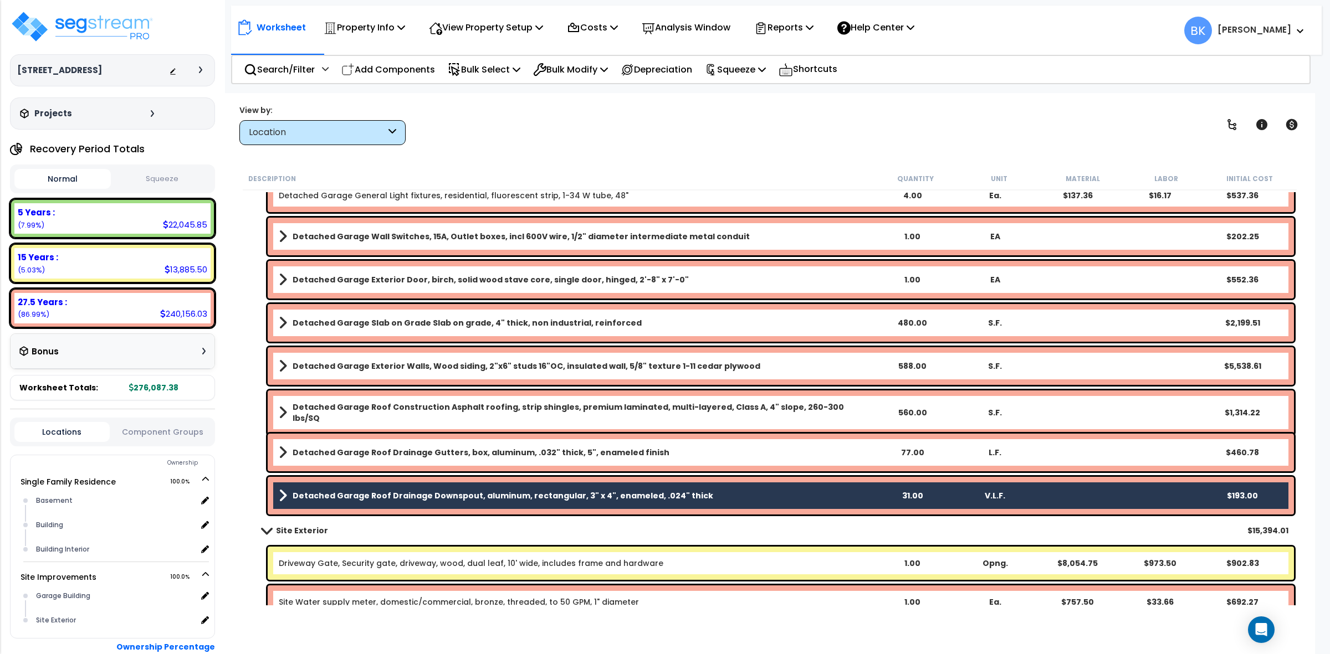
scroll to position [208, 0]
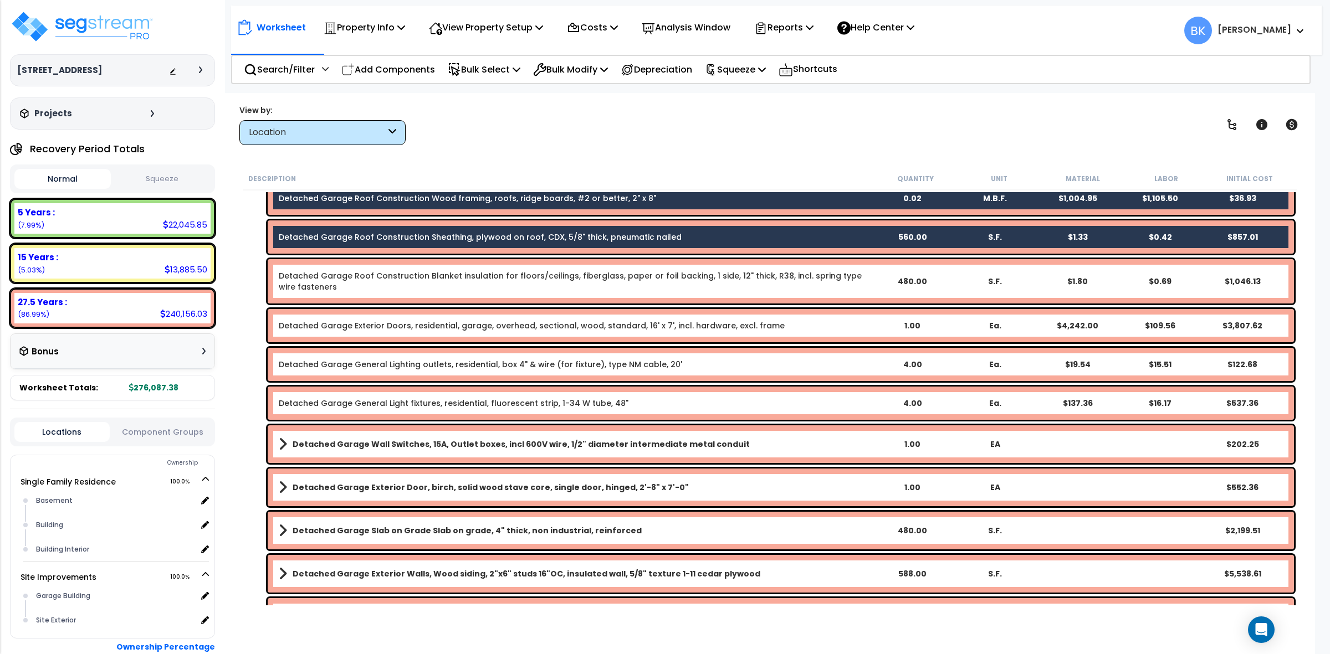
click at [389, 267] on div "Detached Garage Roof Construction Blanket insulation for floors/ceilings, fiber…" at bounding box center [781, 281] width 1026 height 44
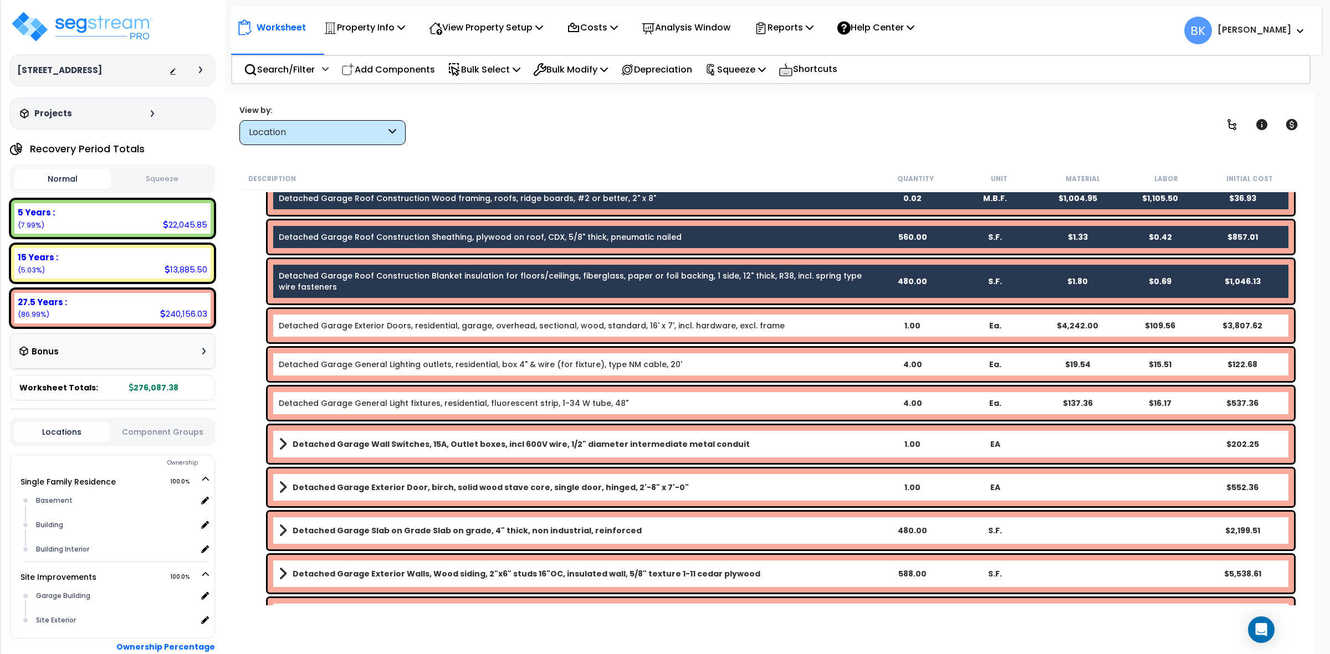
click at [381, 327] on link "Detached Garage Exterior Doors, residential, garage, overhead, sectional, wood,…" at bounding box center [532, 325] width 506 height 11
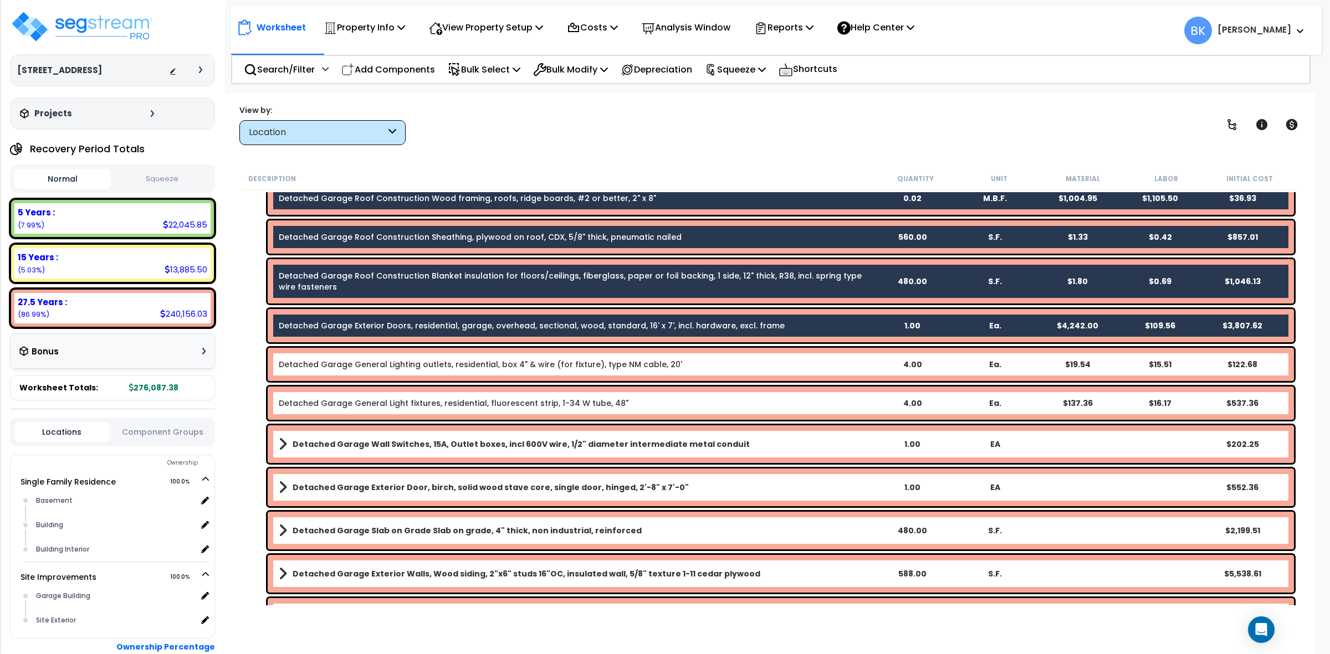
click at [395, 356] on div "Detached Garage General Lighting outlets, residential, box 4" & wire (for fixtu…" at bounding box center [781, 364] width 1026 height 33
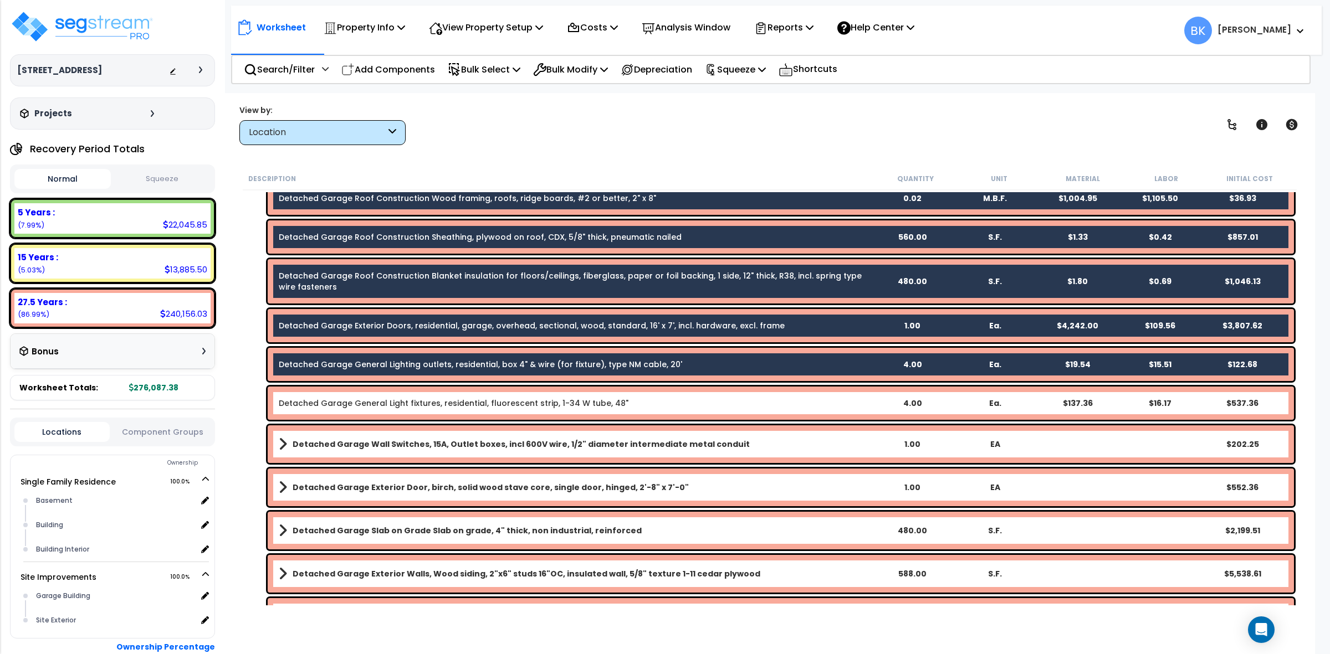
click at [376, 395] on div "Detached Garage General Light fixtures, residential, fluorescent strip, 1-34 W …" at bounding box center [781, 403] width 1026 height 33
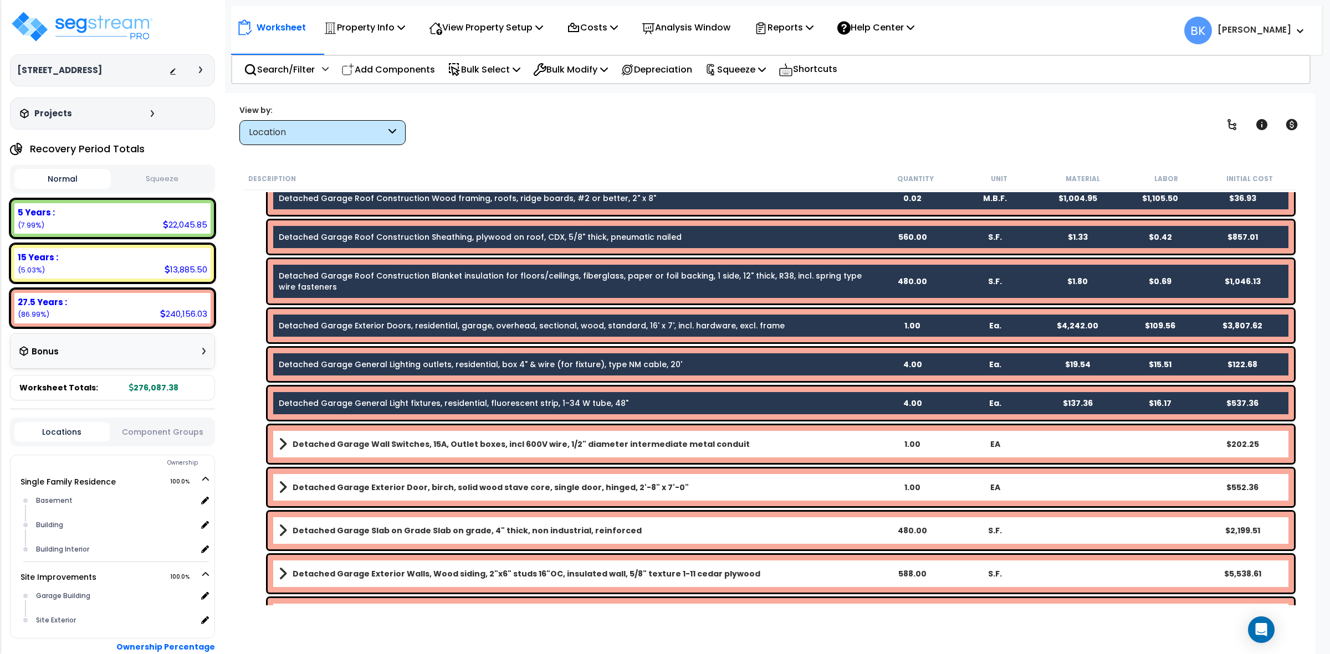
click at [378, 441] on b "Detached Garage Wall Switches, 15A, Outlet boxes, incl 600V wire, 1/2" diameter…" at bounding box center [521, 444] width 457 height 11
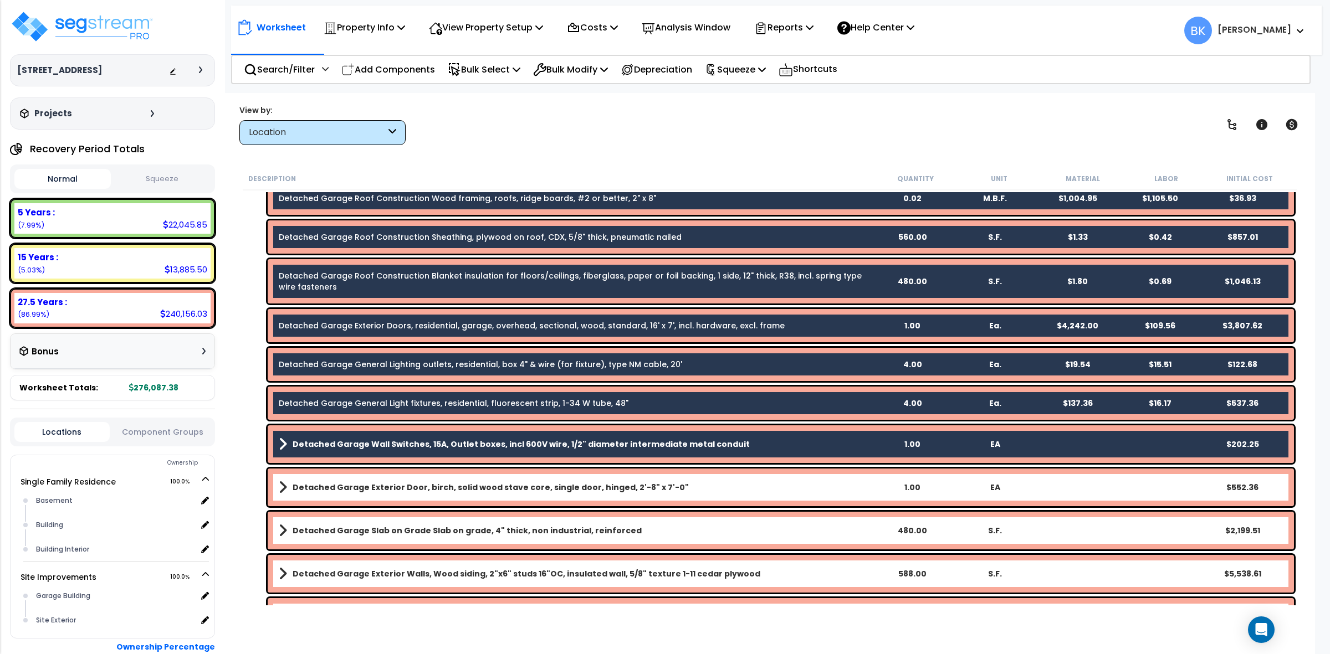
click at [400, 478] on div "Detached Garage Exterior Door, birch, solid wood stave core, single door, hinge…" at bounding box center [781, 488] width 1026 height 38
click at [353, 521] on div "Detached Garage Slab on Grade Slab on grade, 4" thick, non industrial, reinforc…" at bounding box center [781, 531] width 1026 height 38
click at [360, 473] on div "Detached Garage Exterior Door, birch, solid wood stave core, single door, hinge…" at bounding box center [781, 488] width 1026 height 38
click at [344, 488] on b "Detached Garage Exterior Door, birch, solid wood stave core, single door, hinge…" at bounding box center [491, 487] width 396 height 11
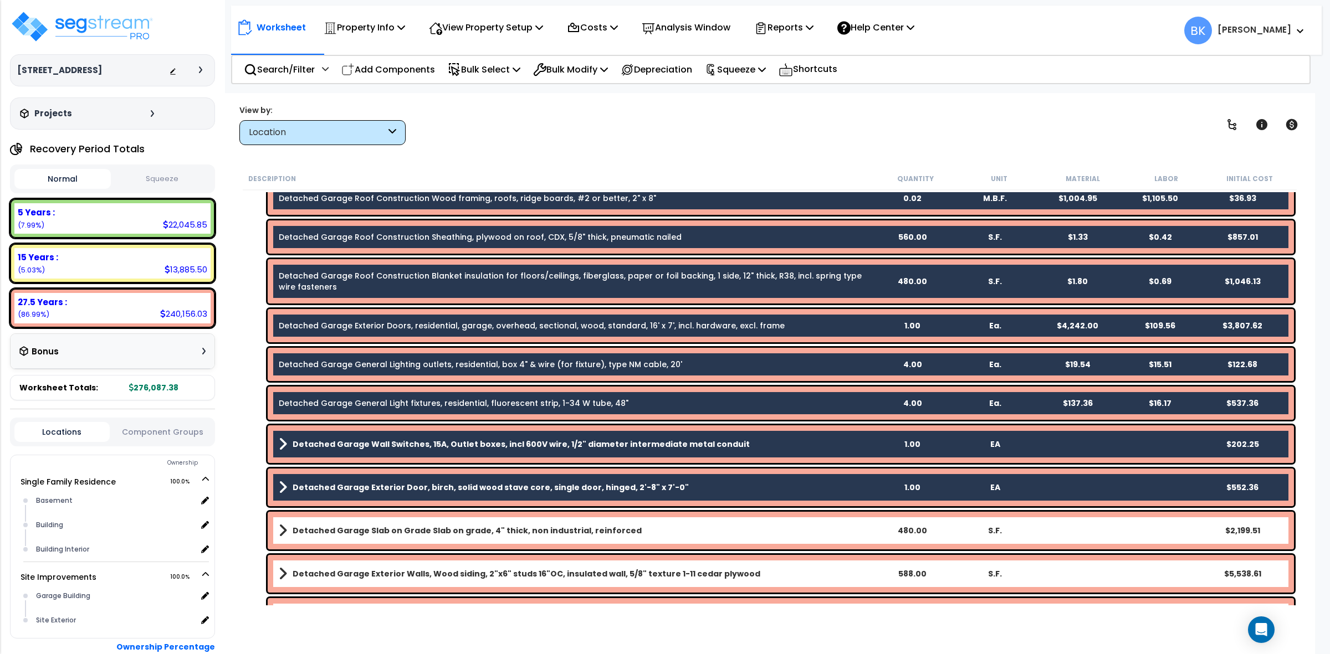
click at [363, 528] on b "Detached Garage Slab on Grade Slab on grade, 4" thick, non industrial, reinforc…" at bounding box center [467, 530] width 349 height 11
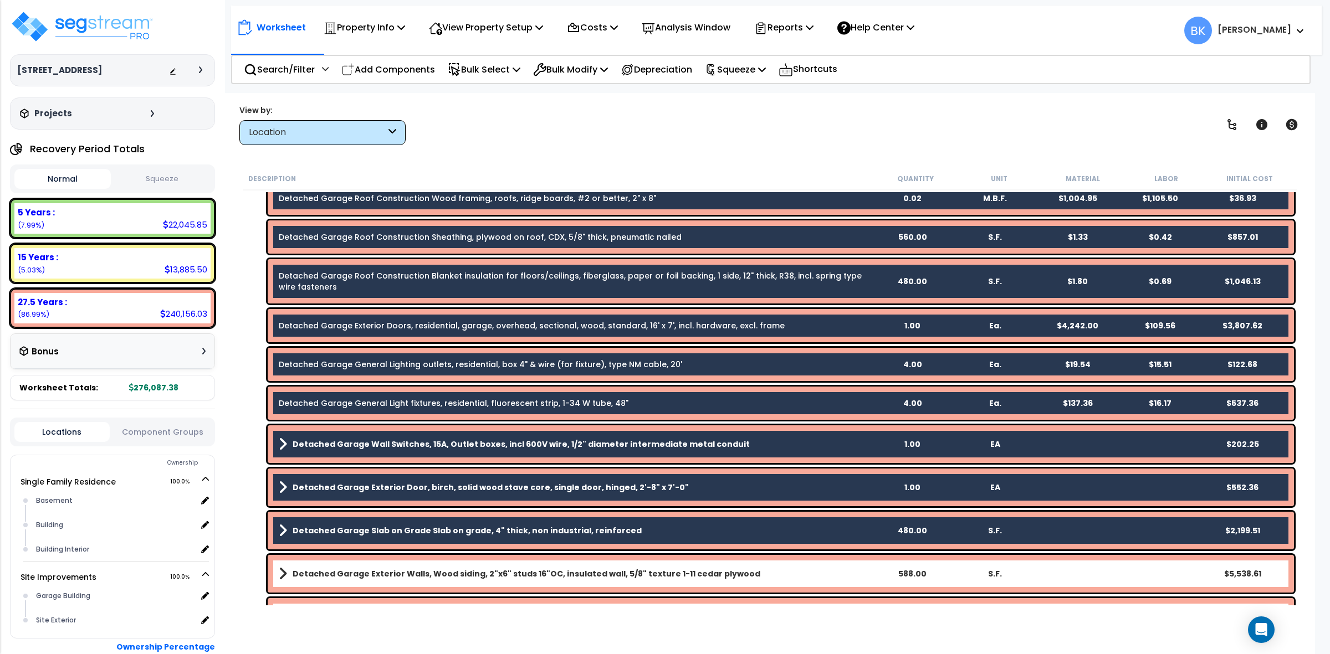
scroll to position [485, 0]
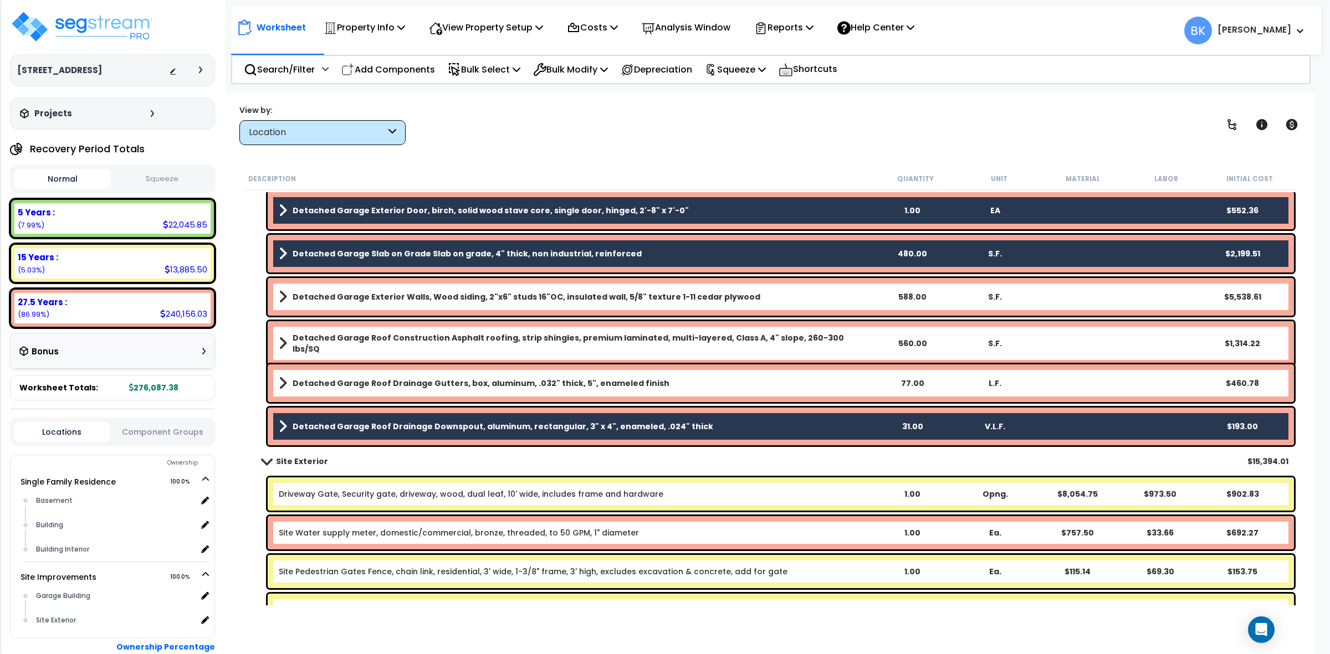
click at [424, 290] on link "Detached Garage Exterior Walls, Wood siding, 2"x6" studs 16"OC, insulated wall,…" at bounding box center [574, 297] width 591 height 16
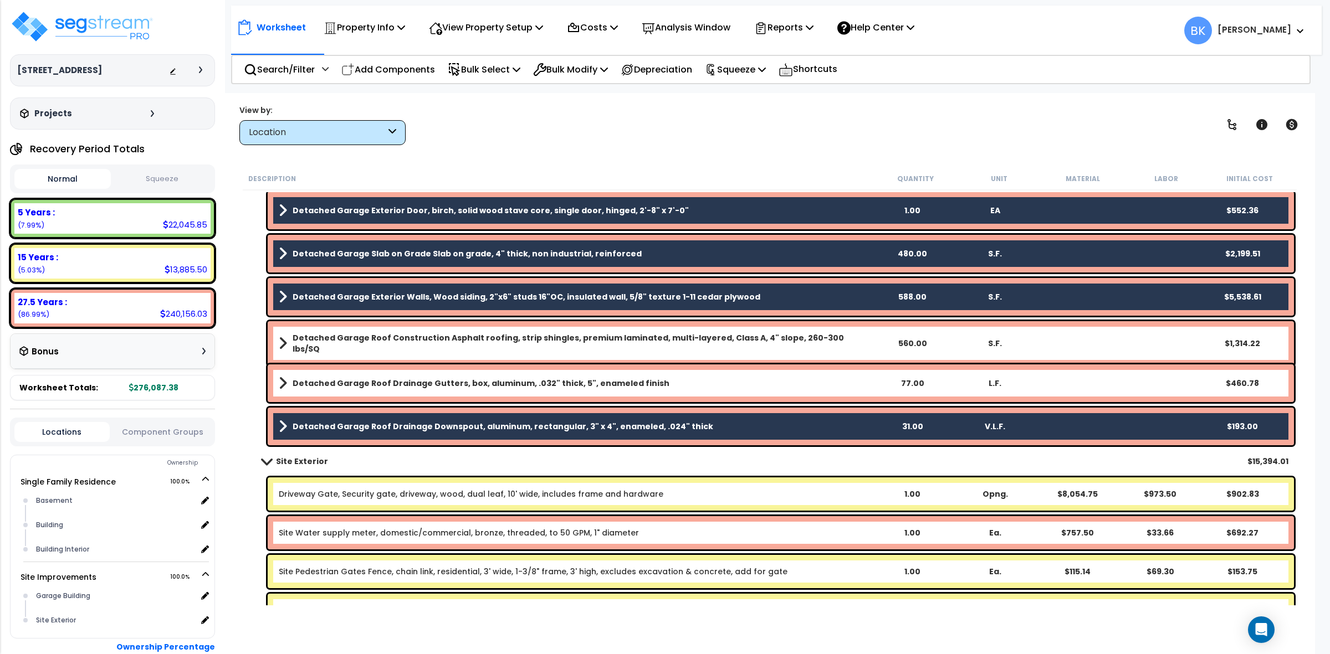
click at [428, 334] on link "Detached Garage Roof Construction Asphalt roofing, strip shingles, premium lami…" at bounding box center [574, 343] width 591 height 22
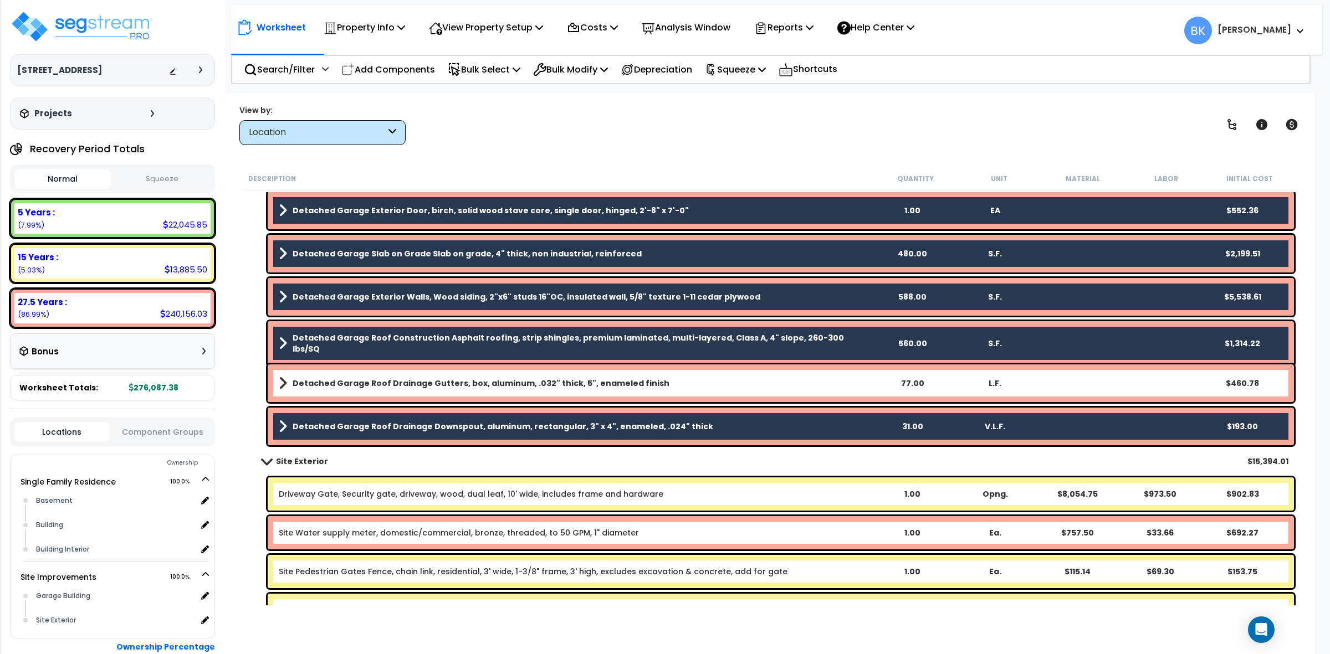
click at [416, 381] on b "Detached Garage Roof Drainage Gutters, box, aluminum, .032" thick, 5", enameled…" at bounding box center [481, 383] width 377 height 11
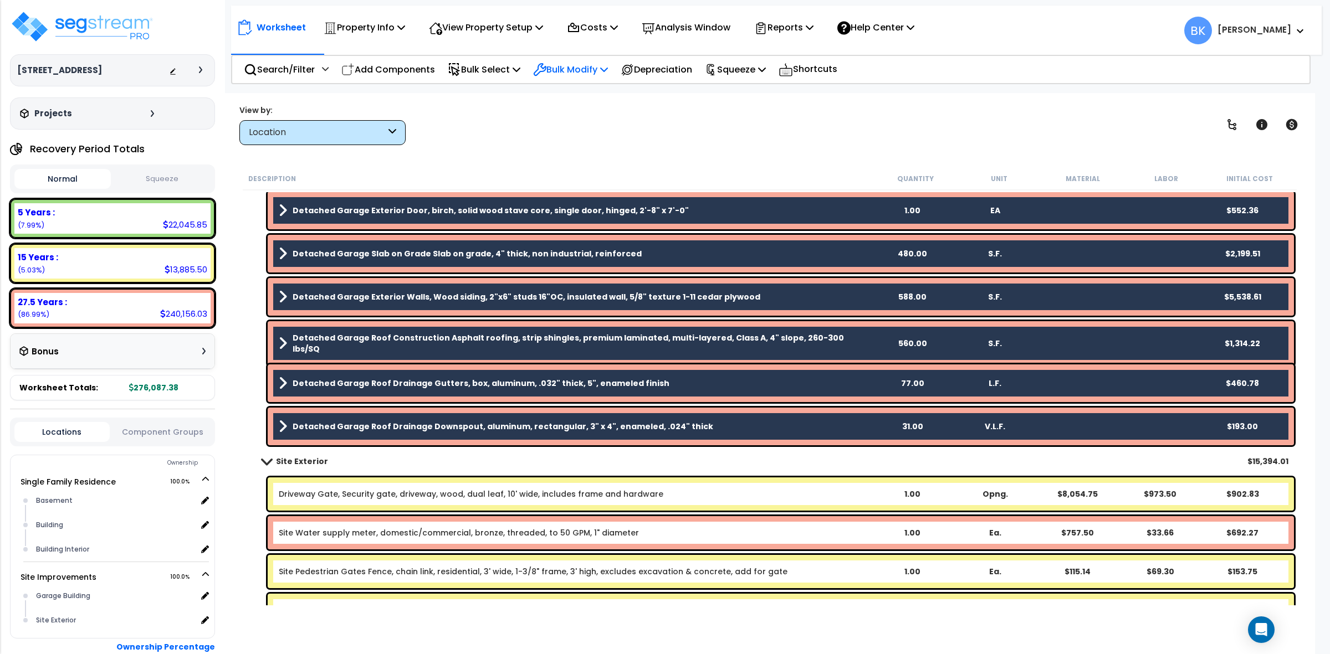
click at [588, 70] on p "Bulk Modify" at bounding box center [570, 69] width 75 height 15
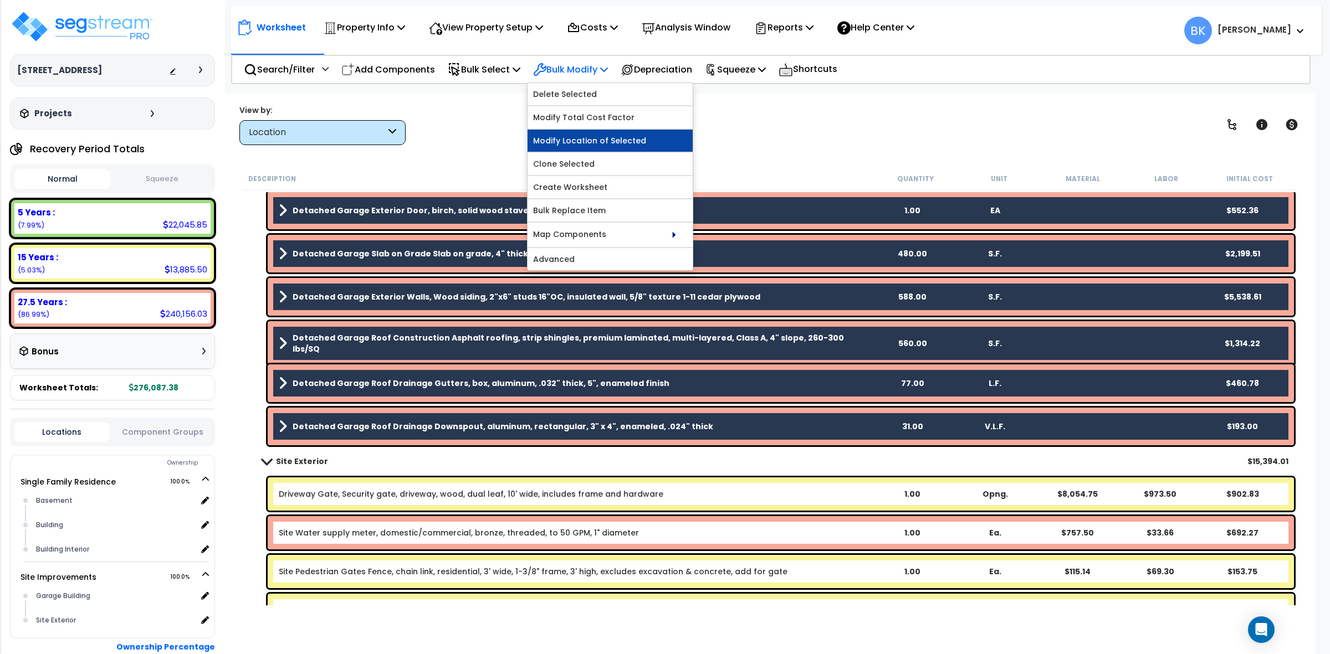
click at [591, 137] on link "Modify Location of Selected" at bounding box center [610, 141] width 165 height 22
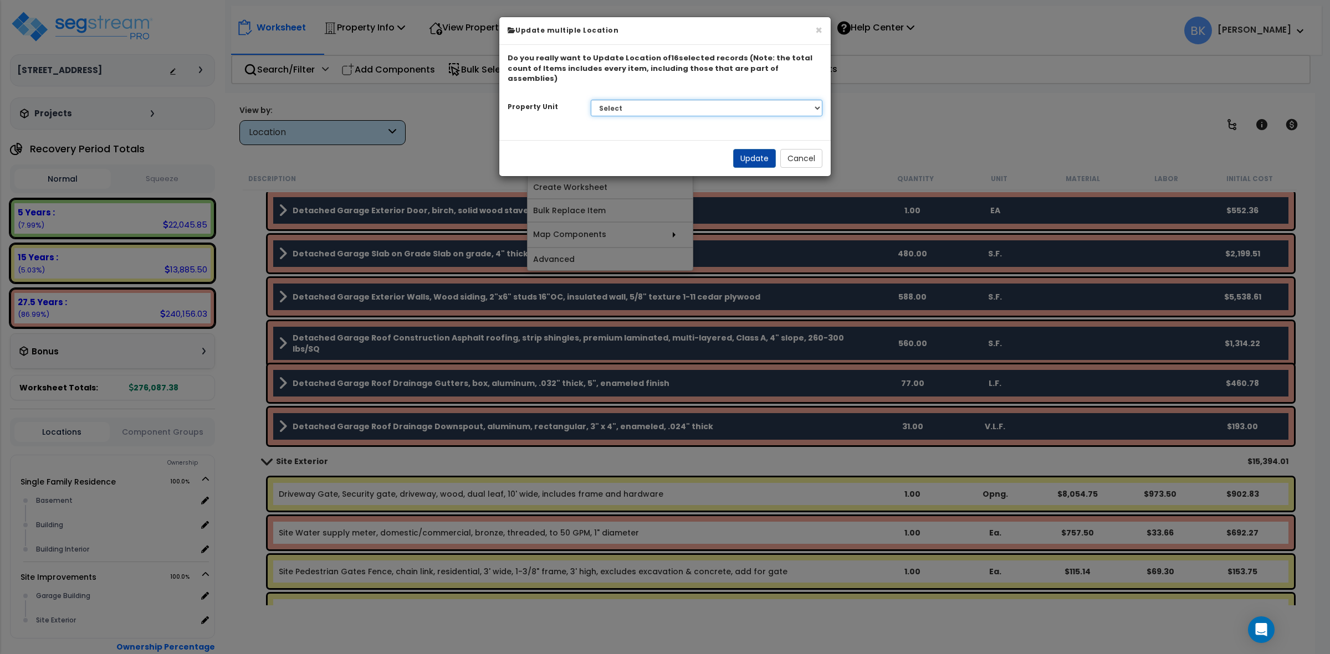
click at [636, 106] on select "Select Single Family Residence Site Improvements" at bounding box center [707, 108] width 232 height 17
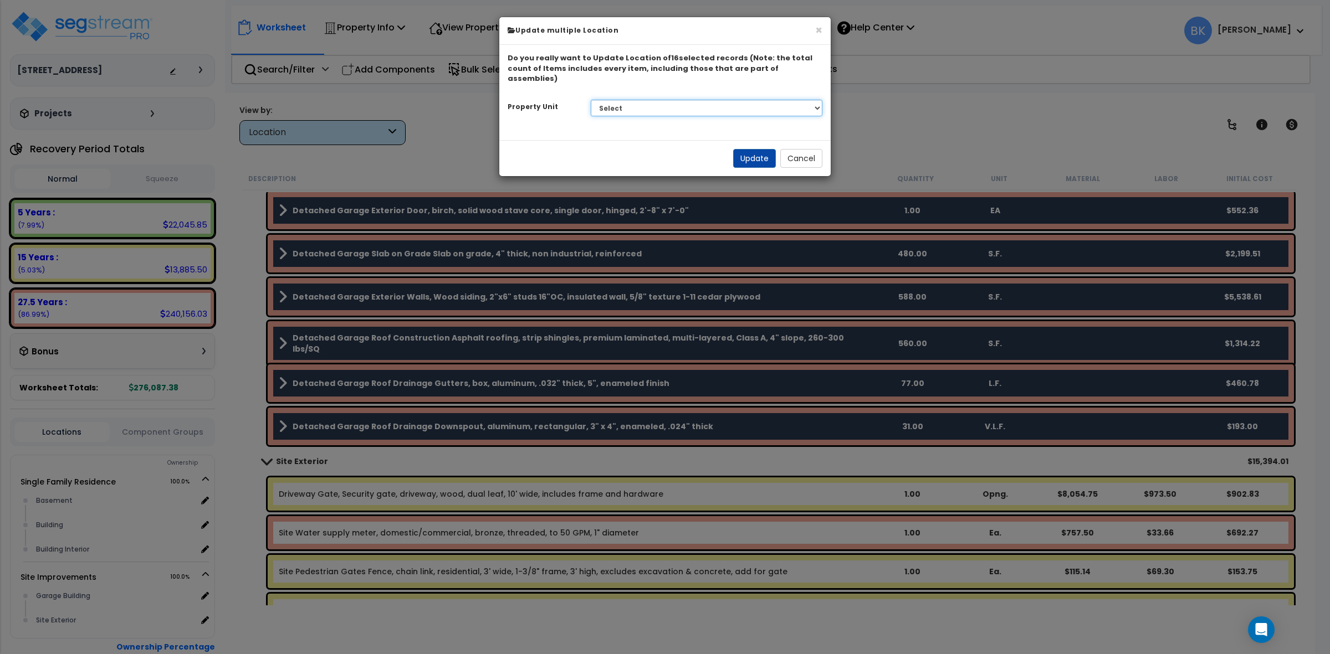
select select "167137"
click at [591, 100] on select "Select Single Family Residence Site Improvements" at bounding box center [707, 108] width 232 height 17
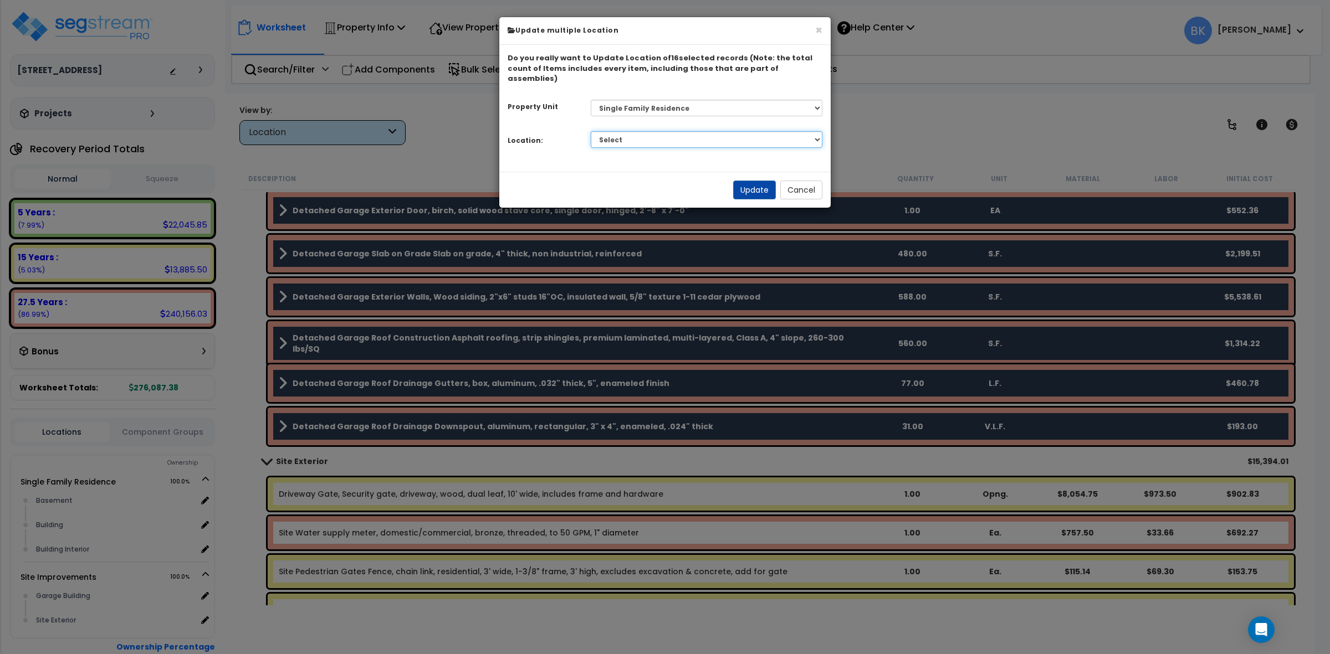
click at [662, 131] on select "Select Basement Building Building Interior Add Additional Location" at bounding box center [707, 139] width 232 height 17
select select "6"
click at [591, 131] on select "Select Basement Building Building Interior Add Additional Location" at bounding box center [707, 139] width 232 height 17
click at [746, 181] on button "Update" at bounding box center [754, 190] width 43 height 19
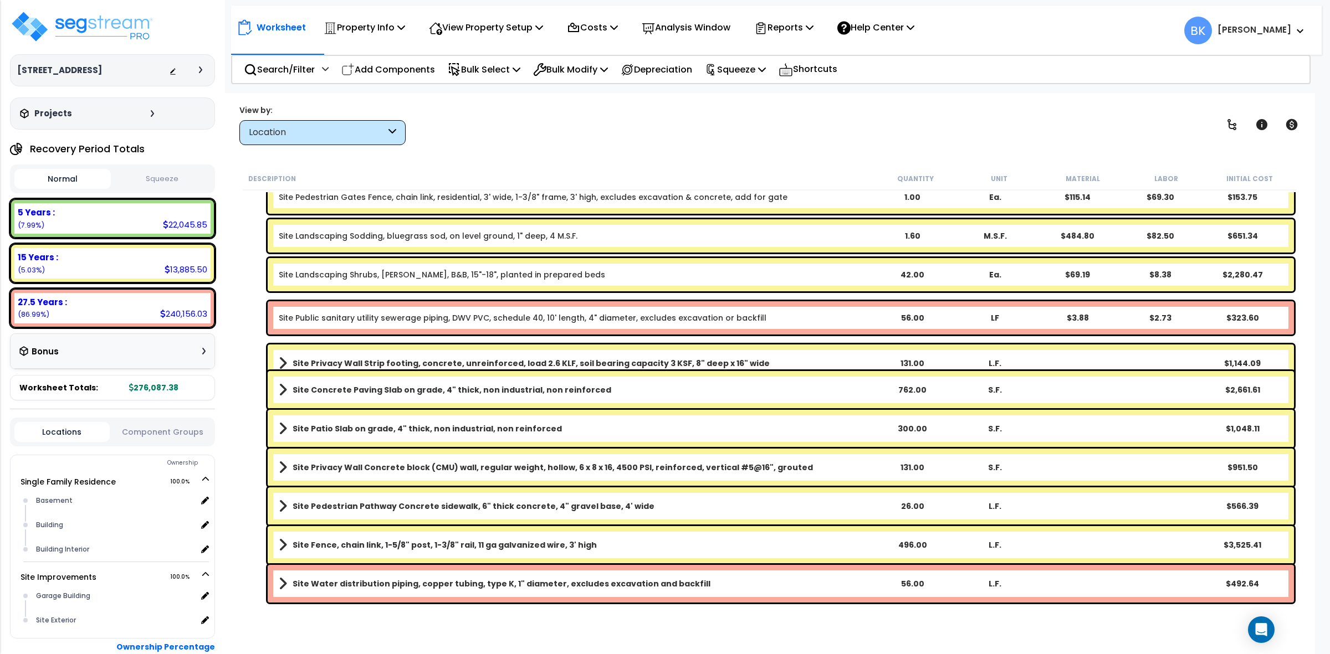
scroll to position [170, 0]
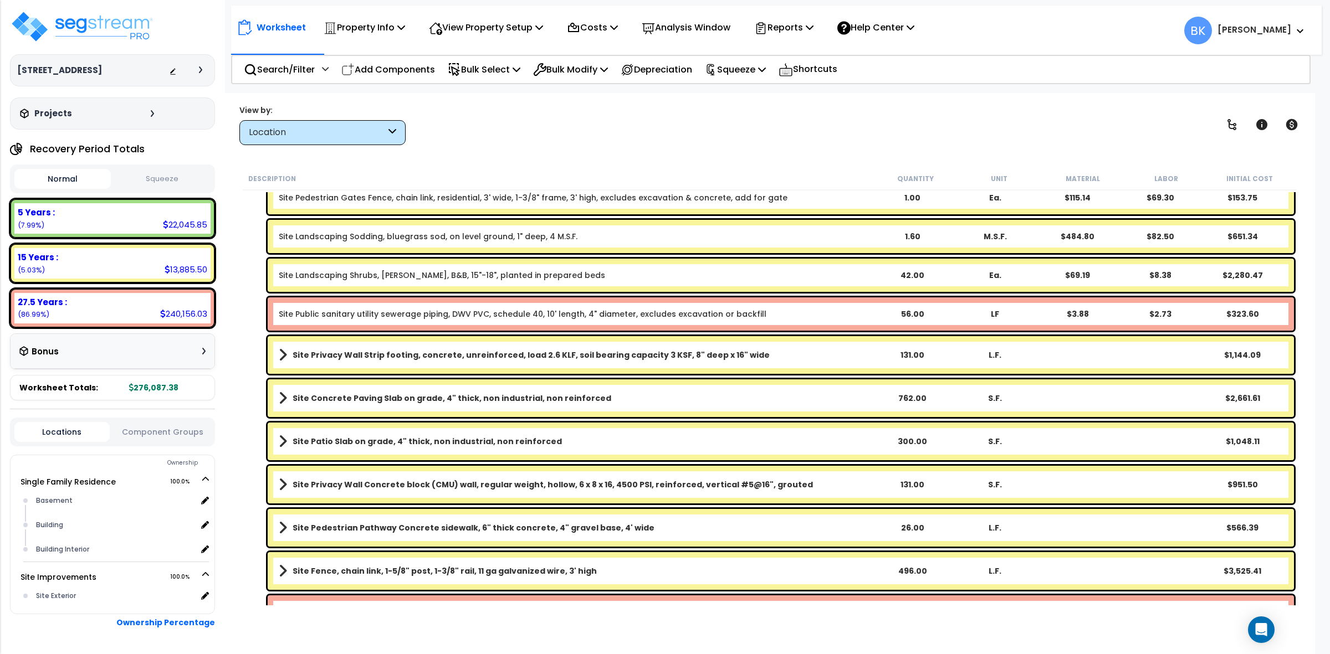
click at [419, 309] on link "Site Public sanitary utility sewerage piping, DWV PVC, schedule 40, 10' length,…" at bounding box center [523, 314] width 488 height 11
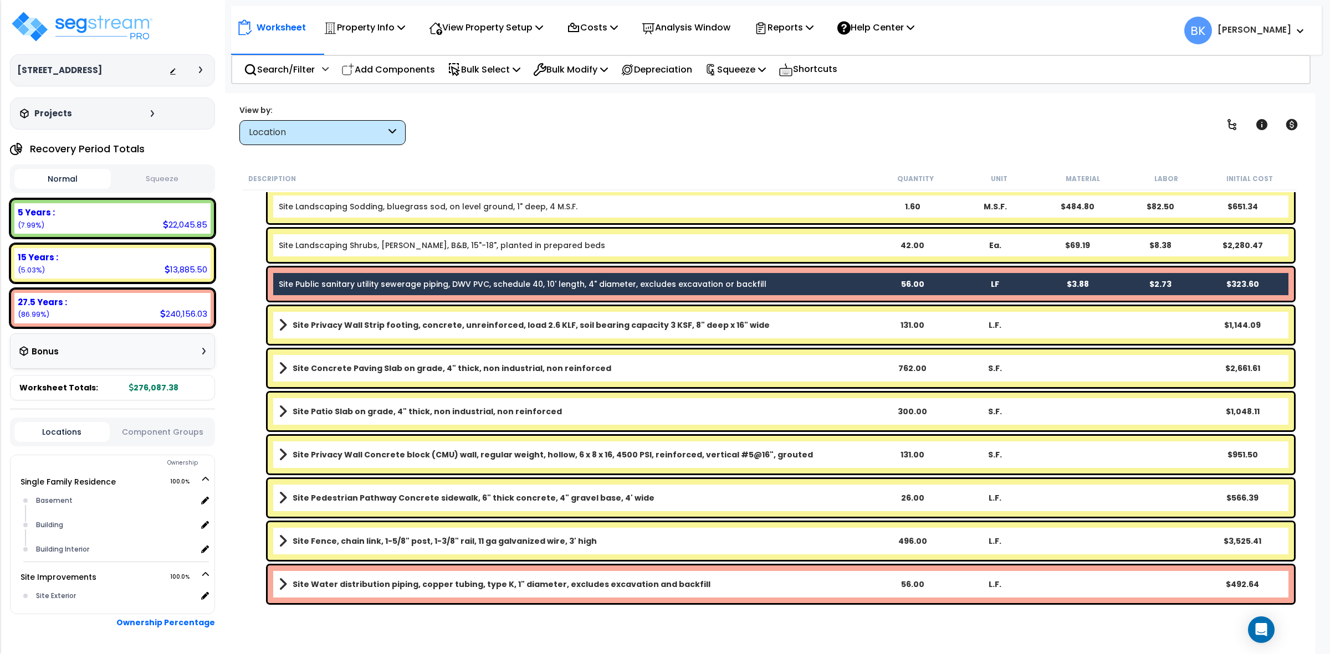
click at [407, 580] on b "Site Water distribution piping, copper tubing, type K, 1" diameter, excludes ex…" at bounding box center [502, 584] width 418 height 11
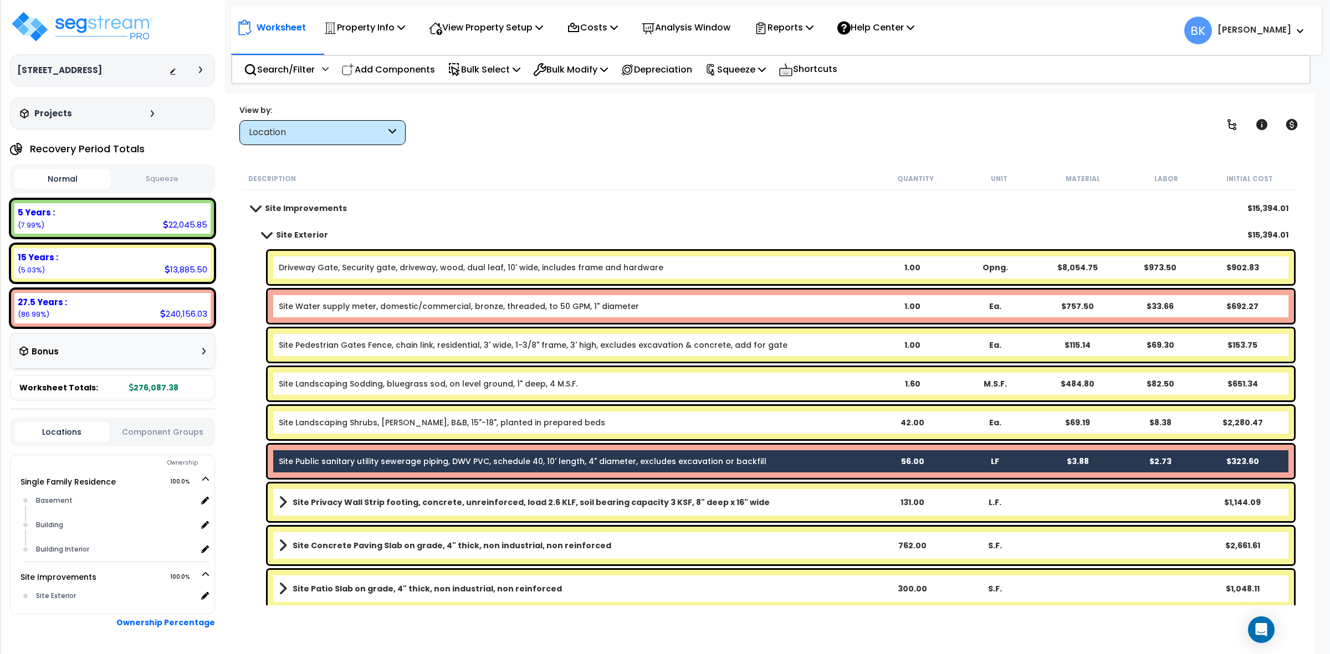
scroll to position [0, 0]
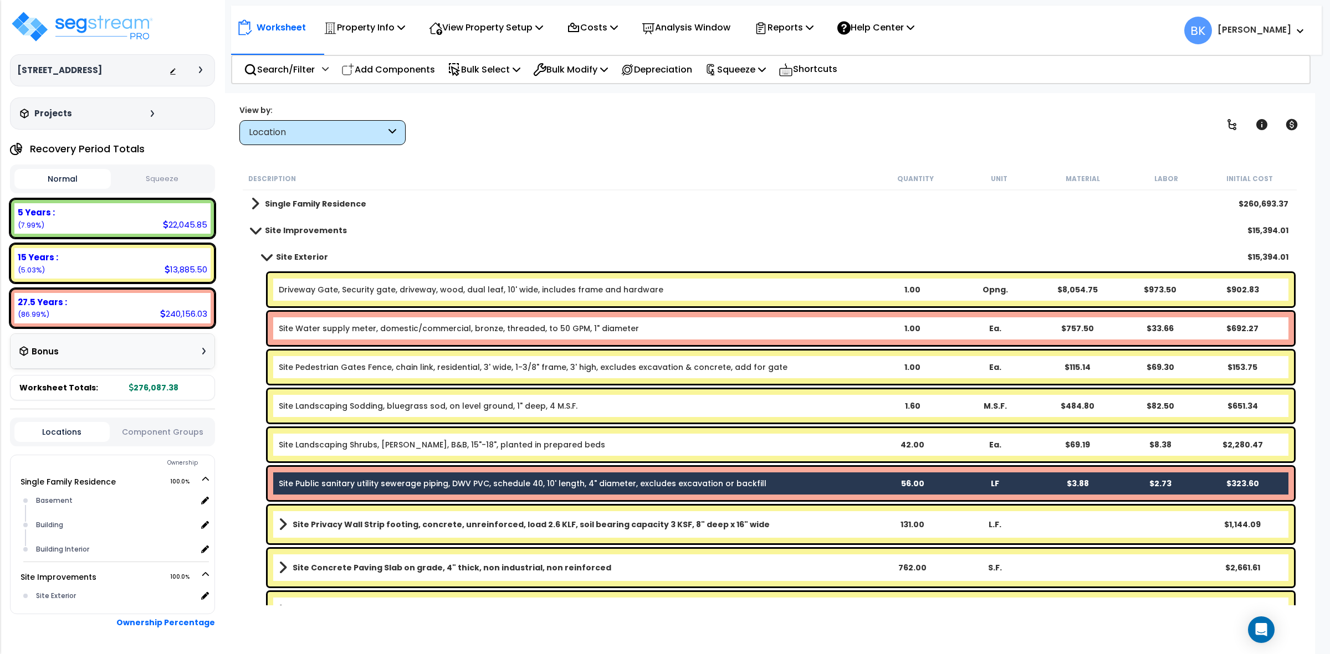
click at [422, 336] on div "Site Water supply meter, domestic/commercial, bronze, threaded, to 50 GPM, 1" d…" at bounding box center [781, 328] width 1026 height 33
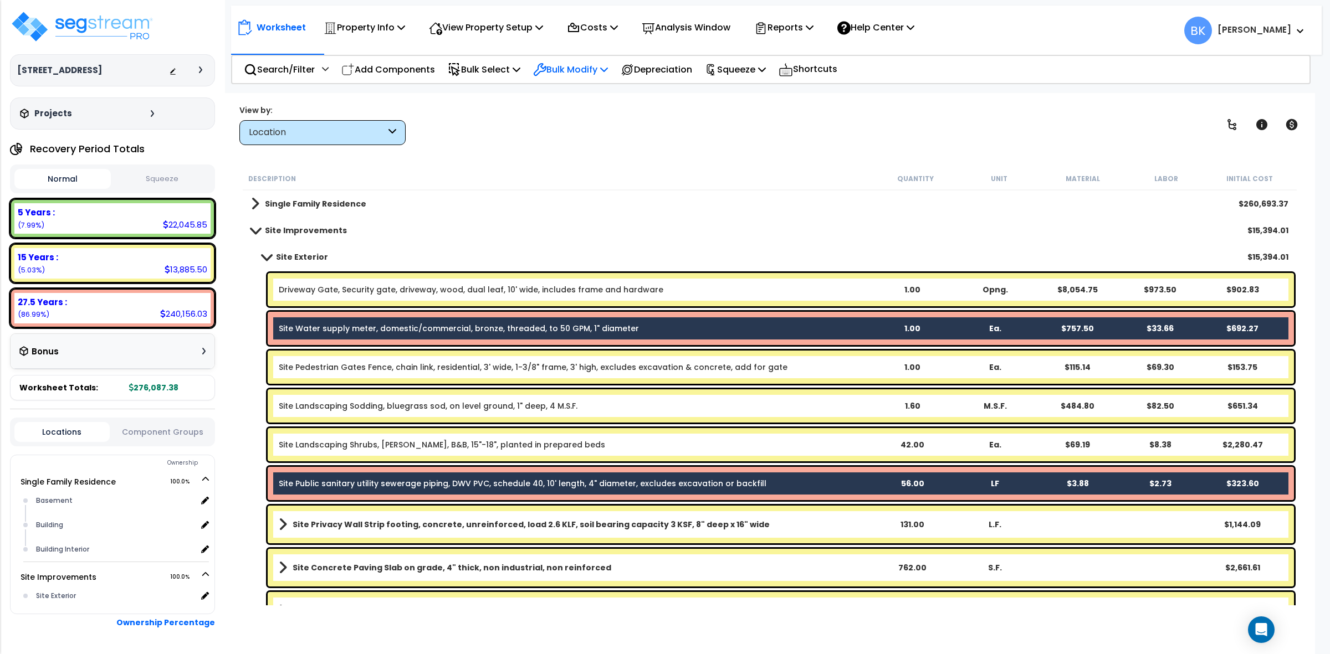
click at [600, 59] on div "Bulk Modify" at bounding box center [570, 70] width 75 height 26
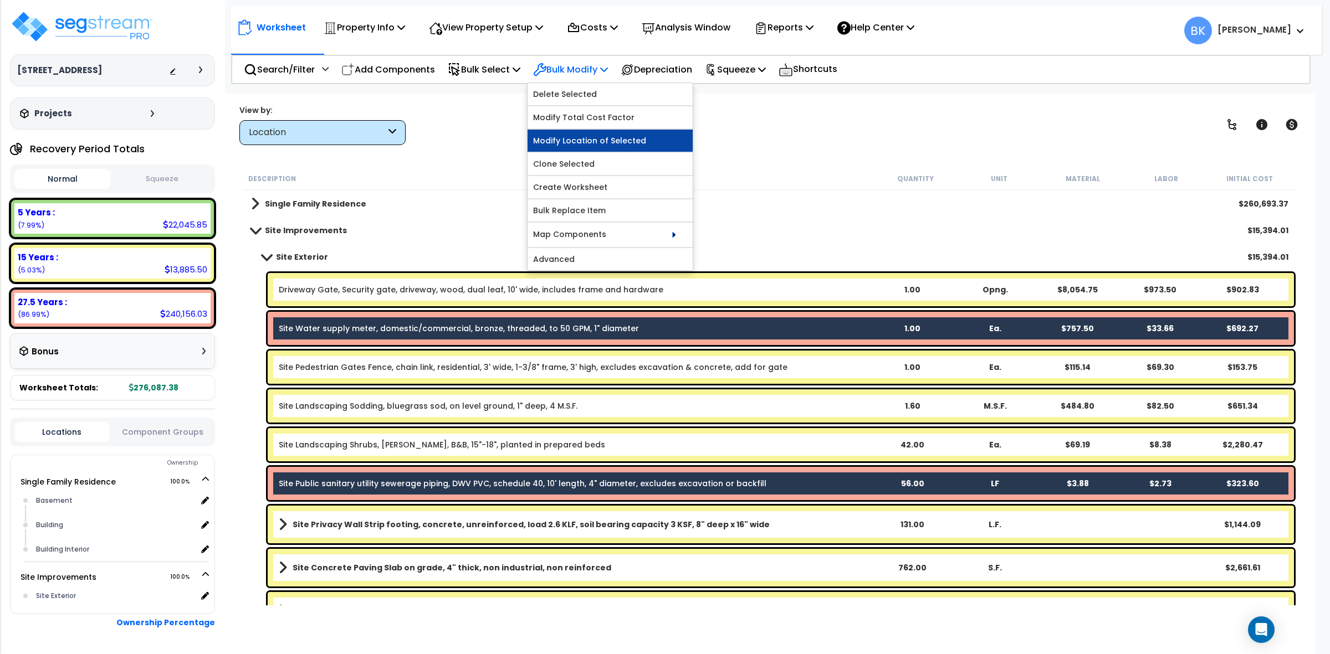
click at [579, 145] on link "Modify Location of Selected" at bounding box center [610, 141] width 165 height 22
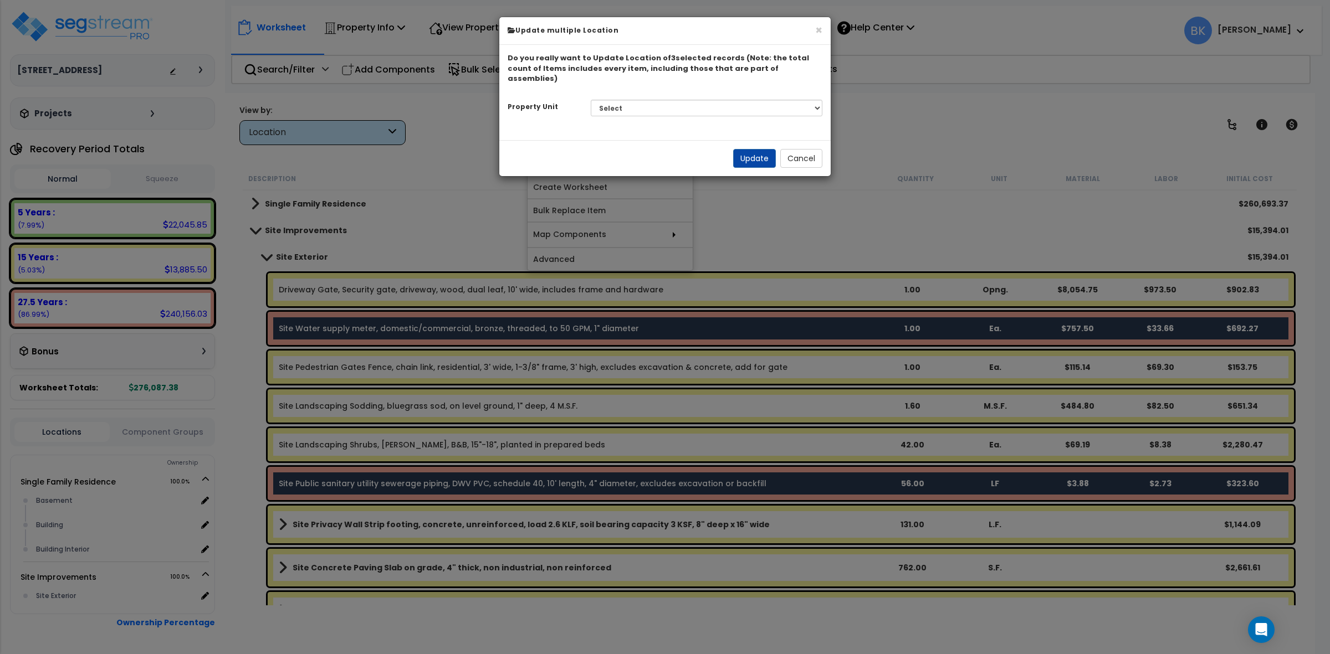
click at [665, 81] on div "Do you really want to Update Location of 3 selected records (Note: the total co…" at bounding box center [664, 87] width 331 height 68
click at [654, 100] on select "Select Single Family Residence Site Improvements" at bounding box center [707, 108] width 232 height 17
select select "167137"
click at [591, 100] on select "Select Single Family Residence Site Improvements" at bounding box center [707, 108] width 232 height 17
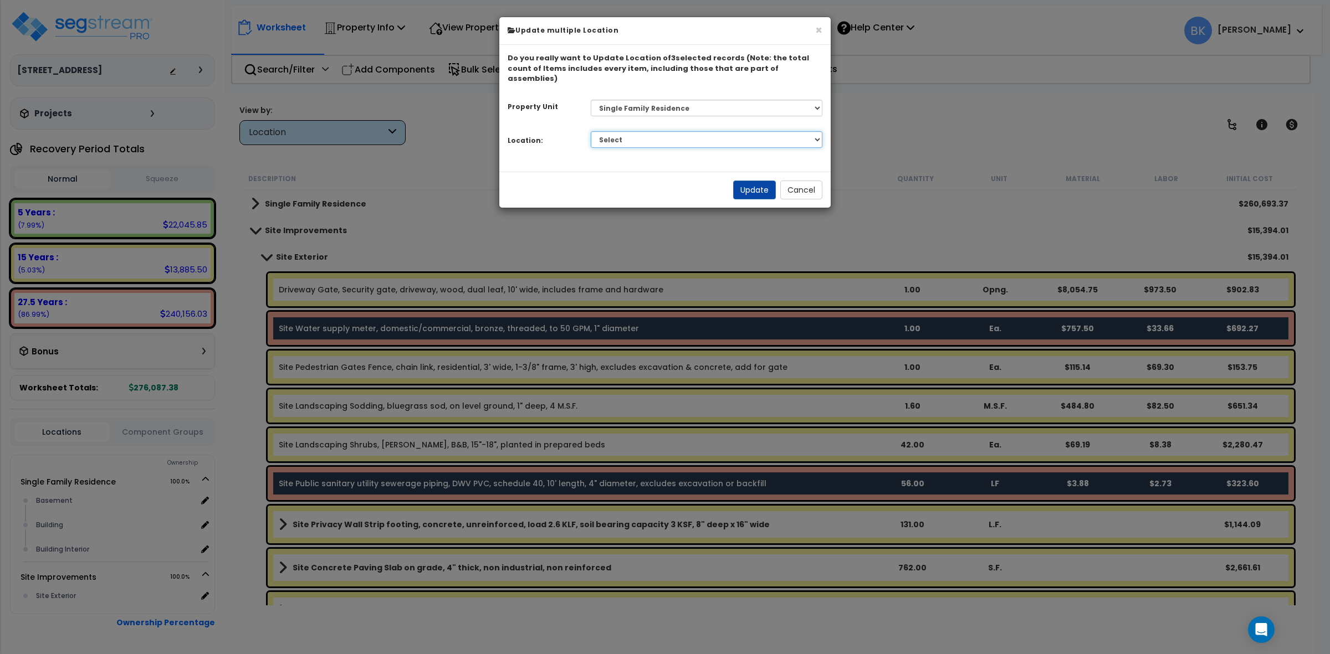
click at [627, 131] on select "Select Basement Building Building Interior Add Additional Location" at bounding box center [707, 139] width 232 height 17
select select "6"
click at [591, 131] on select "Select Basement Building Building Interior Add Additional Location" at bounding box center [707, 139] width 232 height 17
click at [755, 181] on button "Update" at bounding box center [754, 190] width 43 height 19
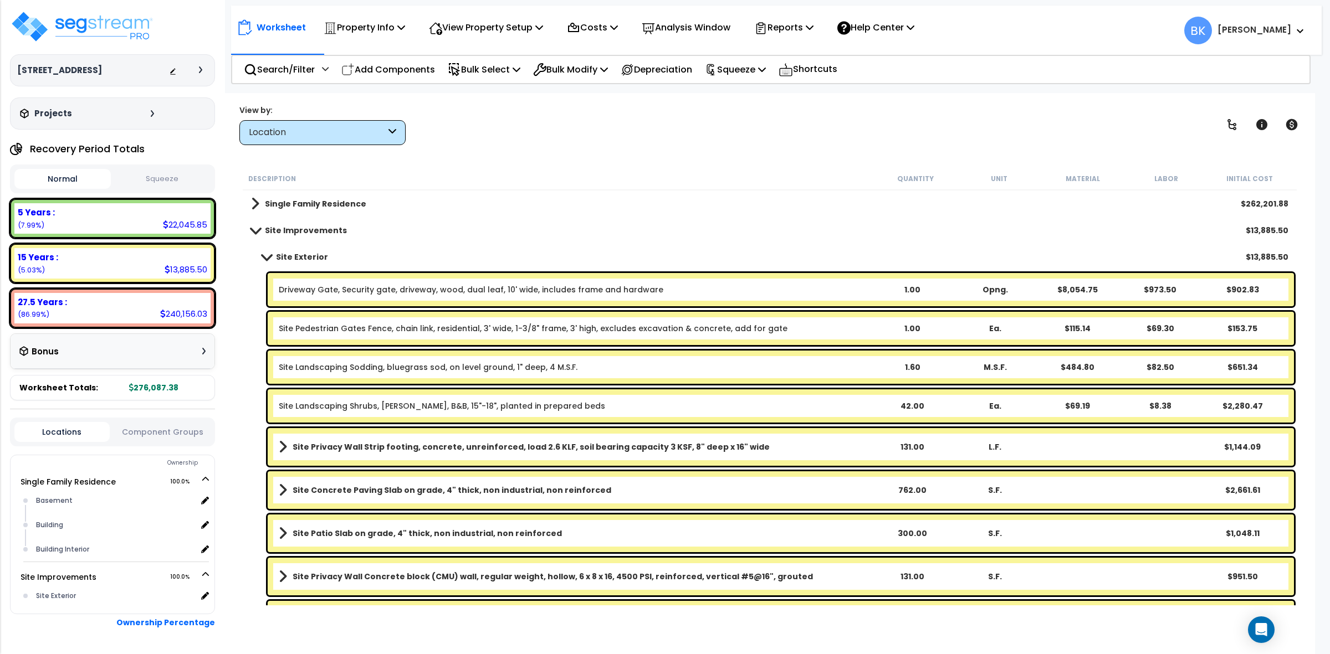
click at [265, 254] on span at bounding box center [267, 257] width 16 height 8
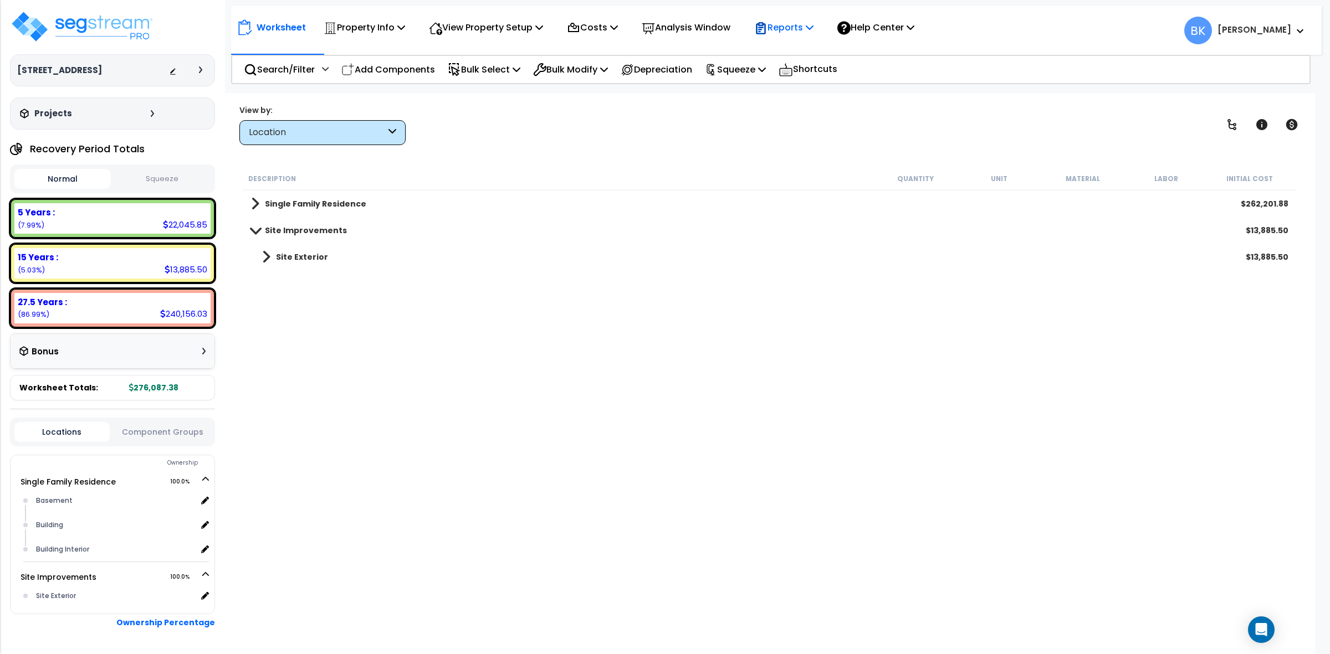
click at [813, 23] on icon at bounding box center [810, 27] width 8 height 9
click at [790, 58] on link "Get Report" at bounding box center [804, 53] width 110 height 22
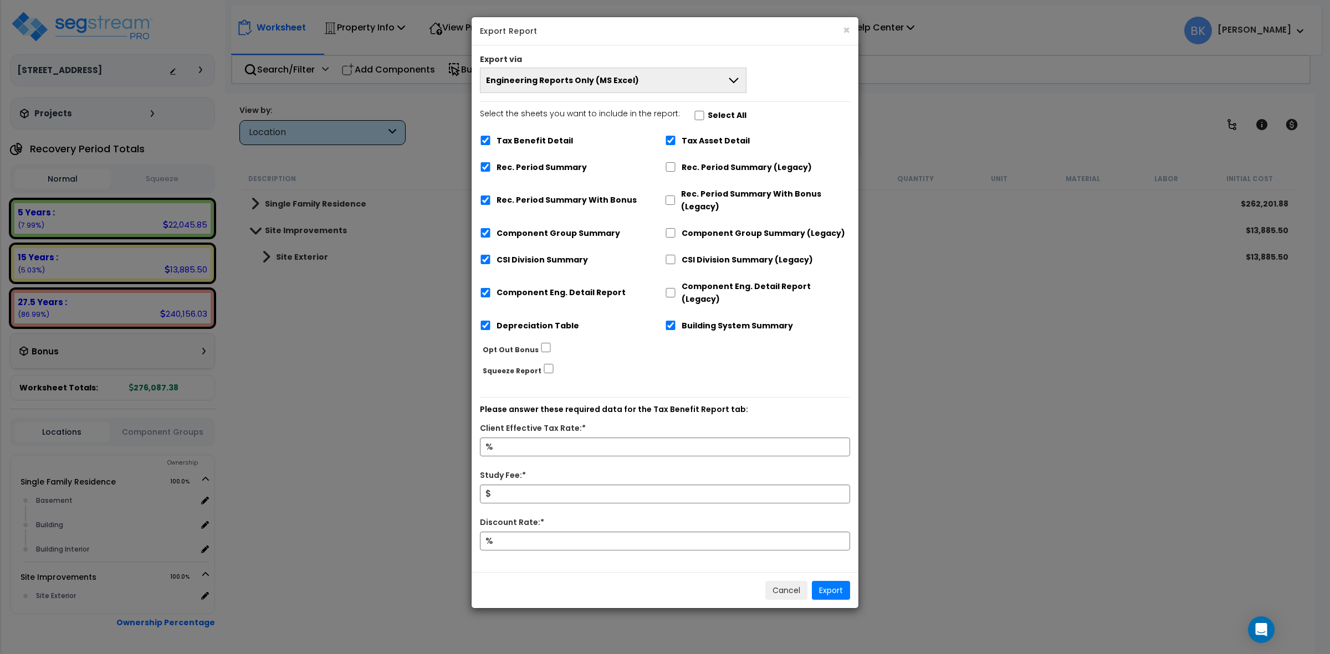
click at [703, 142] on label "Tax Asset Detail" at bounding box center [716, 141] width 68 height 13
click at [676, 142] on input "Tax Asset Detail" at bounding box center [670, 140] width 11 height 9
checkbox input "false"
click at [549, 129] on div "Tax Benefit Detail" at bounding box center [572, 139] width 185 height 21
drag, startPoint x: 547, startPoint y: 135, endPoint x: 560, endPoint y: 181, distance: 48.4
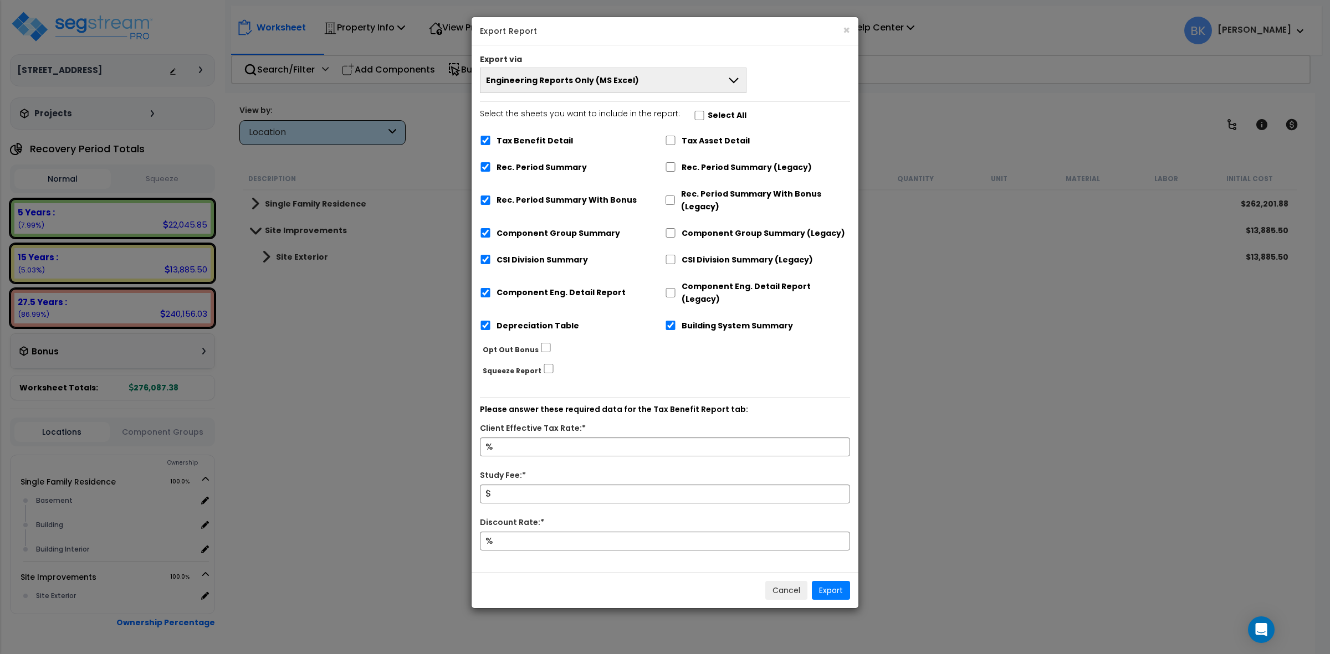
click at [547, 136] on label "Tax Benefit Detail" at bounding box center [534, 141] width 76 height 13
click at [541, 198] on label "Rec. Period Summary With Bonus" at bounding box center [566, 201] width 140 height 13
click at [491, 198] on input "Rec. Period Summary With Bonus" at bounding box center [485, 201] width 11 height 9
checkbox input "false"
click at [520, 147] on label "Tax Benefit Detail" at bounding box center [534, 142] width 76 height 13
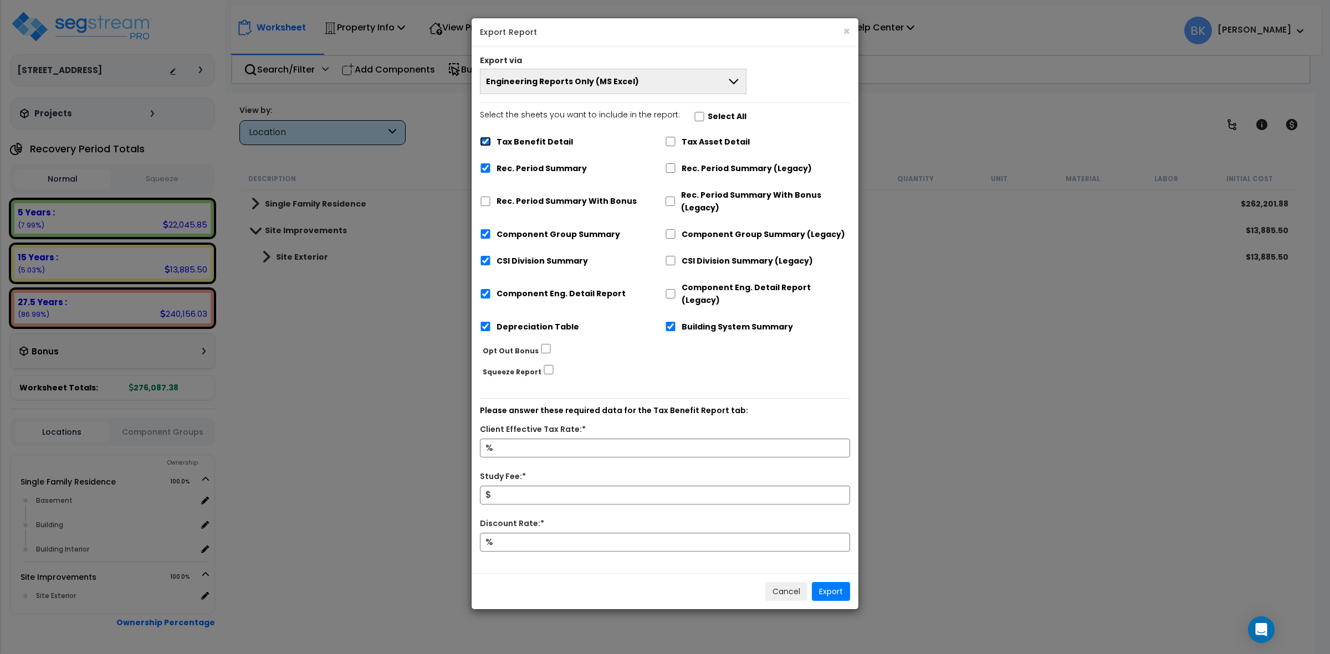
click at [491, 146] on input "Tax Benefit Detail" at bounding box center [485, 141] width 11 height 9
checkbox input "false"
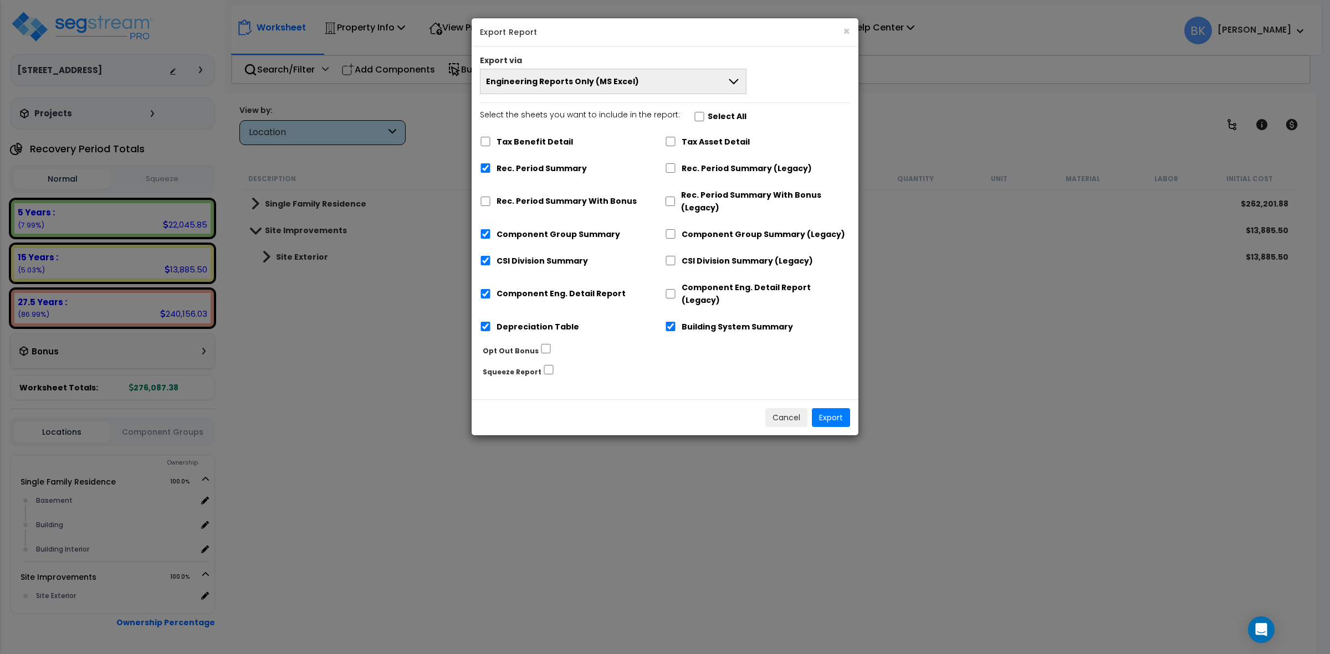
click at [502, 321] on label "Depreciation Table" at bounding box center [537, 327] width 83 height 13
click at [491, 322] on input "Depreciation Table" at bounding box center [485, 326] width 11 height 9
checkbox input "false"
click at [847, 408] on button "Export" at bounding box center [831, 417] width 38 height 19
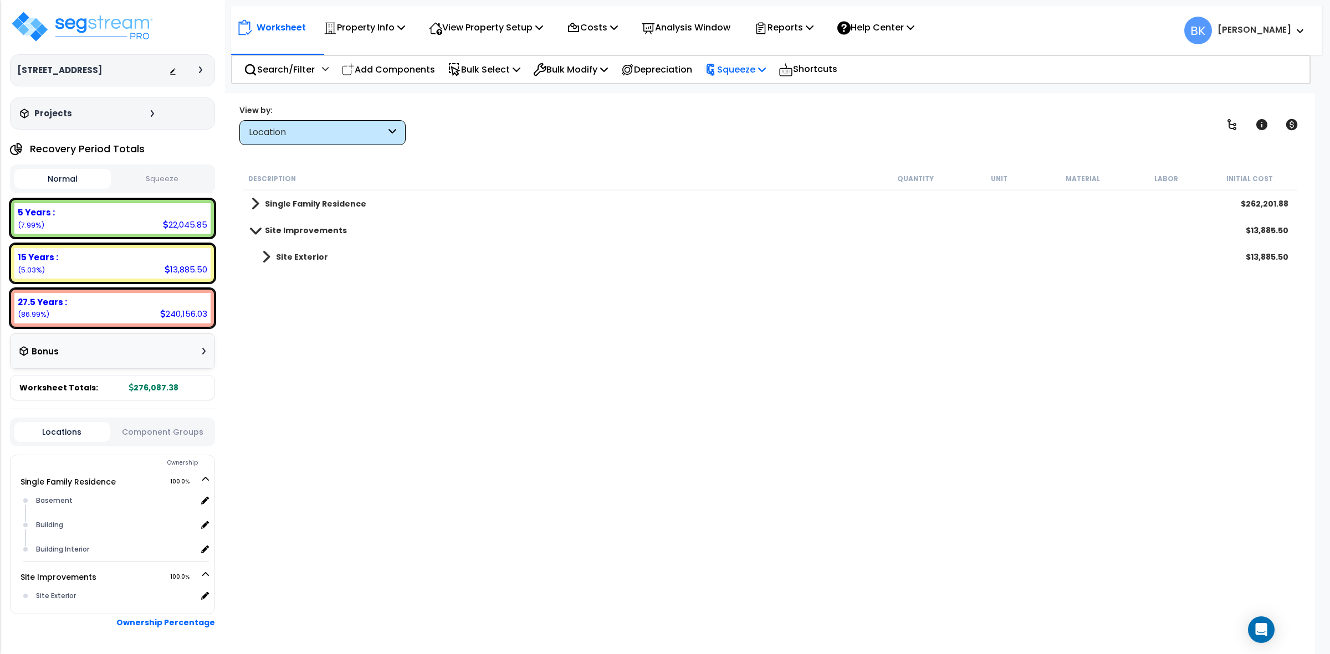
click at [751, 65] on p "Squeeze" at bounding box center [735, 69] width 61 height 15
click at [746, 93] on link "Squeeze" at bounding box center [754, 94] width 110 height 22
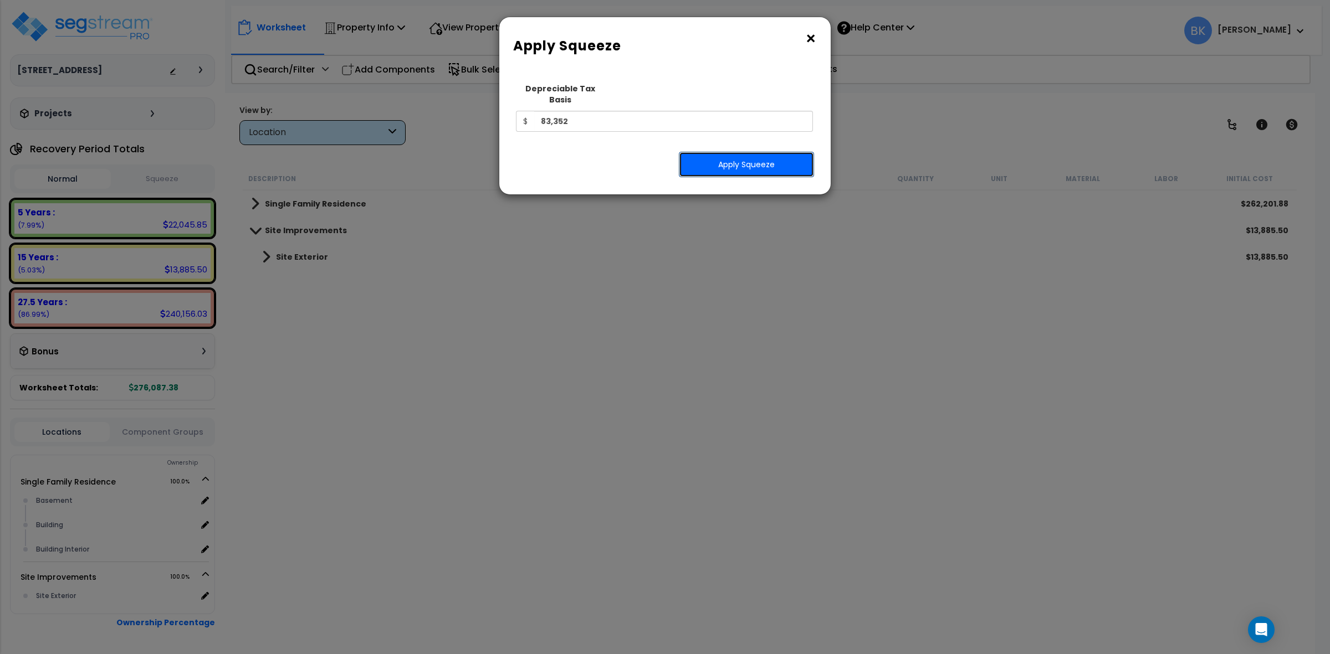
click at [773, 152] on button "Apply Squeeze" at bounding box center [746, 164] width 135 height 25
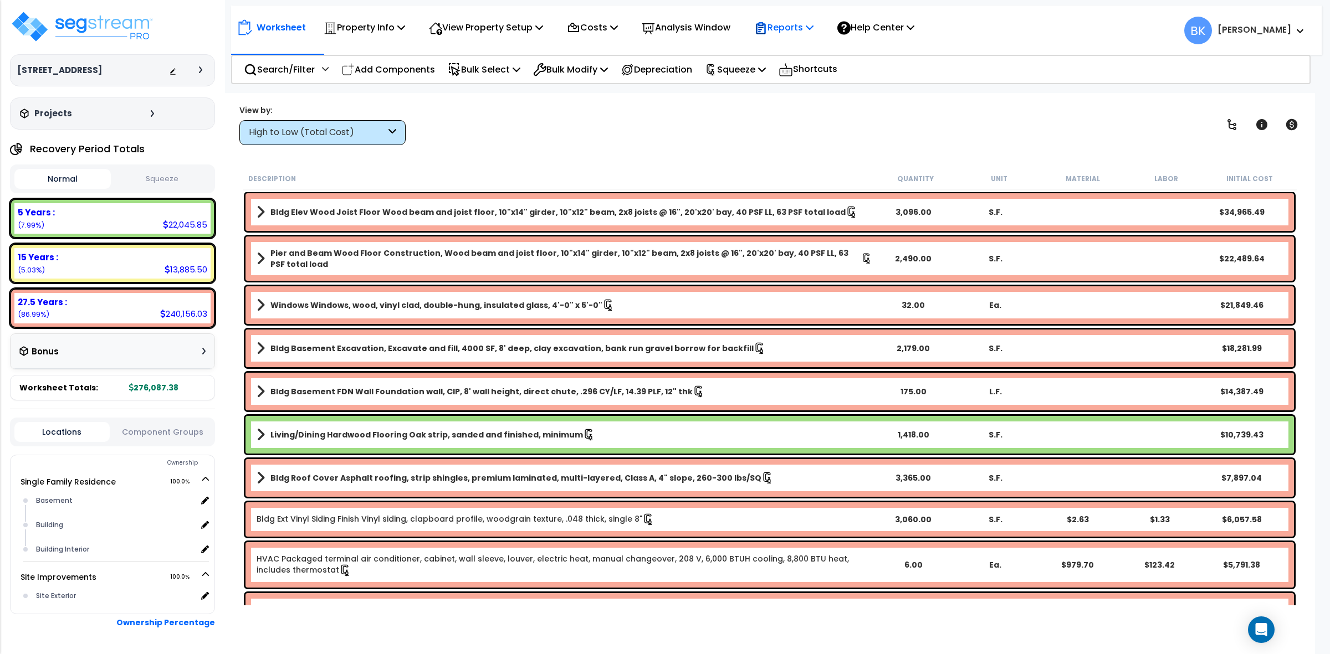
click at [777, 19] on div "Reports" at bounding box center [783, 27] width 59 height 26
click at [796, 44] on link "Get Report" at bounding box center [804, 53] width 110 height 22
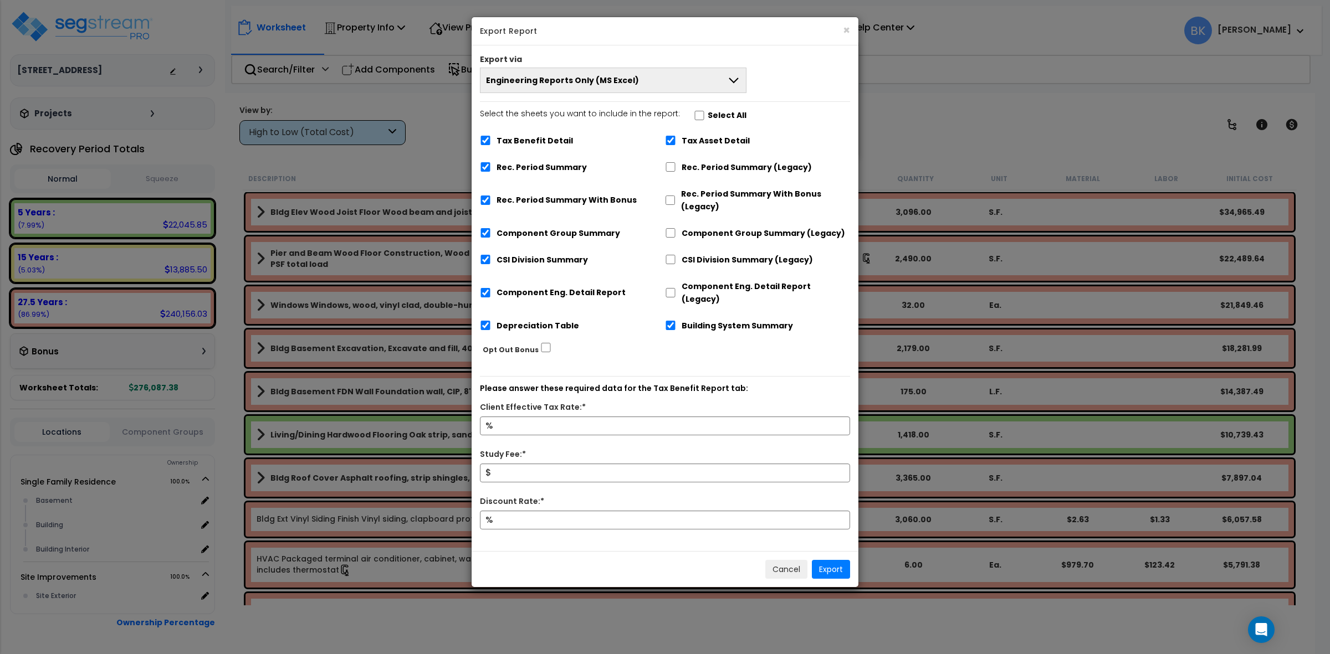
click at [535, 134] on div "Tax Benefit Detail" at bounding box center [572, 139] width 185 height 21
click at [532, 139] on label "Tax Benefit Detail" at bounding box center [534, 141] width 76 height 13
click at [491, 139] on input "Tax Benefit Detail" at bounding box center [485, 140] width 11 height 9
checkbox input "false"
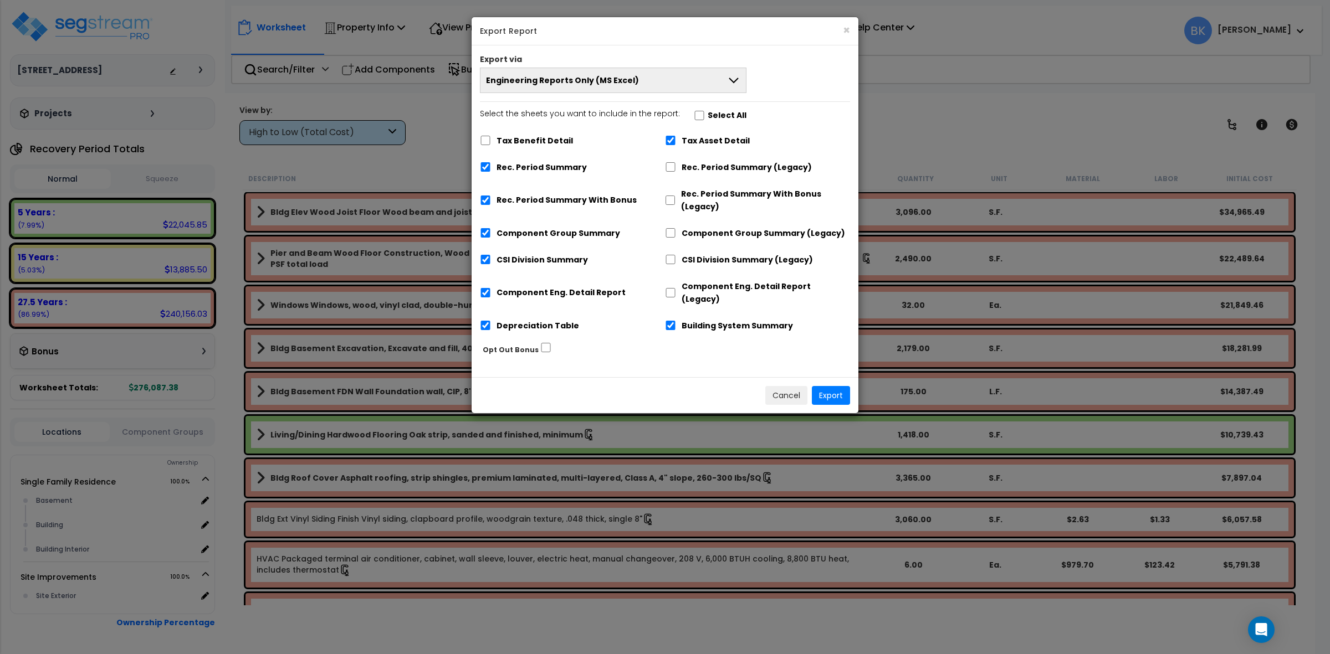
click at [685, 320] on label "Building System Summary" at bounding box center [737, 326] width 111 height 13
click at [676, 321] on input "Building System Summary" at bounding box center [670, 325] width 11 height 9
checkbox input "false"
click at [708, 134] on div "Tax Asset Detail" at bounding box center [757, 139] width 185 height 21
click at [709, 148] on div "Tax Asset Detail" at bounding box center [757, 139] width 185 height 21
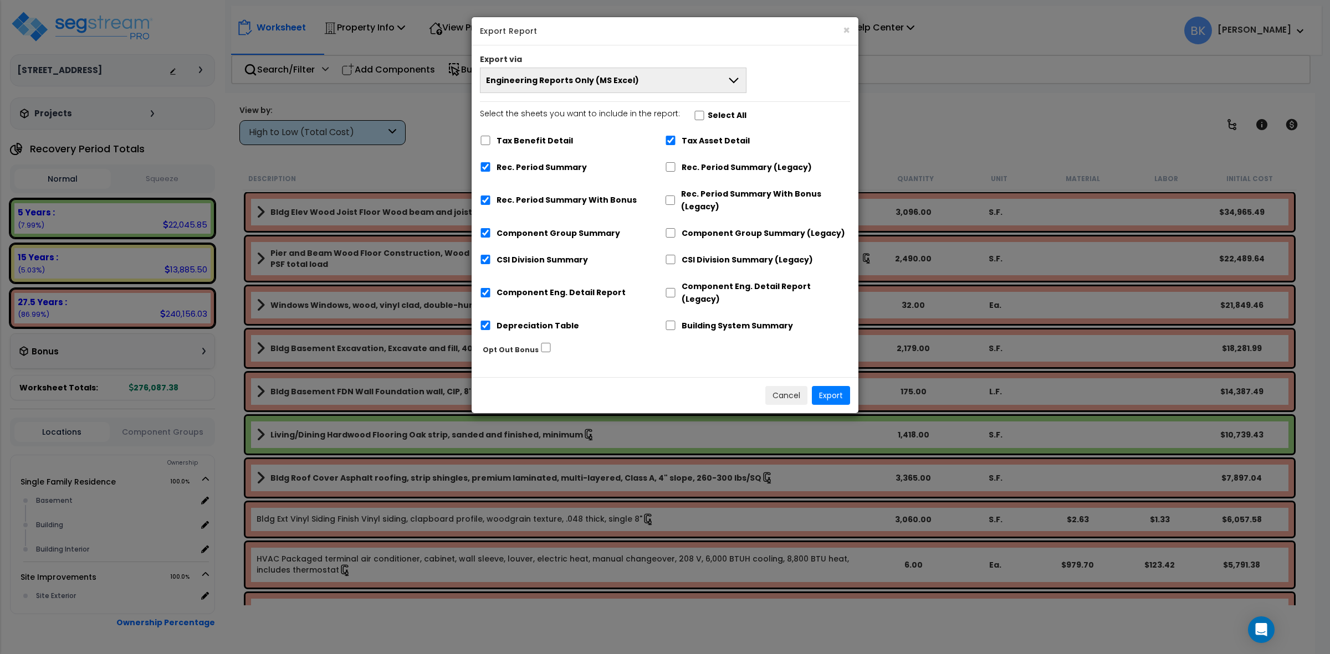
click at [709, 144] on label "Tax Asset Detail" at bounding box center [716, 141] width 68 height 13
click at [676, 144] on input "Tax Asset Detail" at bounding box center [670, 140] width 11 height 9
checkbox input "false"
click at [721, 320] on label "Building System Summary" at bounding box center [737, 326] width 111 height 13
click at [676, 321] on input "Building System Summary" at bounding box center [670, 325] width 11 height 9
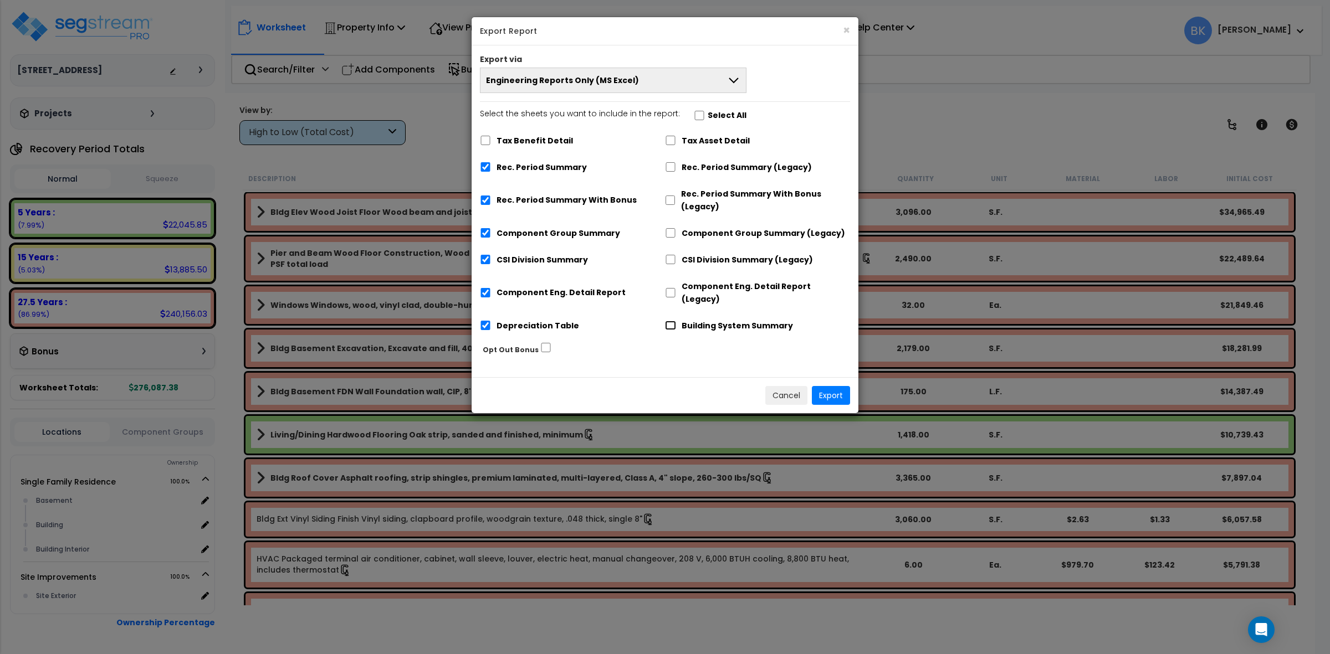
checkbox input "true"
click at [541, 320] on label "Depreciation Table" at bounding box center [537, 326] width 83 height 13
click at [491, 321] on input "Depreciation Table" at bounding box center [485, 325] width 11 height 9
checkbox input "false"
click at [533, 196] on label "Rec. Period Summary With Bonus" at bounding box center [566, 200] width 140 height 13
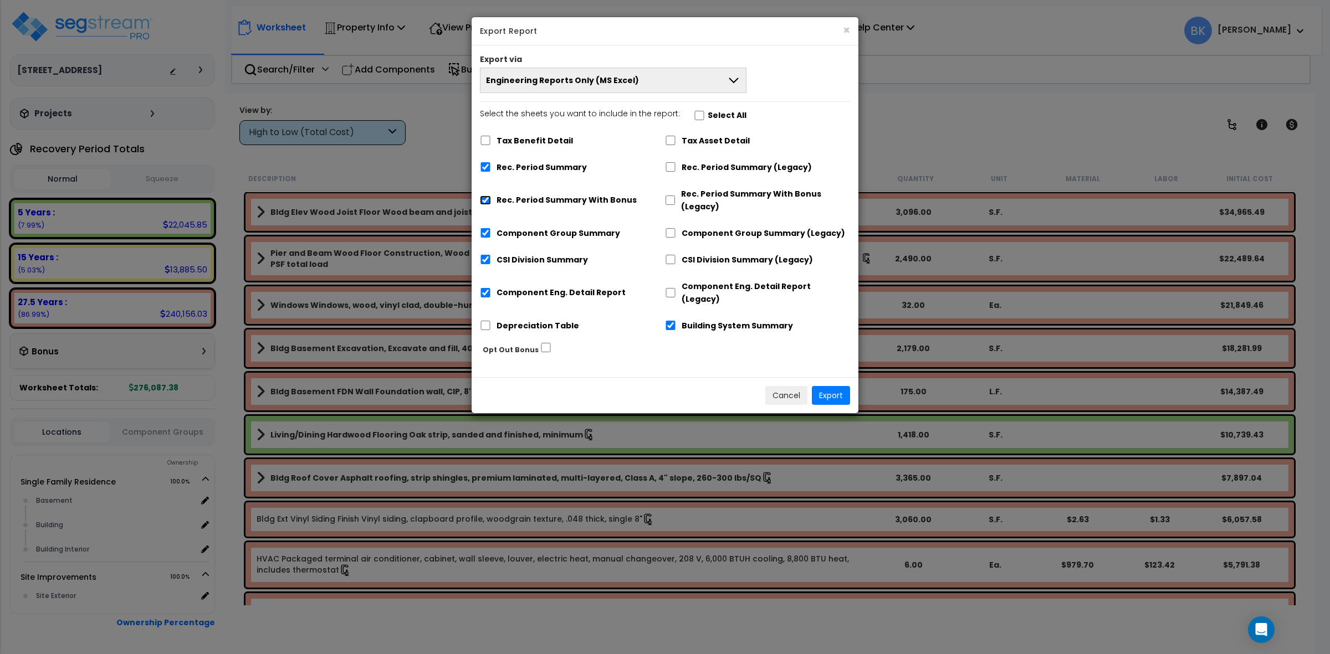
click at [491, 196] on input "Rec. Period Summary With Bonus" at bounding box center [485, 200] width 11 height 9
checkbox input "false"
click at [847, 386] on button "Export" at bounding box center [831, 395] width 38 height 19
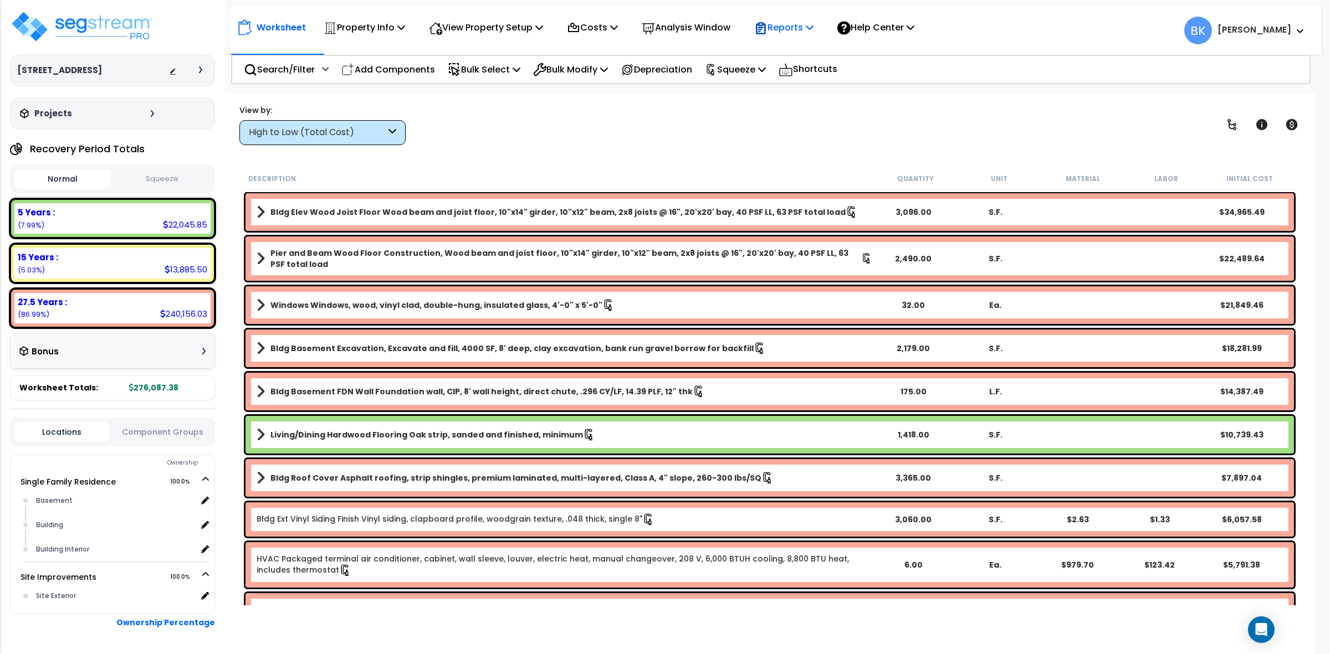
click at [813, 17] on div "Reports" at bounding box center [783, 27] width 59 height 26
click at [801, 45] on link "Get Report" at bounding box center [804, 53] width 110 height 22
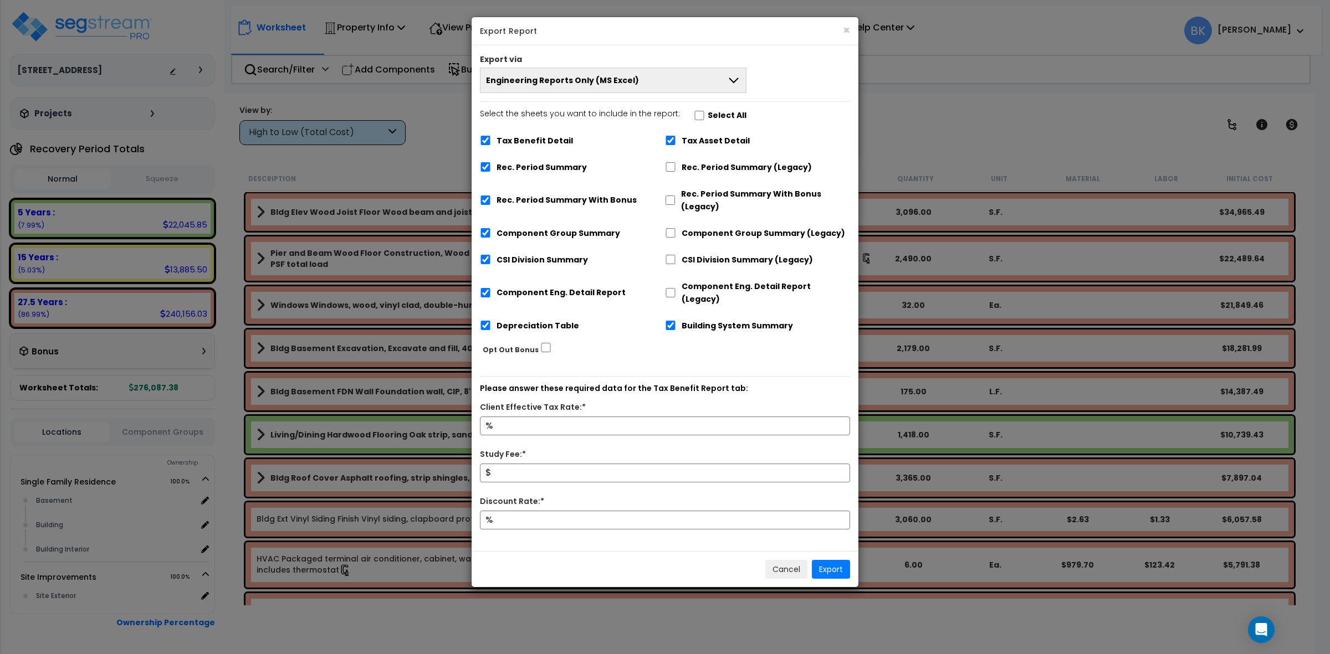
click at [561, 143] on label "Tax Benefit Detail" at bounding box center [534, 141] width 76 height 13
click at [491, 143] on input "Tax Benefit Detail" at bounding box center [485, 140] width 11 height 9
checkbox input "false"
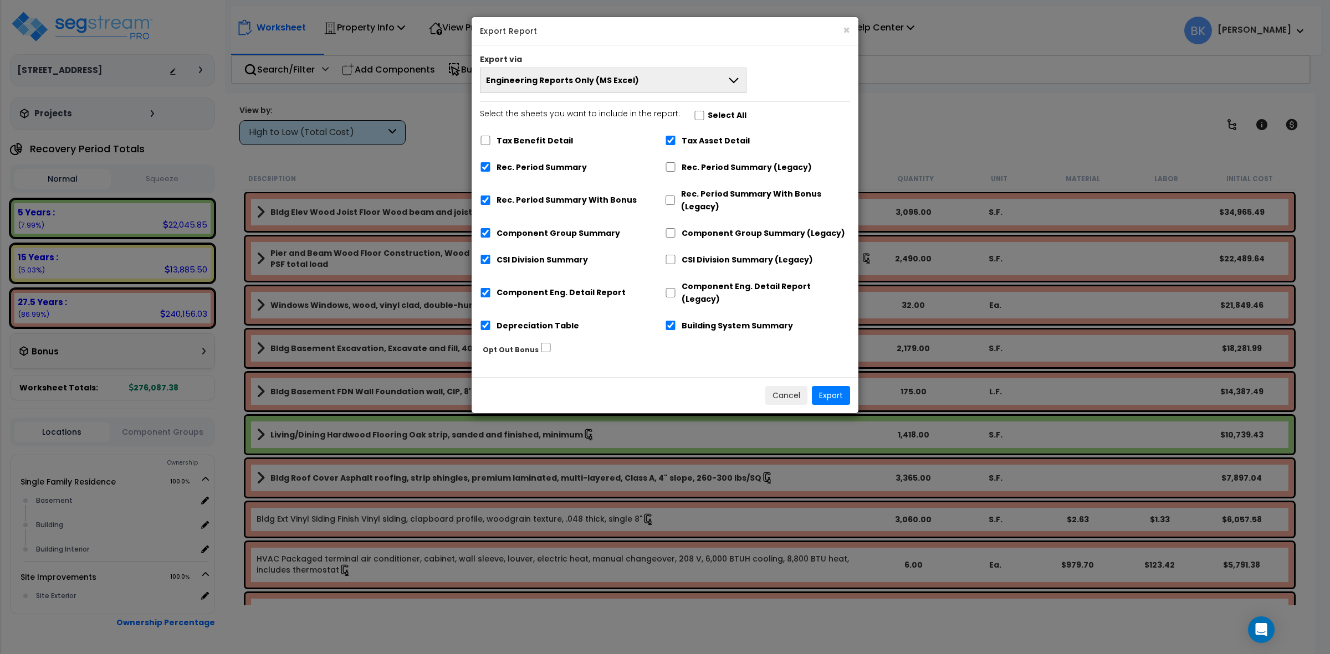
click at [669, 62] on div "Export via" at bounding box center [665, 61] width 387 height 14
click at [660, 76] on button "Engineering Reports Only (MS Excel)" at bounding box center [613, 80] width 267 height 25
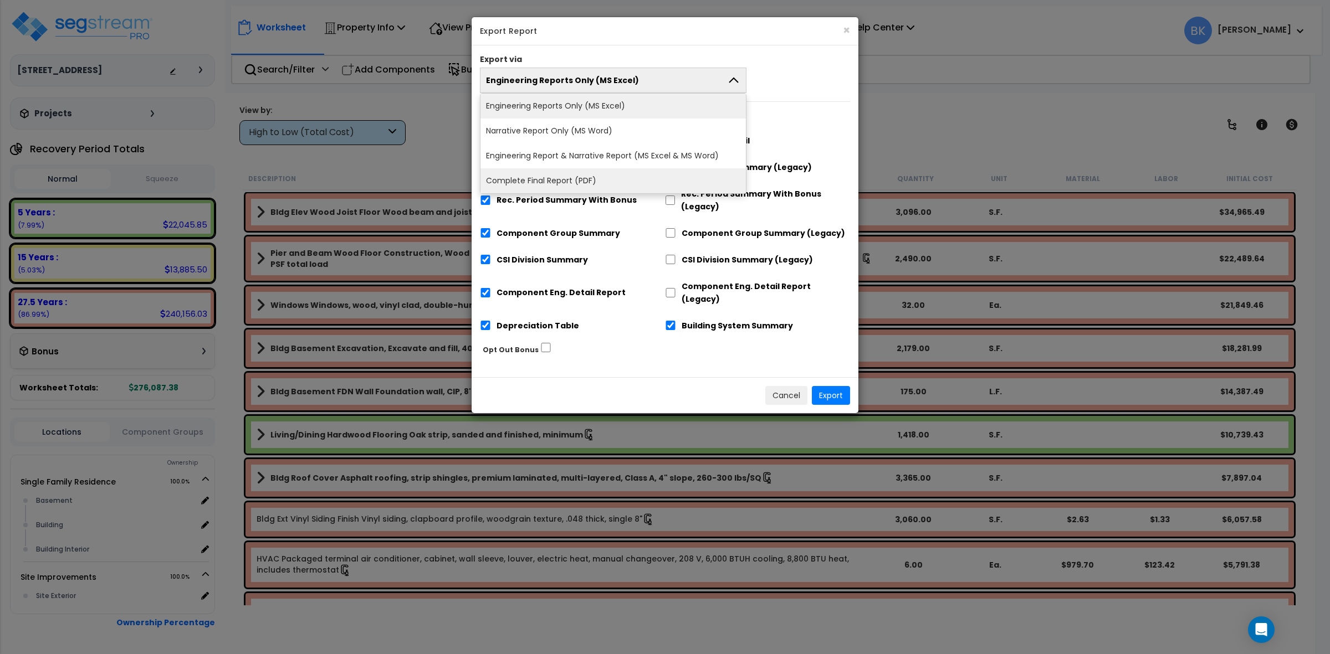
click at [586, 185] on li "Complete Final Report (PDF)" at bounding box center [612, 180] width 265 height 25
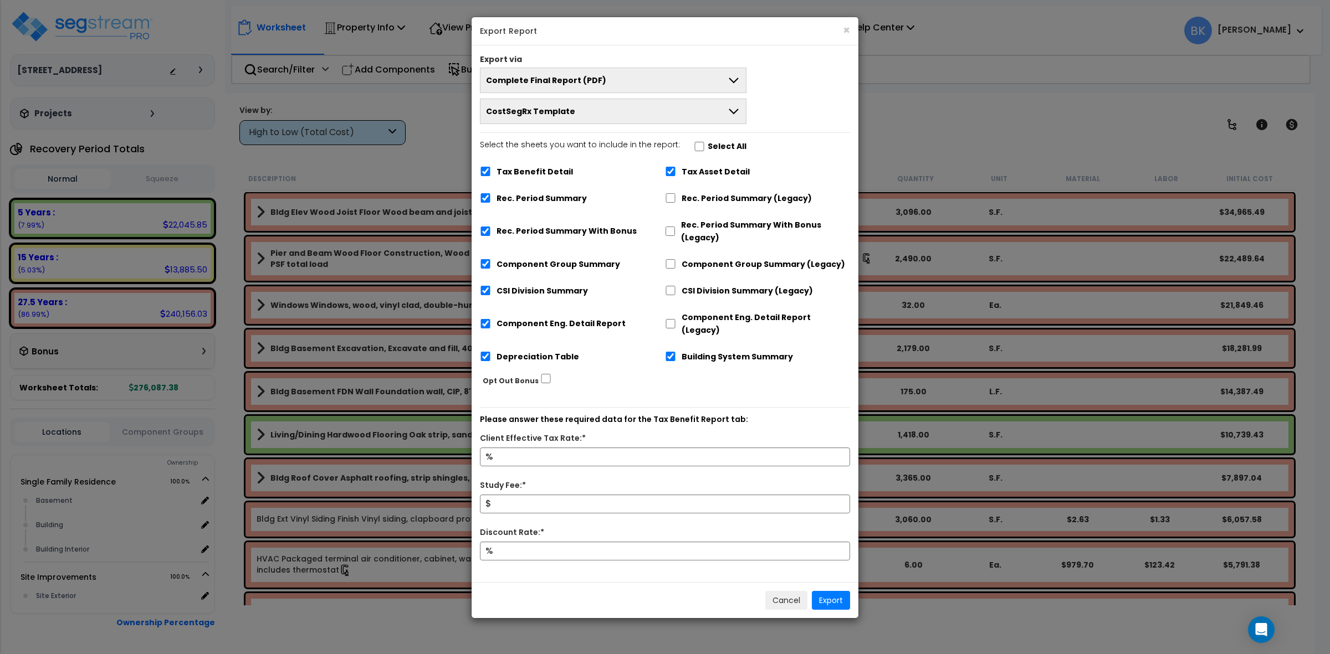
click at [550, 175] on label "Tax Benefit Detail" at bounding box center [534, 172] width 76 height 13
click at [491, 175] on input "Tax Benefit Detail" at bounding box center [485, 171] width 11 height 9
checkbox input "false"
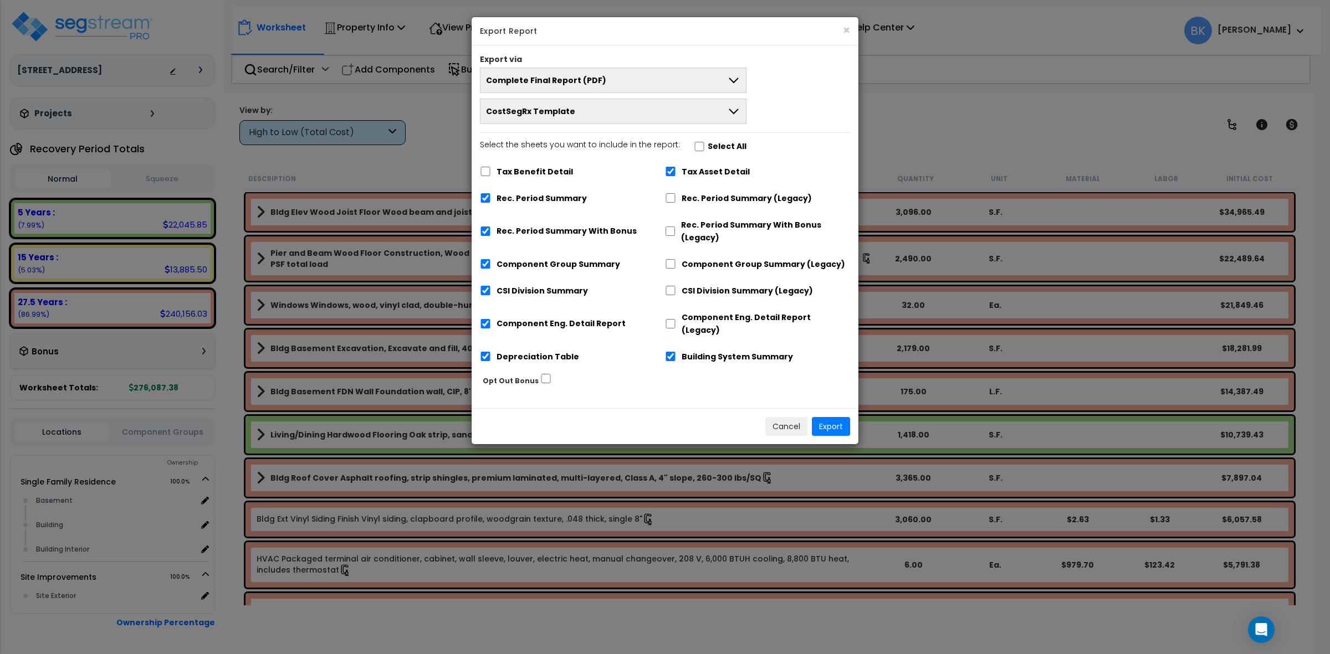
click at [713, 164] on div "Tax Asset Detail" at bounding box center [757, 170] width 185 height 21
click at [705, 169] on label "Tax Asset Detail" at bounding box center [716, 172] width 68 height 13
click at [676, 169] on input "Tax Asset Detail" at bounding box center [670, 171] width 11 height 9
checkbox input "false"
click at [519, 351] on label "Depreciation Table" at bounding box center [537, 357] width 83 height 13
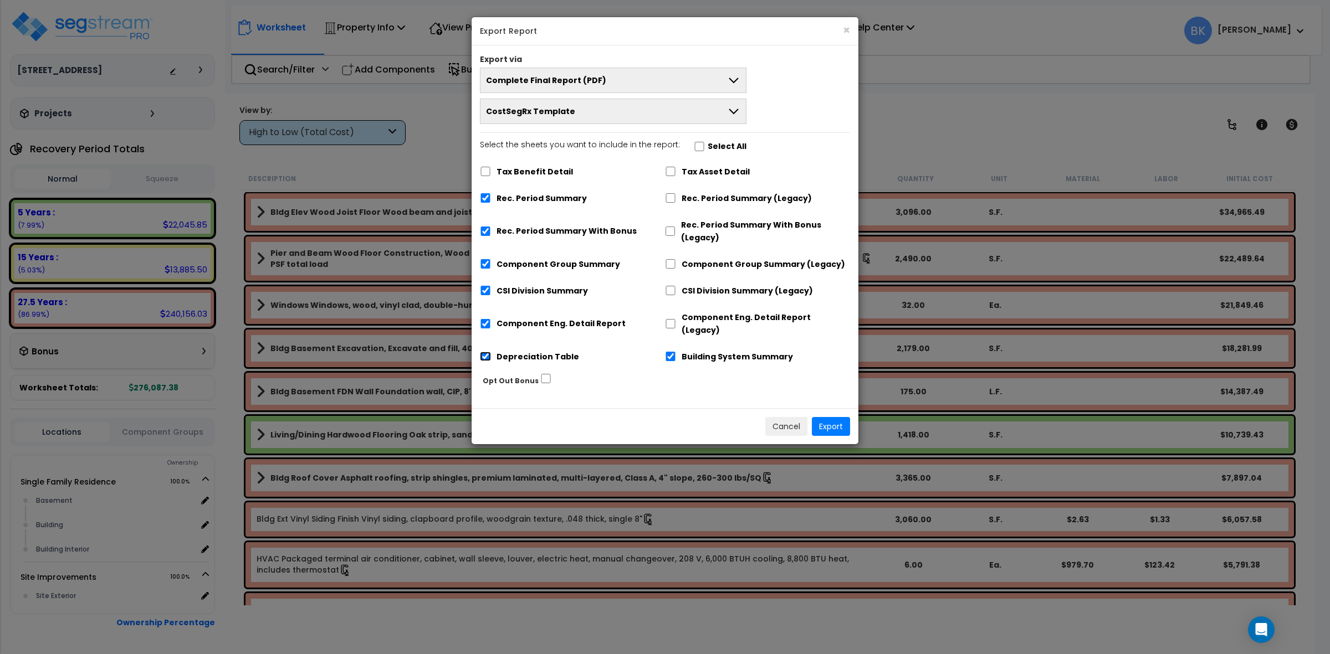
click at [491, 352] on input "Depreciation Table" at bounding box center [485, 356] width 11 height 9
checkbox input "false"
click at [544, 234] on label "Rec. Period Summary With Bonus" at bounding box center [566, 231] width 140 height 13
click at [491, 234] on input "Rec. Period Summary With Bonus" at bounding box center [485, 231] width 11 height 9
checkbox input "false"
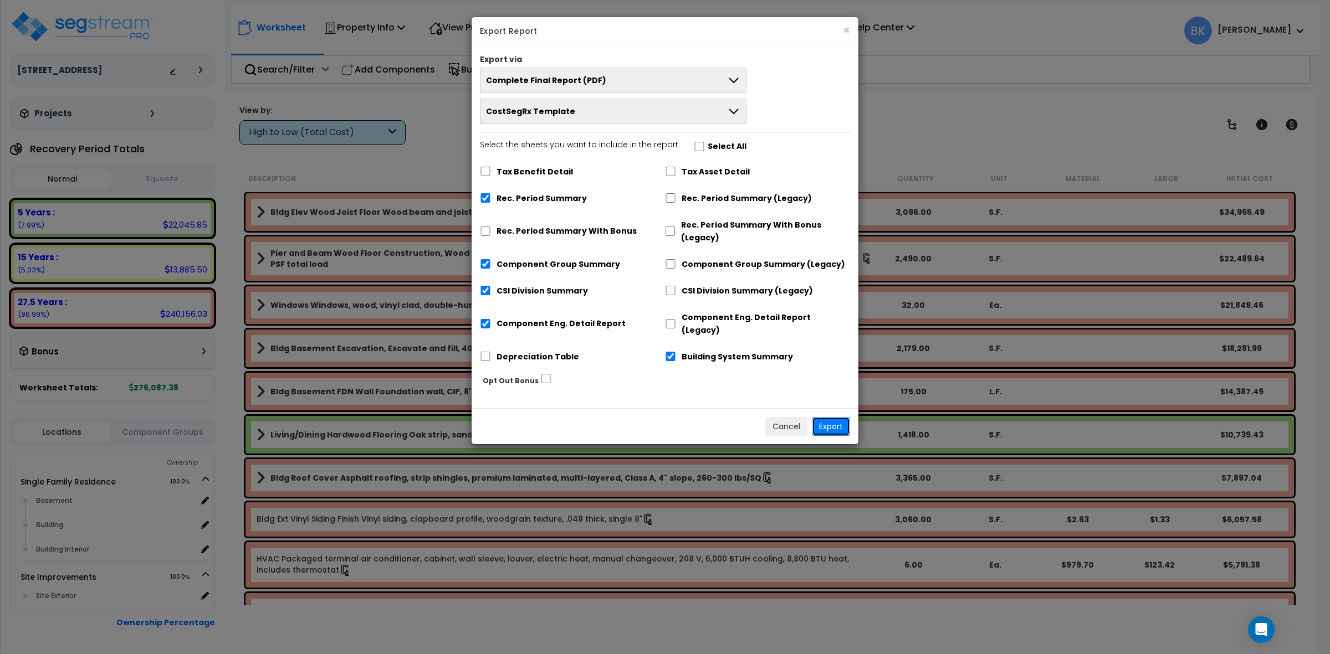
click at [832, 417] on button "Export" at bounding box center [831, 426] width 38 height 19
